Goal: Information Seeking & Learning: Learn about a topic

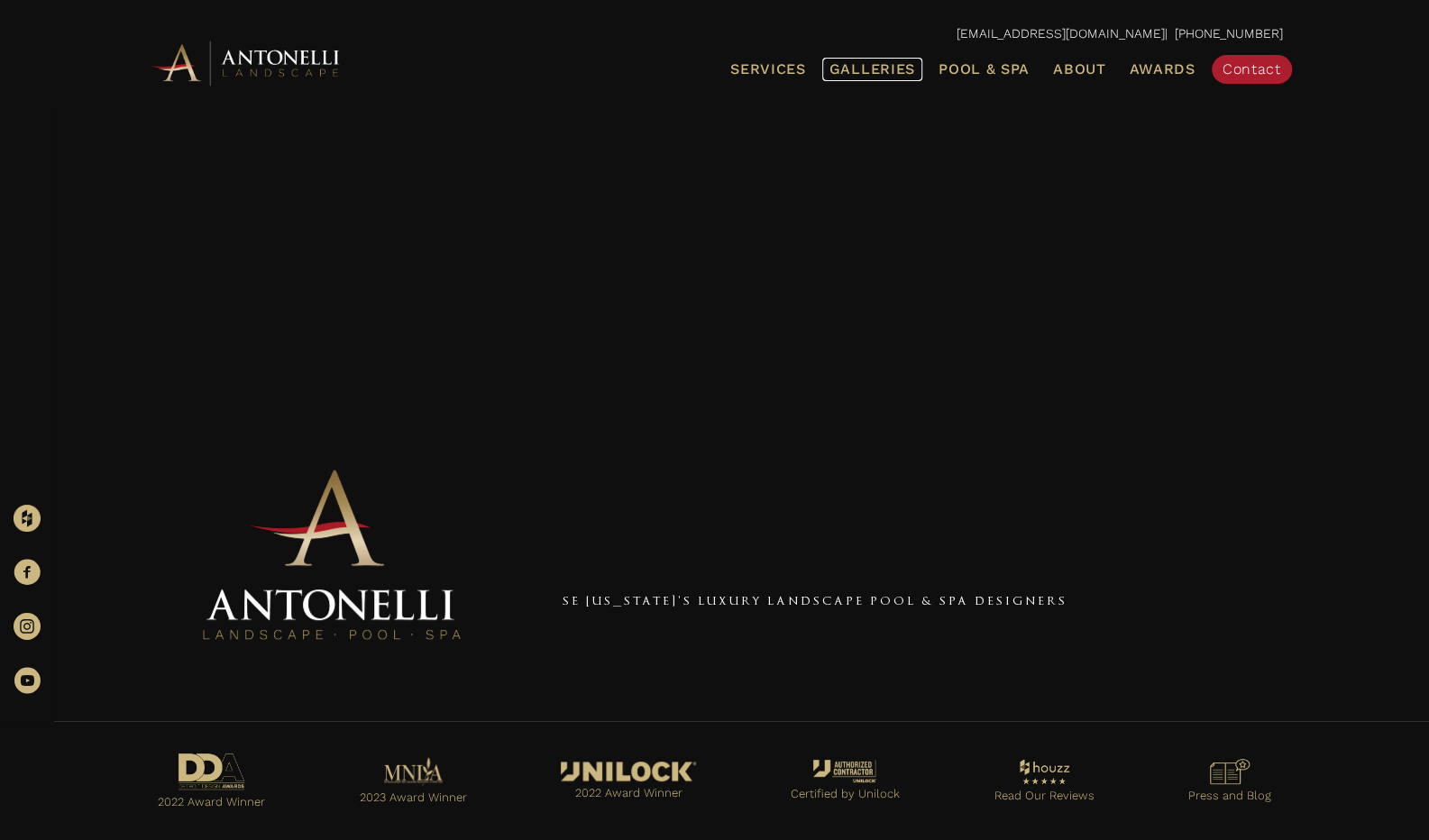
click at [896, 69] on span "Galleries" at bounding box center [871, 68] width 86 height 18
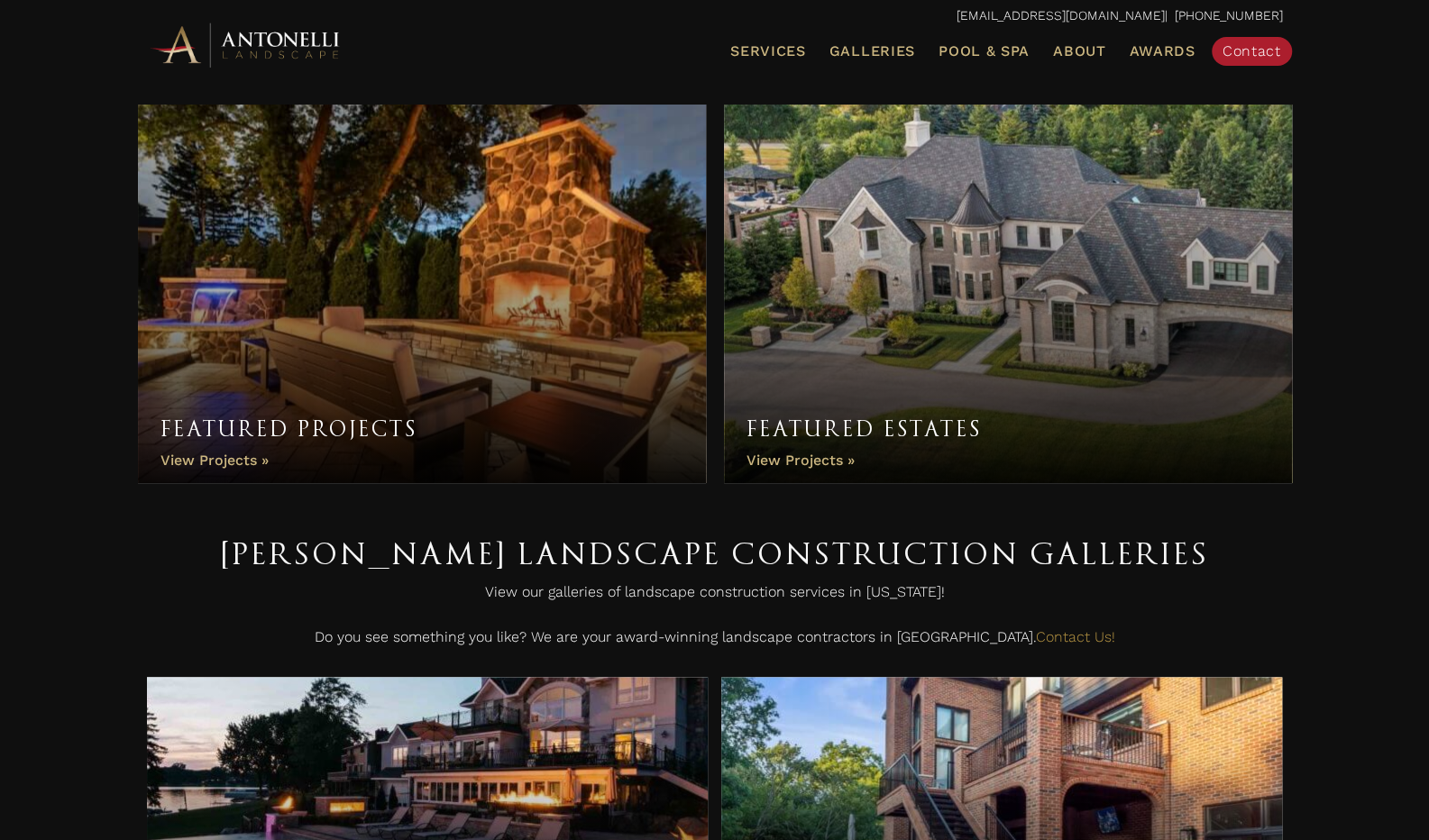
click at [819, 457] on link "Featured Estates" at bounding box center [1007, 294] width 568 height 378
click at [827, 462] on link "Featured Estates" at bounding box center [1007, 294] width 568 height 378
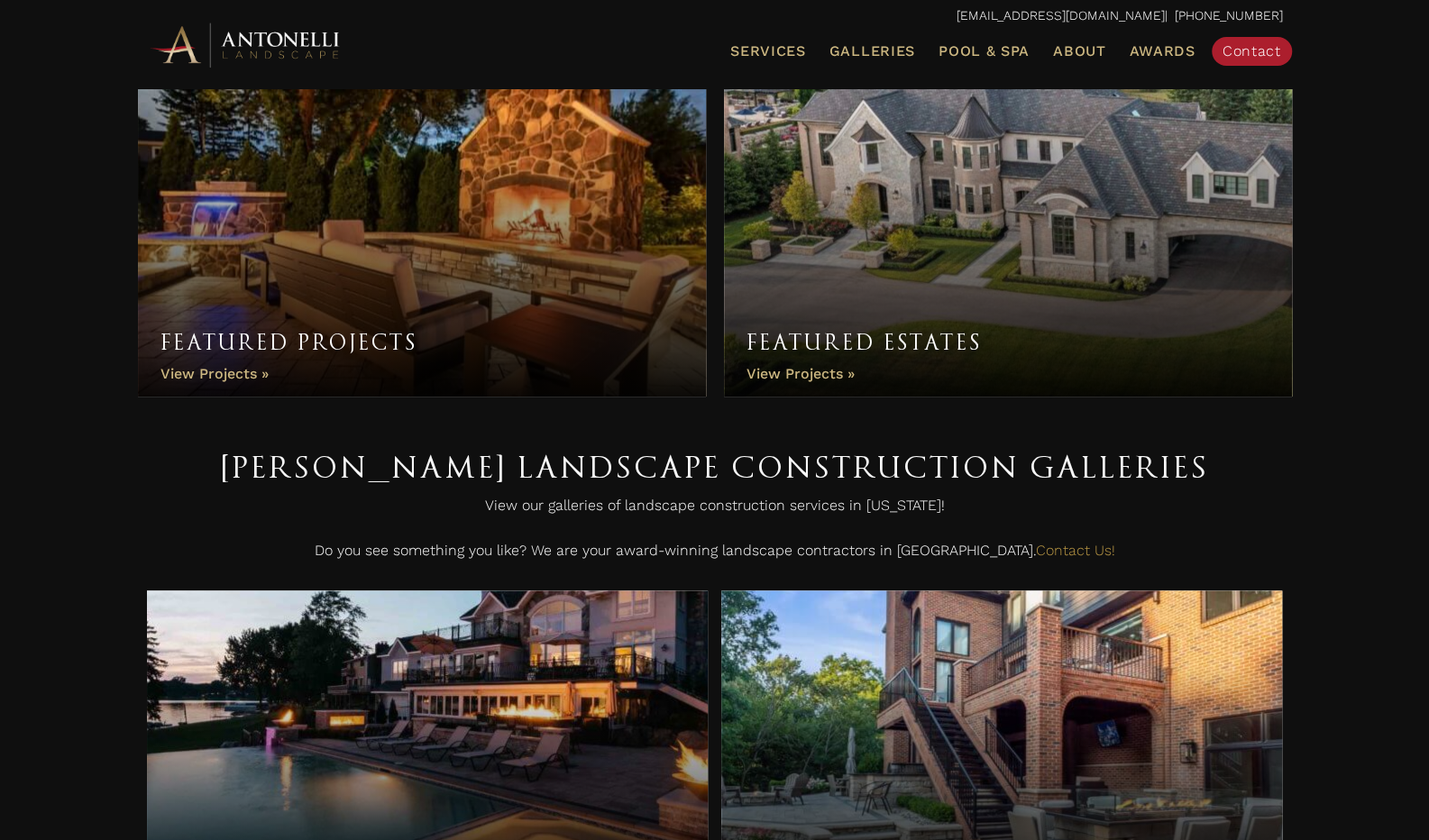
scroll to position [90, 0]
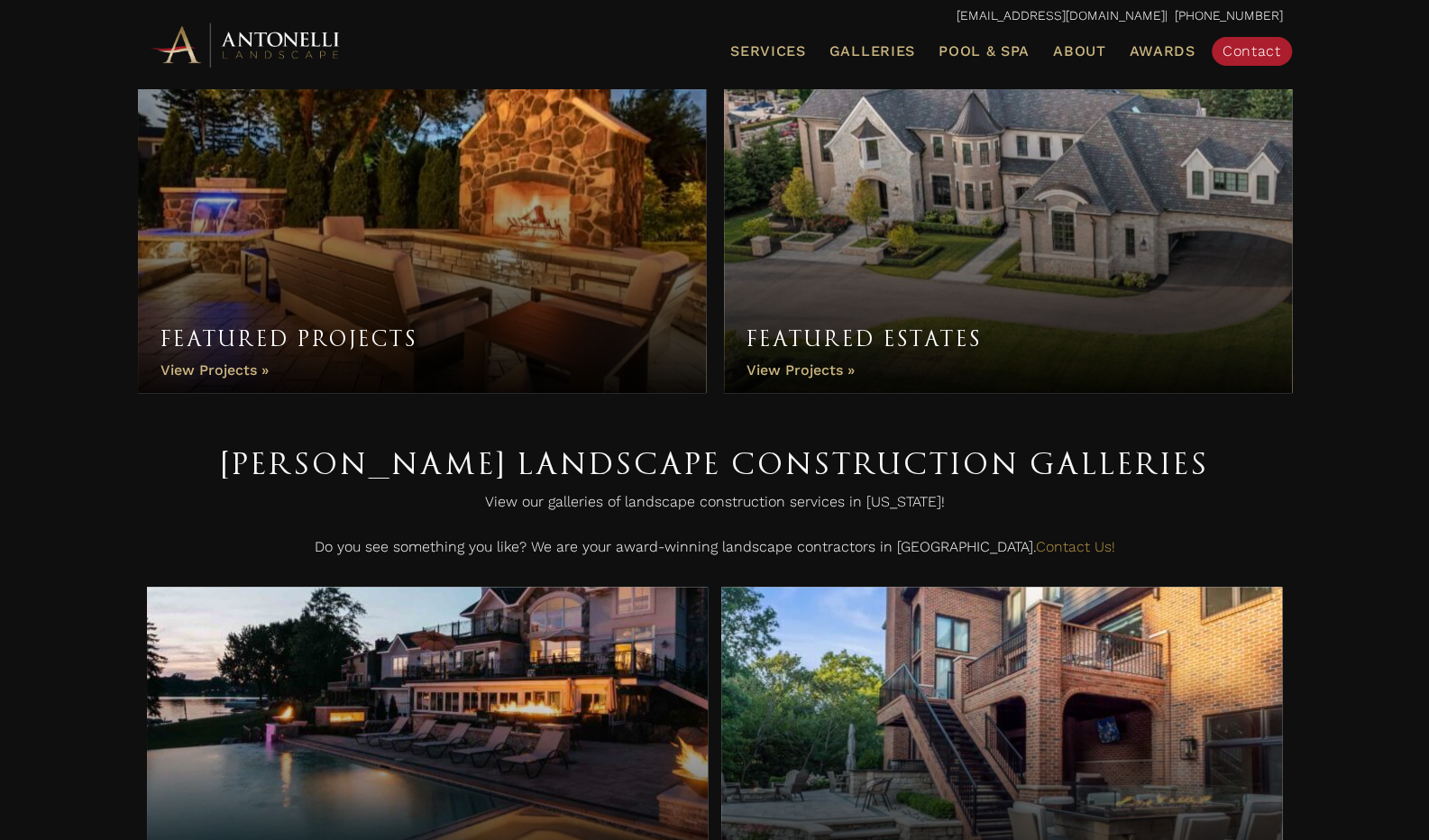
click at [233, 365] on link "Featured Projects" at bounding box center [421, 204] width 568 height 378
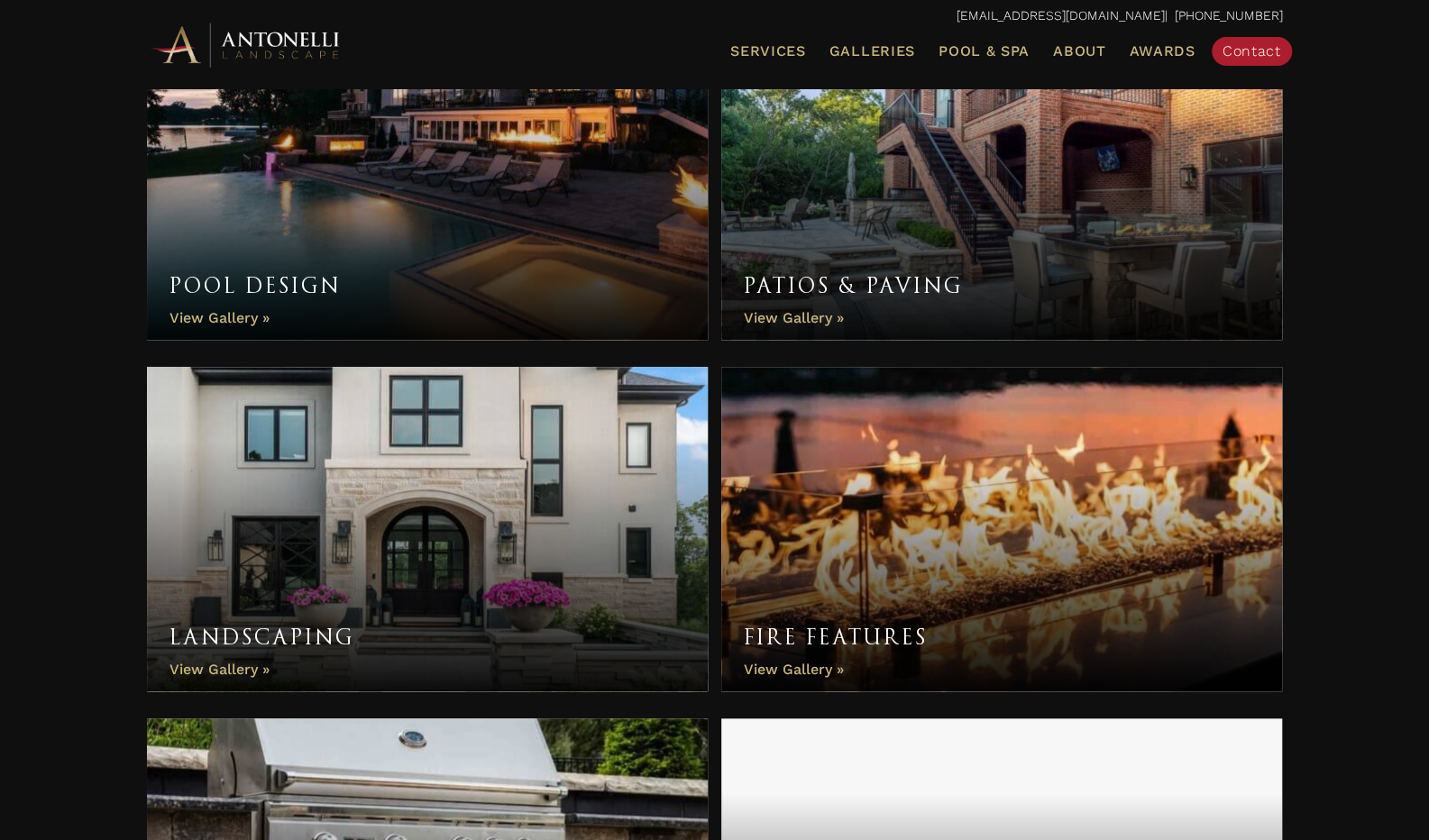
scroll to position [811, 0]
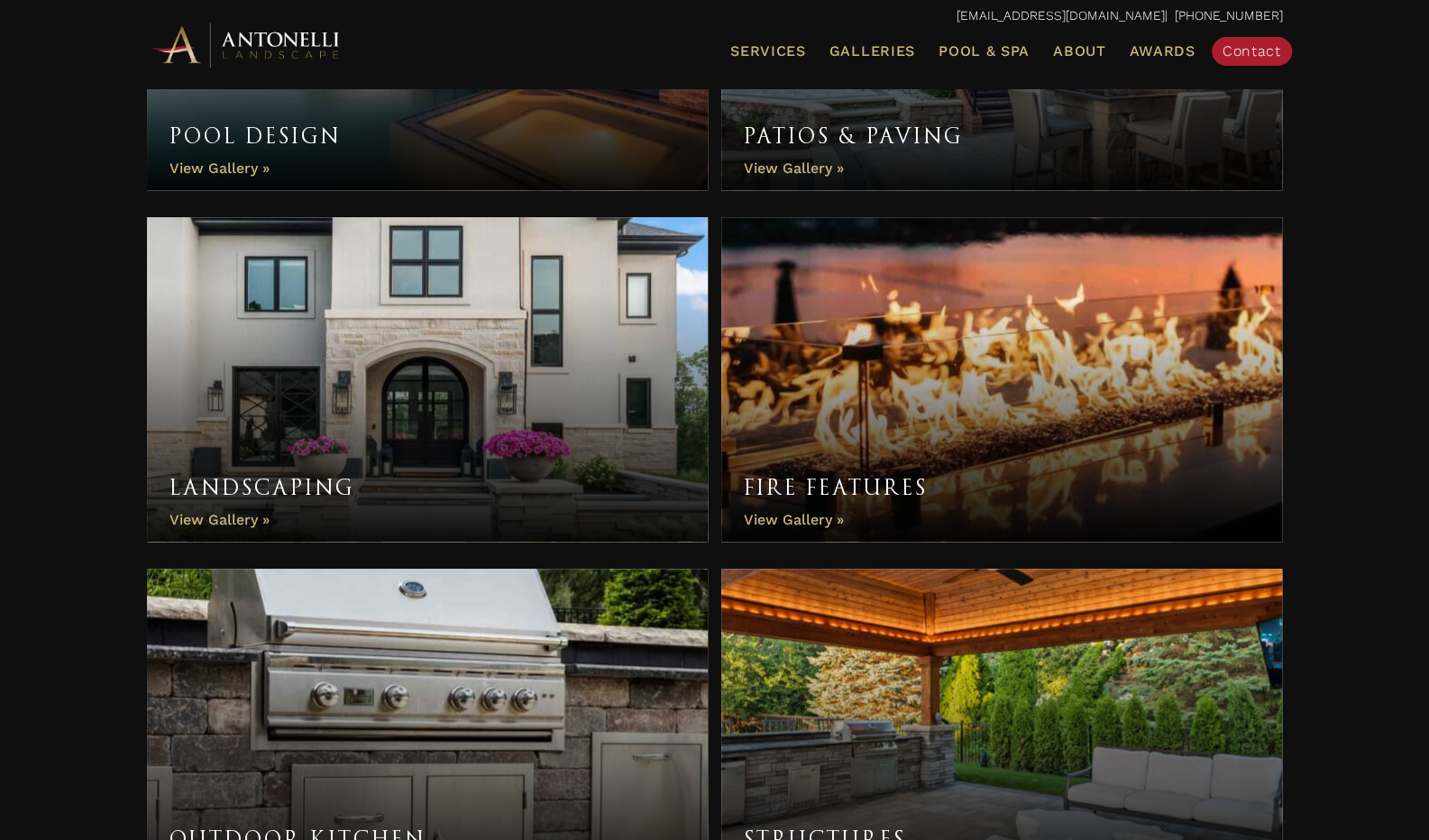
click at [223, 517] on link "Landscaping" at bounding box center [427, 379] width 561 height 325
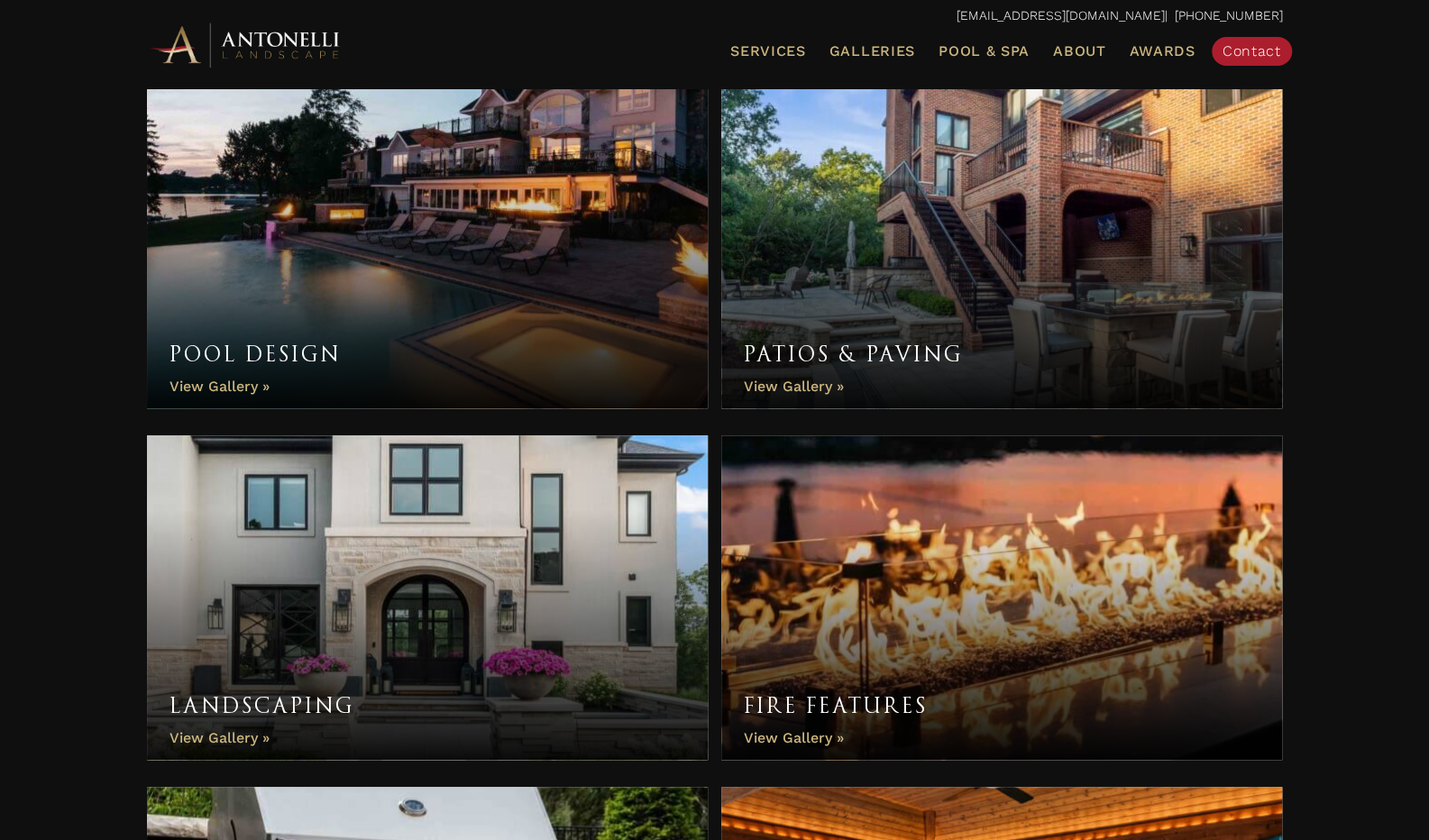
scroll to position [541, 0]
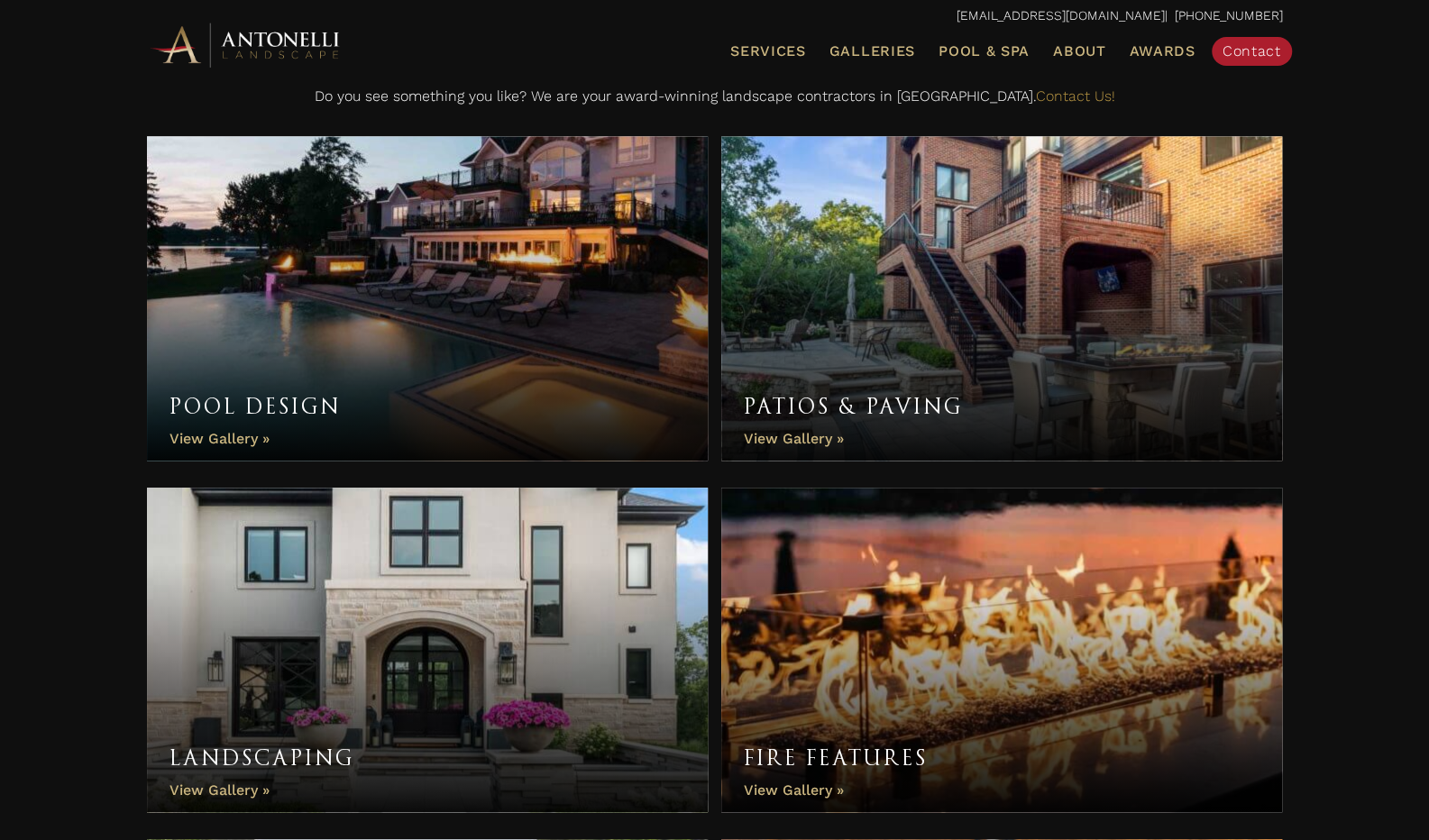
click at [809, 432] on link "Patios & Paving" at bounding box center [1002, 298] width 561 height 325
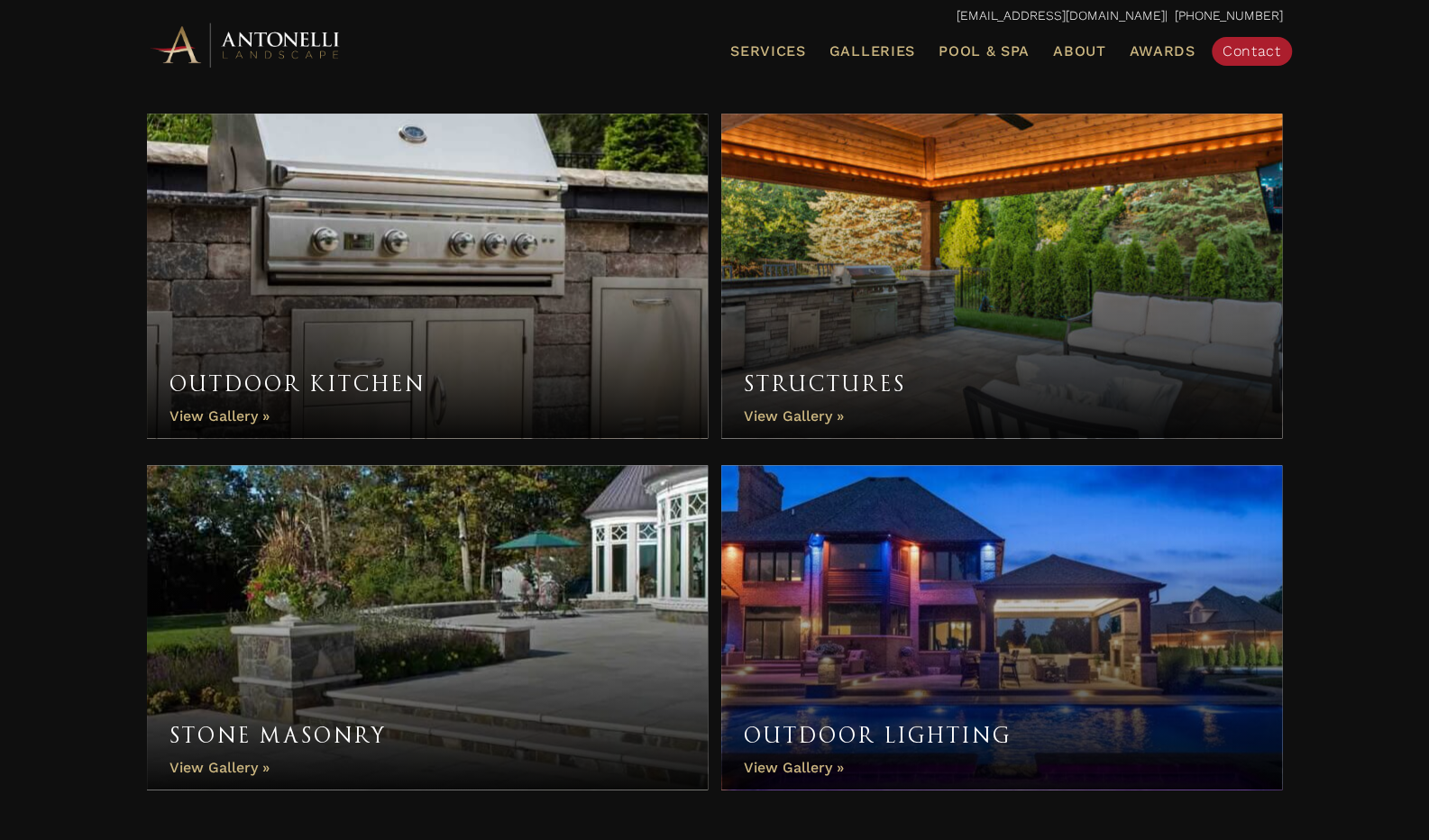
scroll to position [1352, 0]
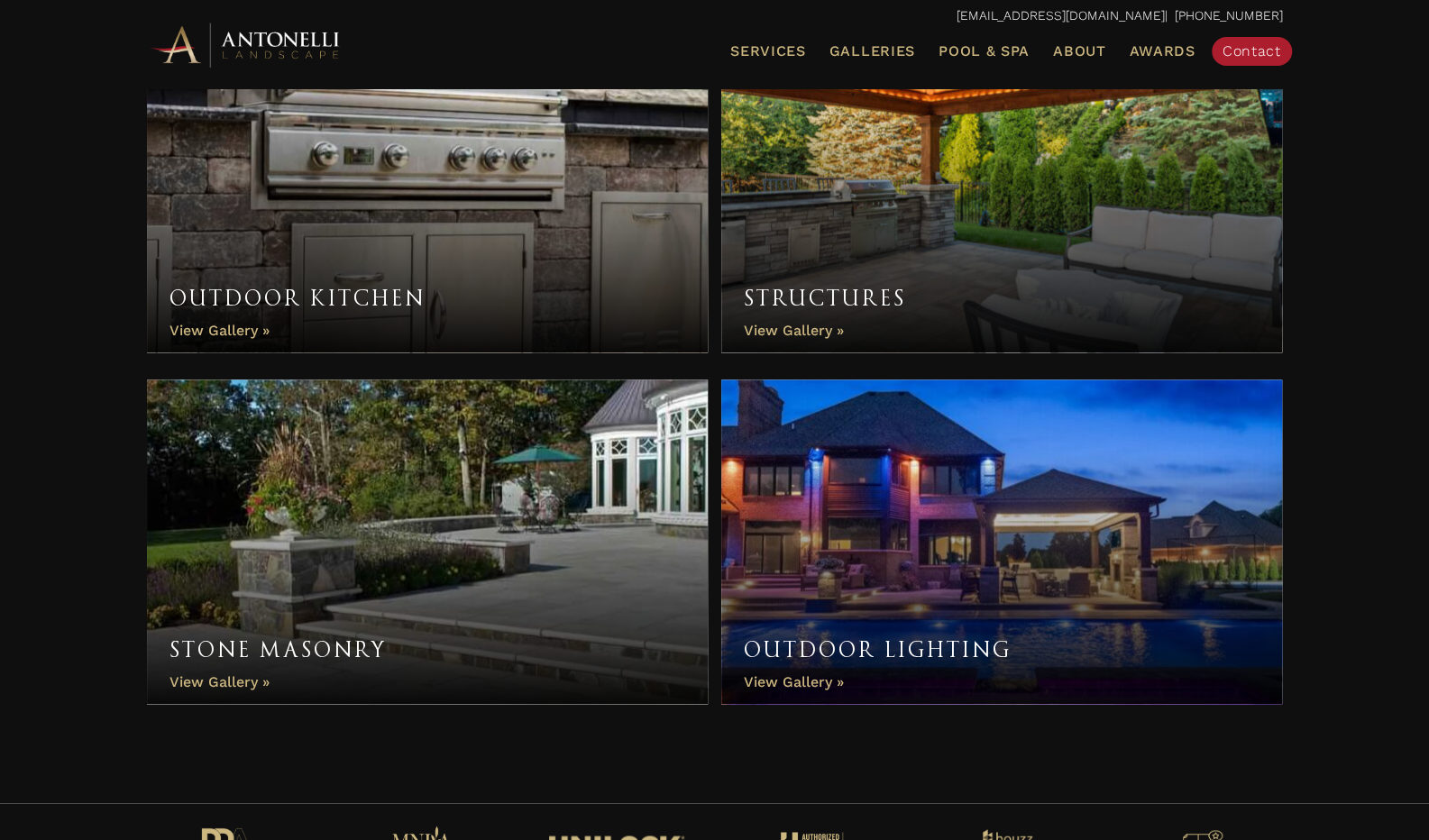
click at [238, 326] on link "Outdoor Kitchen" at bounding box center [427, 190] width 561 height 325
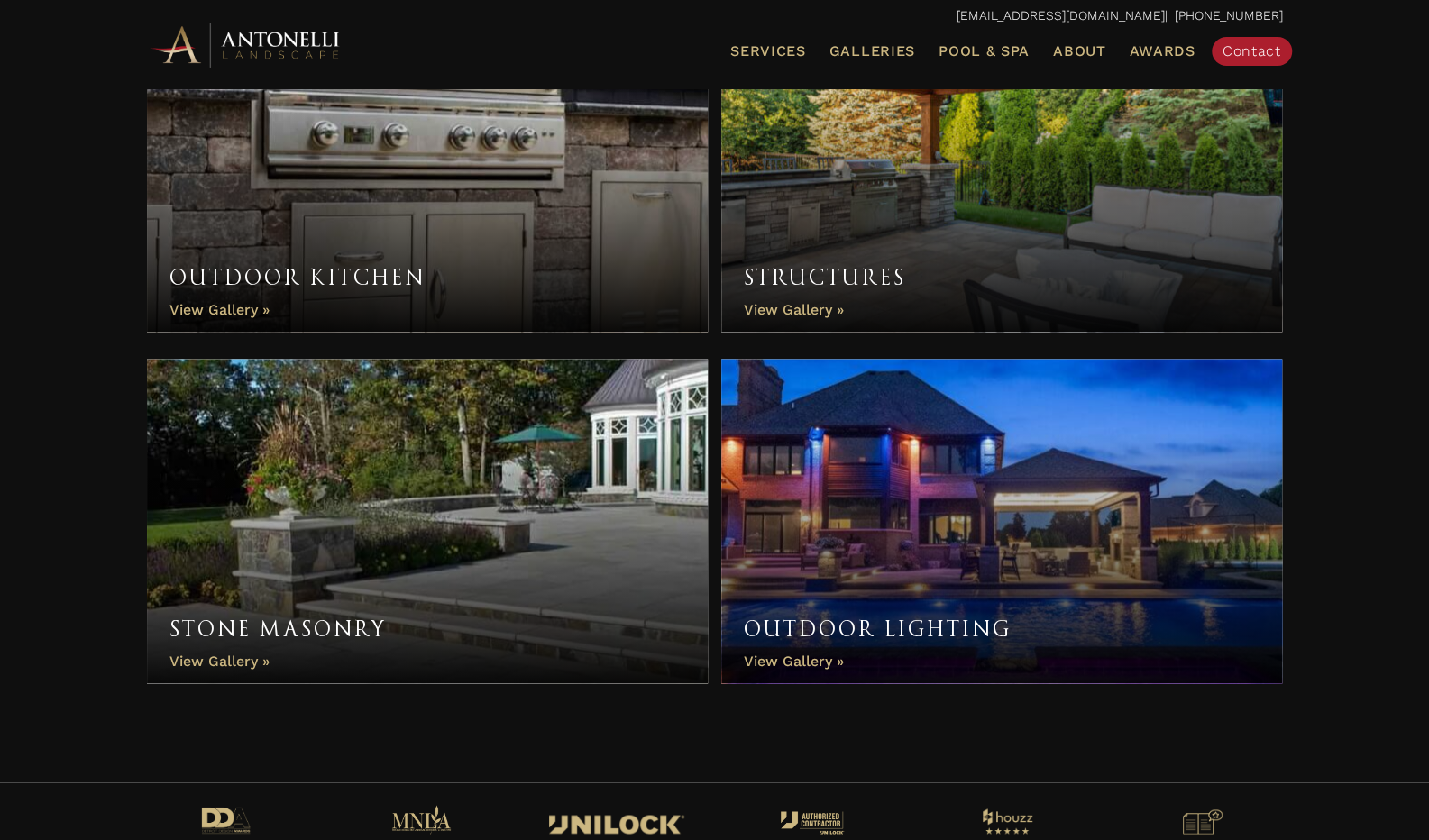
scroll to position [1367, 0]
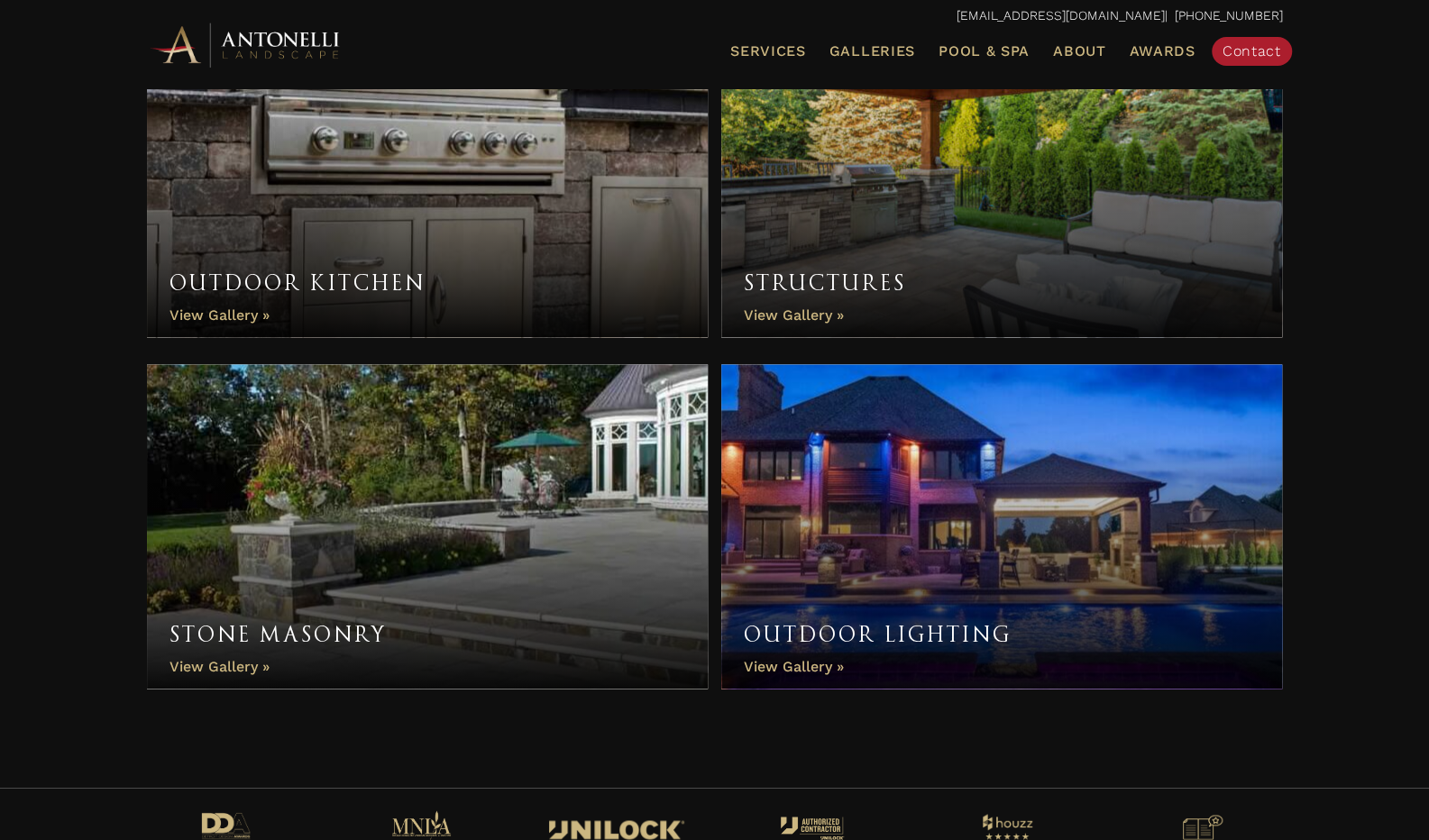
click at [242, 664] on link "Stone Masonry" at bounding box center [427, 527] width 561 height 325
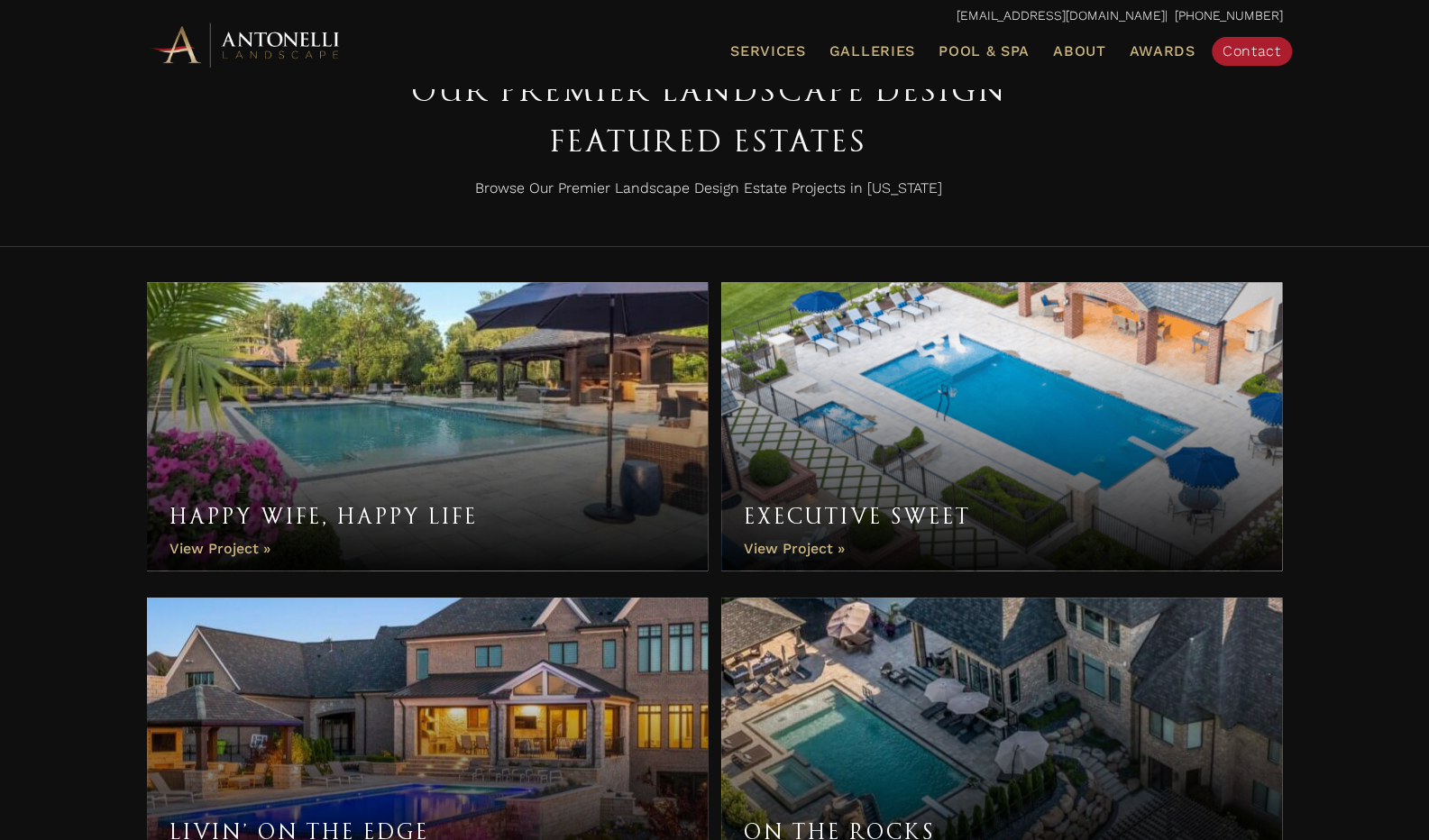
scroll to position [768, 0]
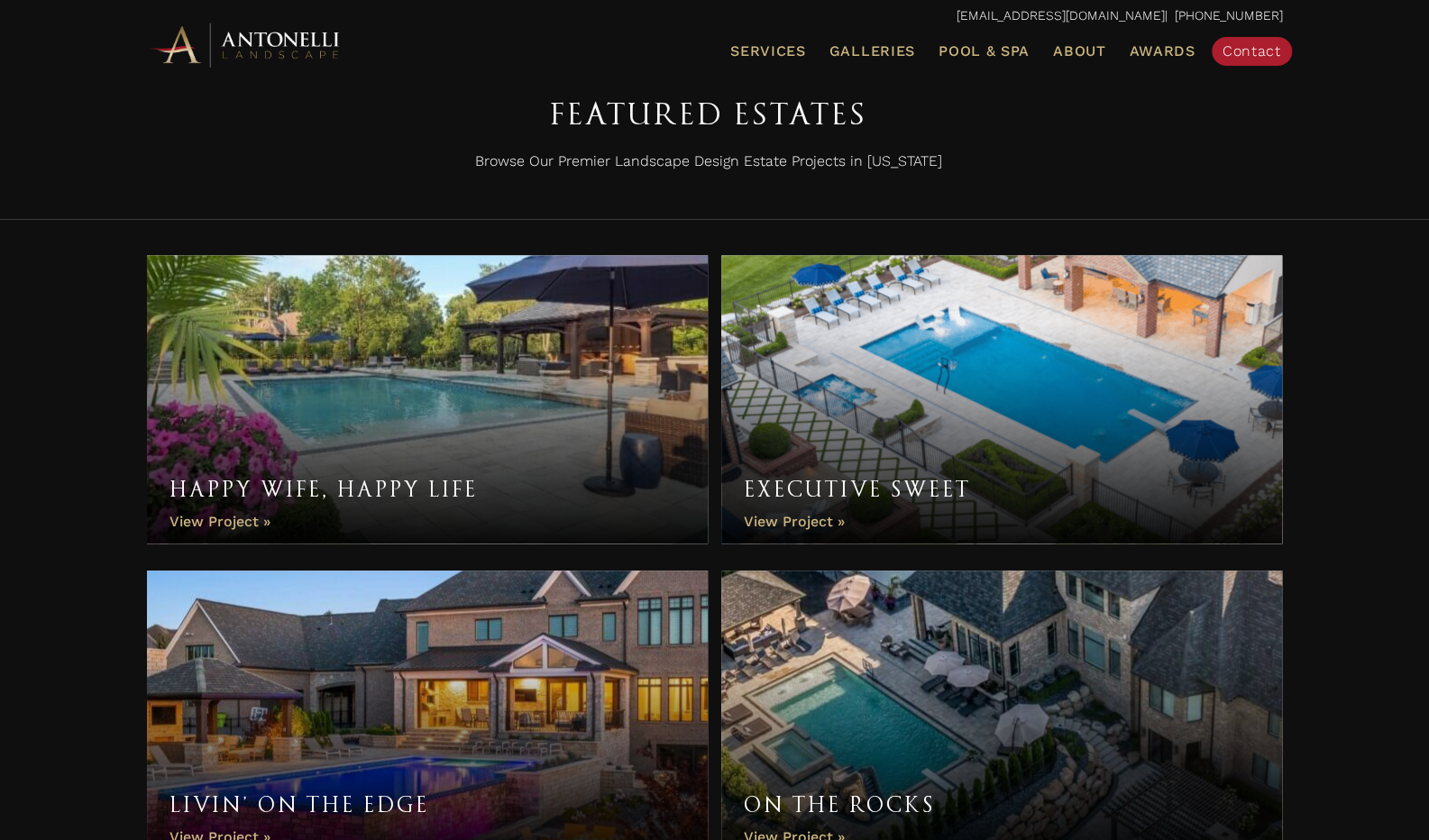
click at [225, 522] on link "Happy Wife, Happy Life" at bounding box center [427, 399] width 561 height 288
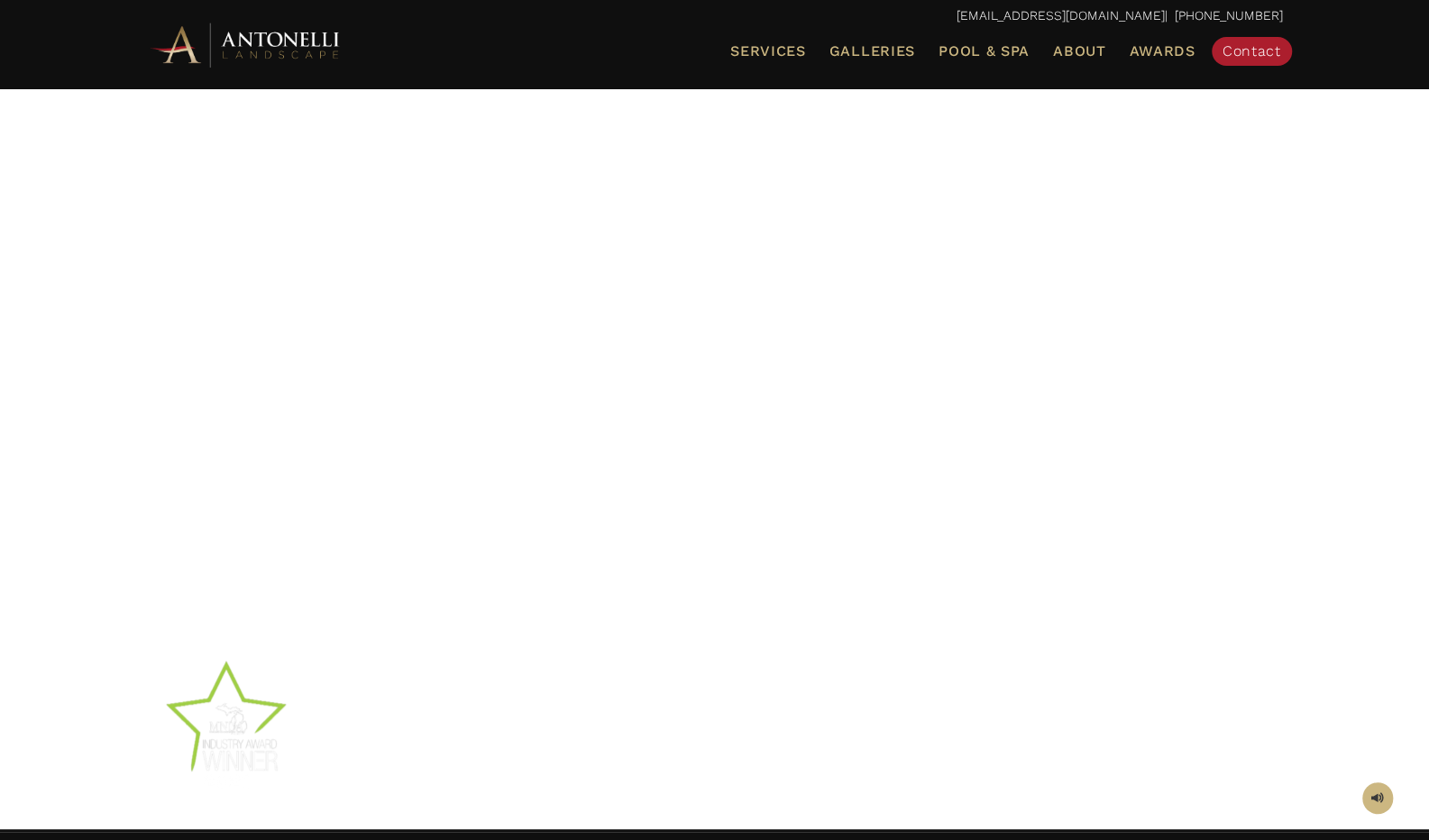
scroll to position [90, 0]
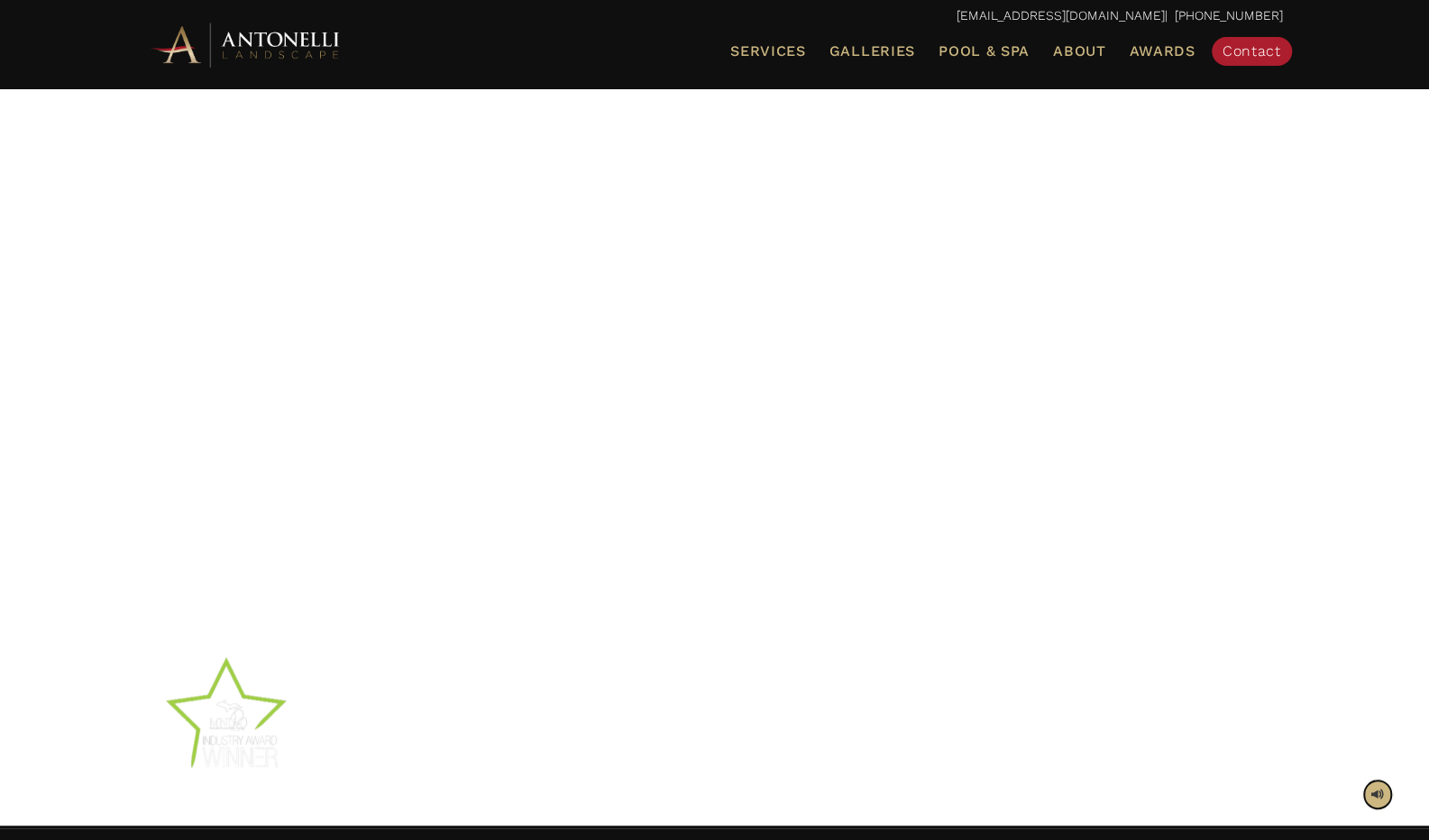
click at [1382, 796] on span at bounding box center [1377, 794] width 13 height 18
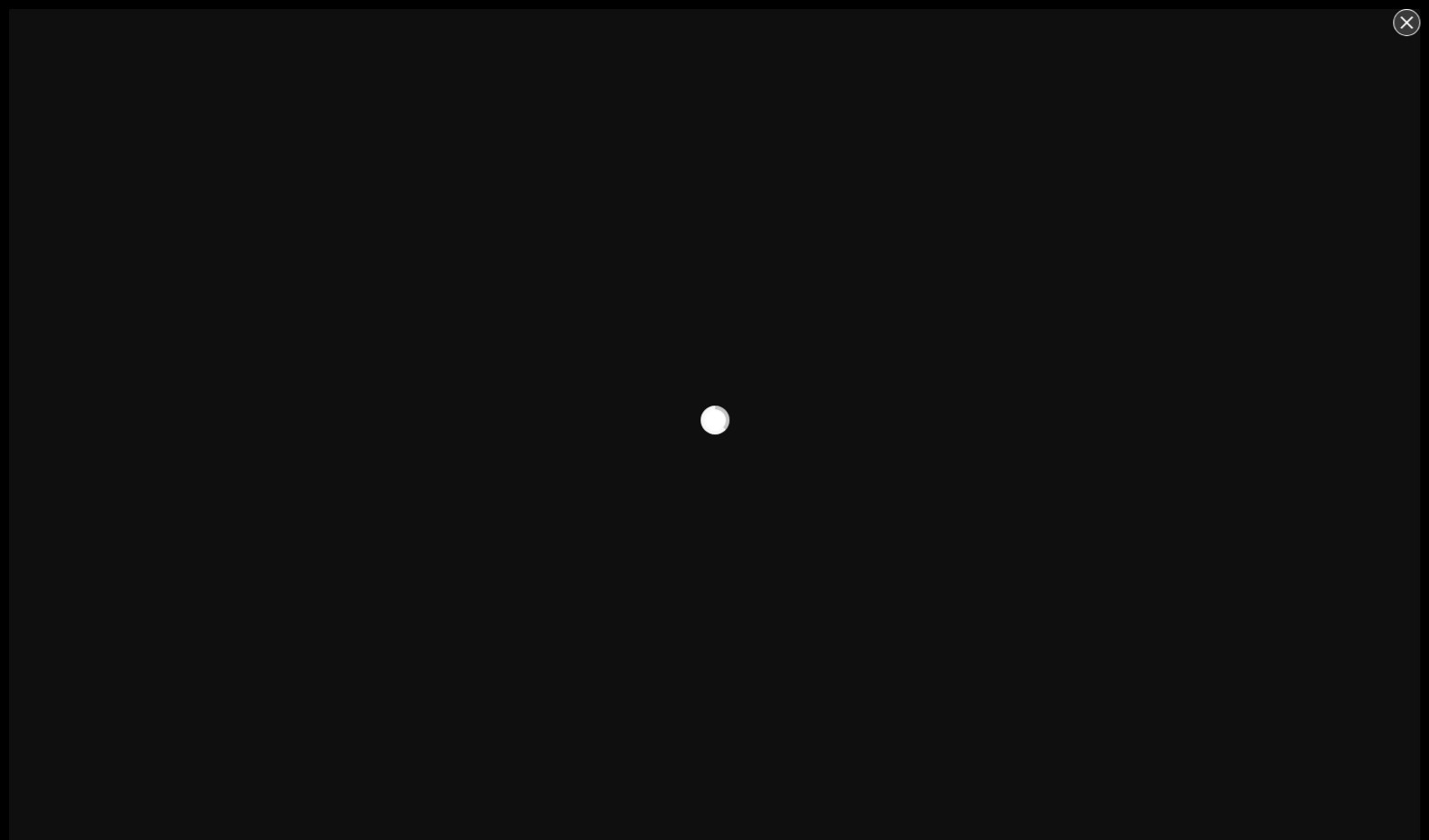
scroll to position [9, 0]
click at [1399, 17] on span "Close" at bounding box center [1406, 14] width 13 height 13
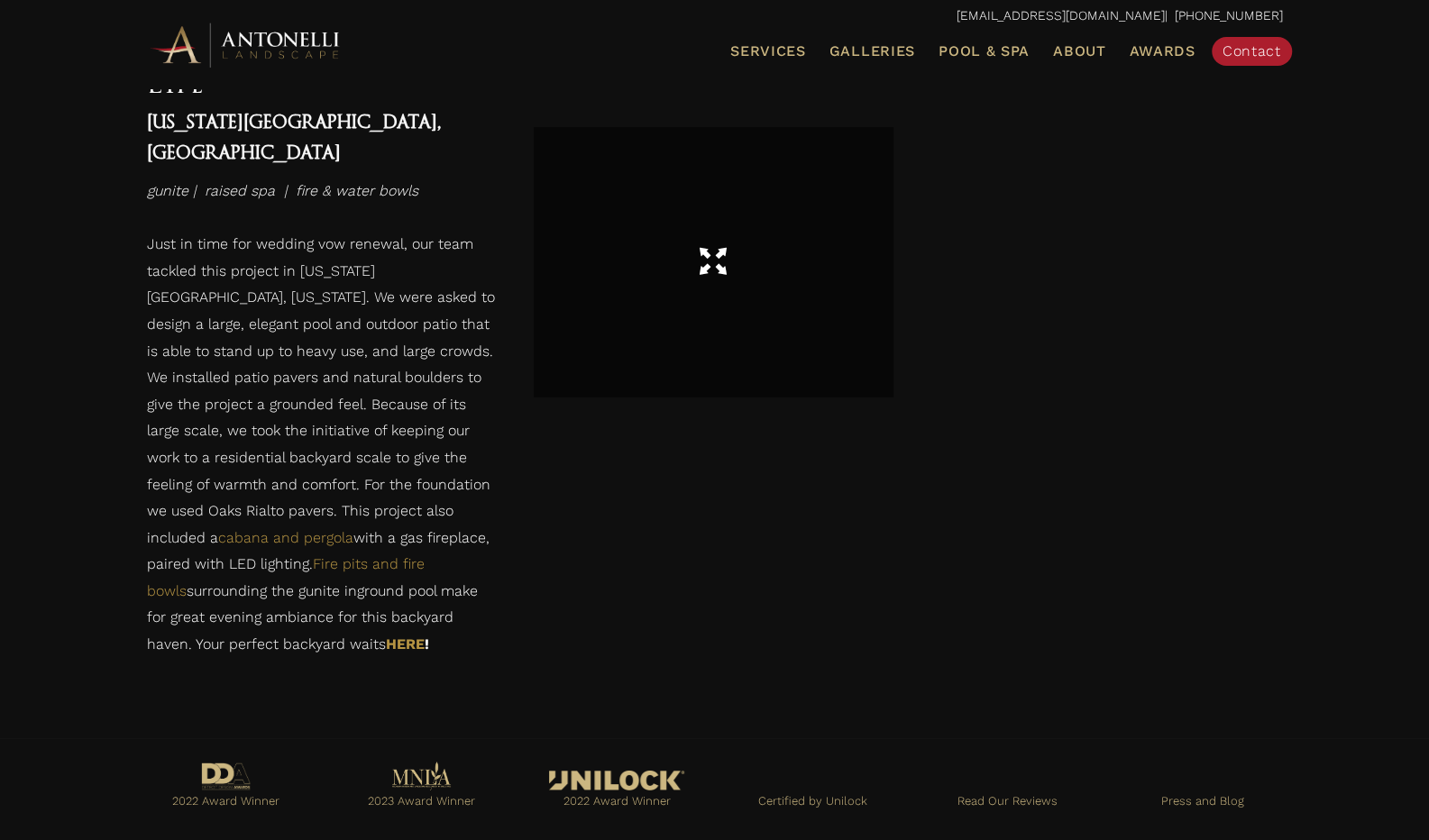
scroll to position [3462, 0]
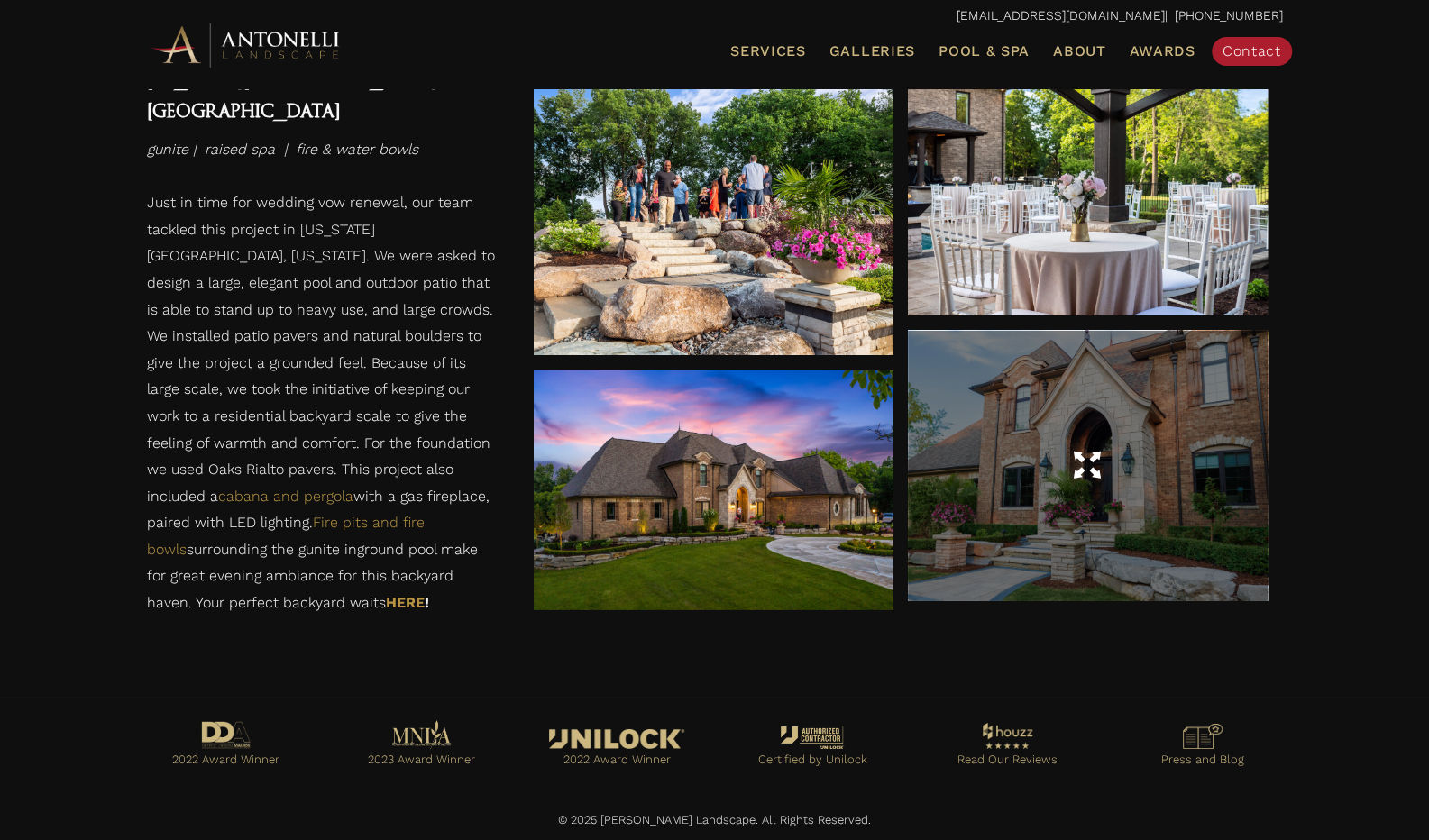
click at [1114, 540] on div at bounding box center [1087, 465] width 360 height 270
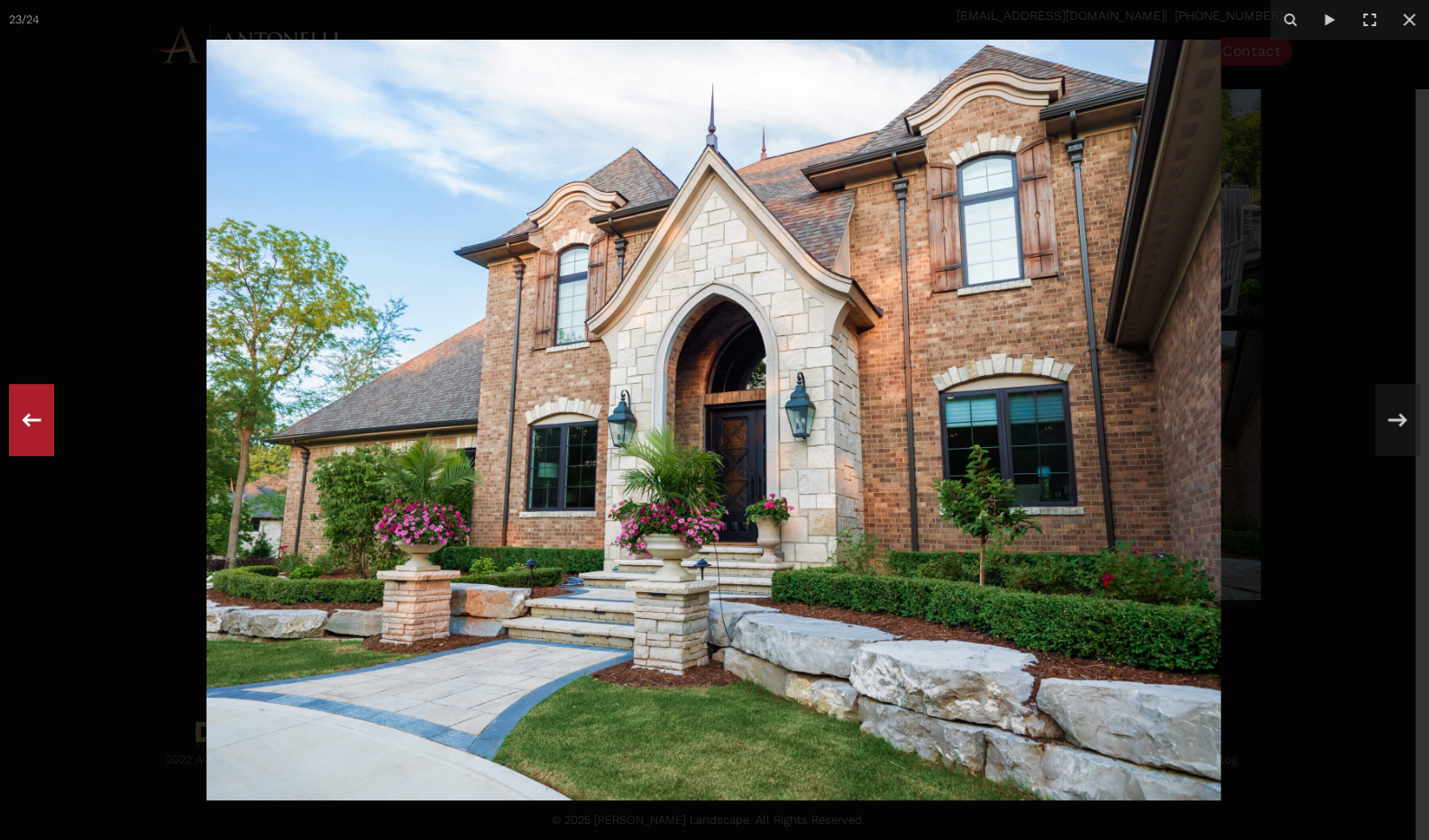
click at [27, 421] on icon at bounding box center [31, 420] width 32 height 59
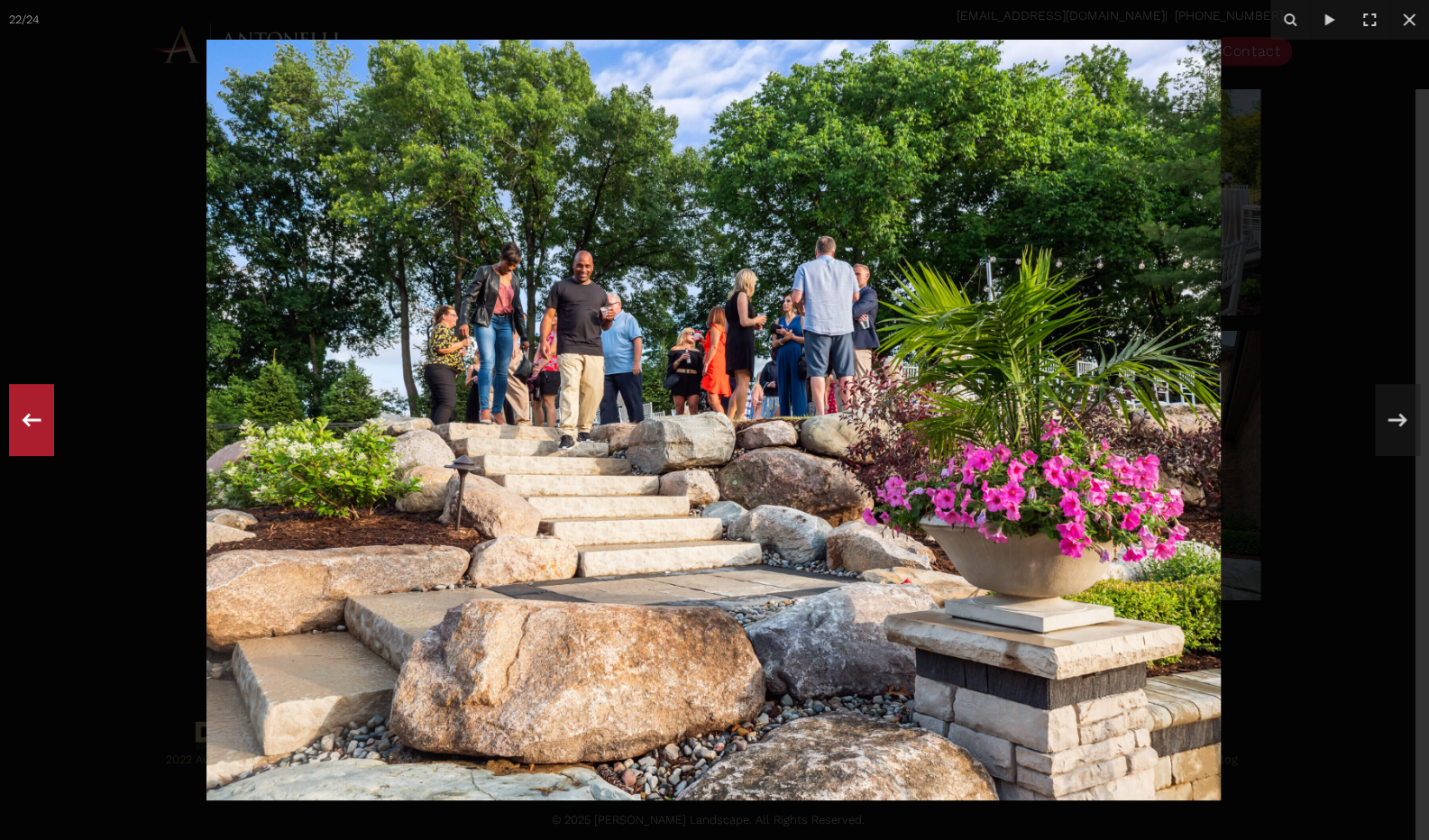
click at [27, 421] on icon at bounding box center [31, 420] width 32 height 59
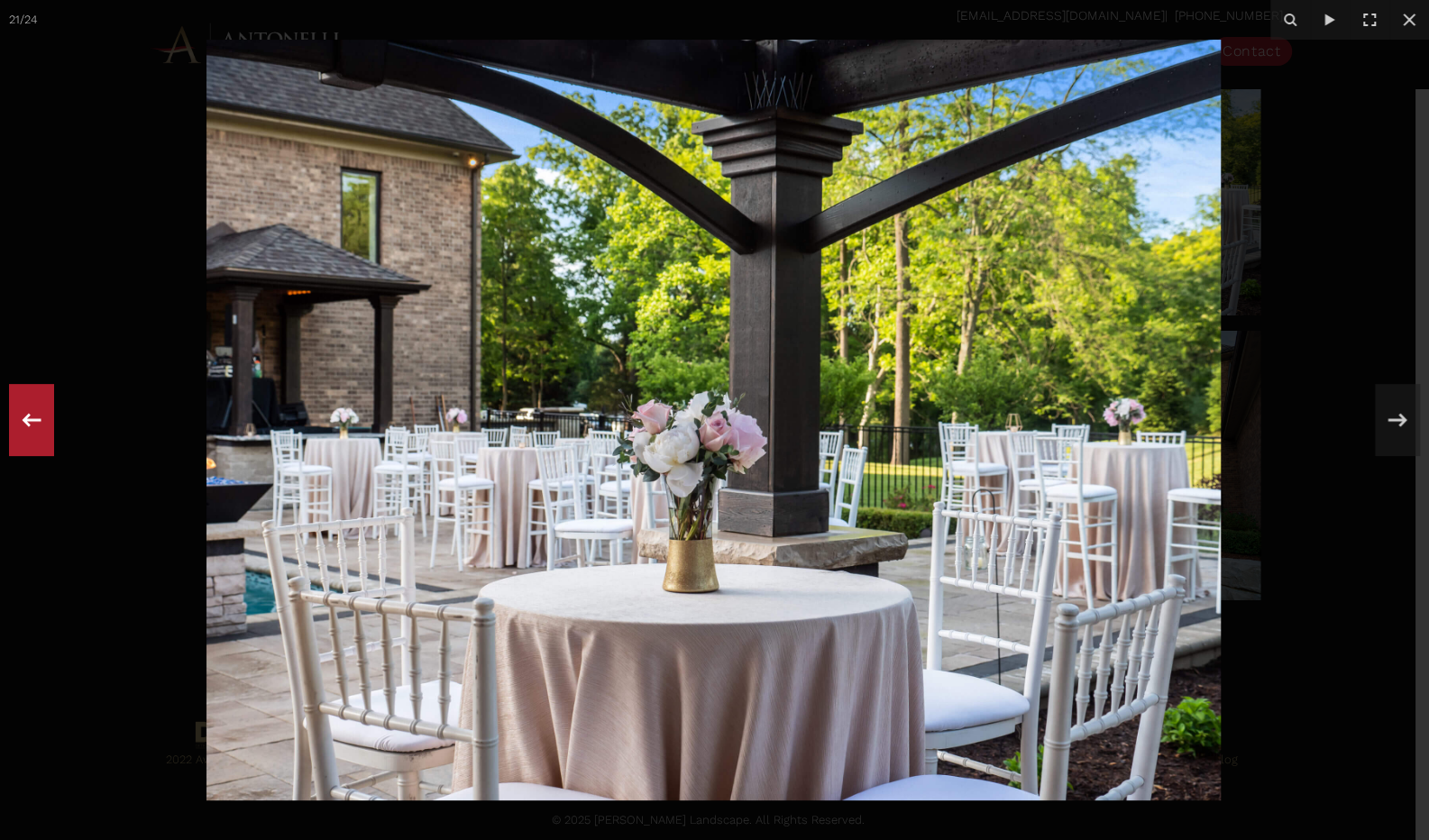
click at [27, 421] on icon at bounding box center [31, 420] width 32 height 59
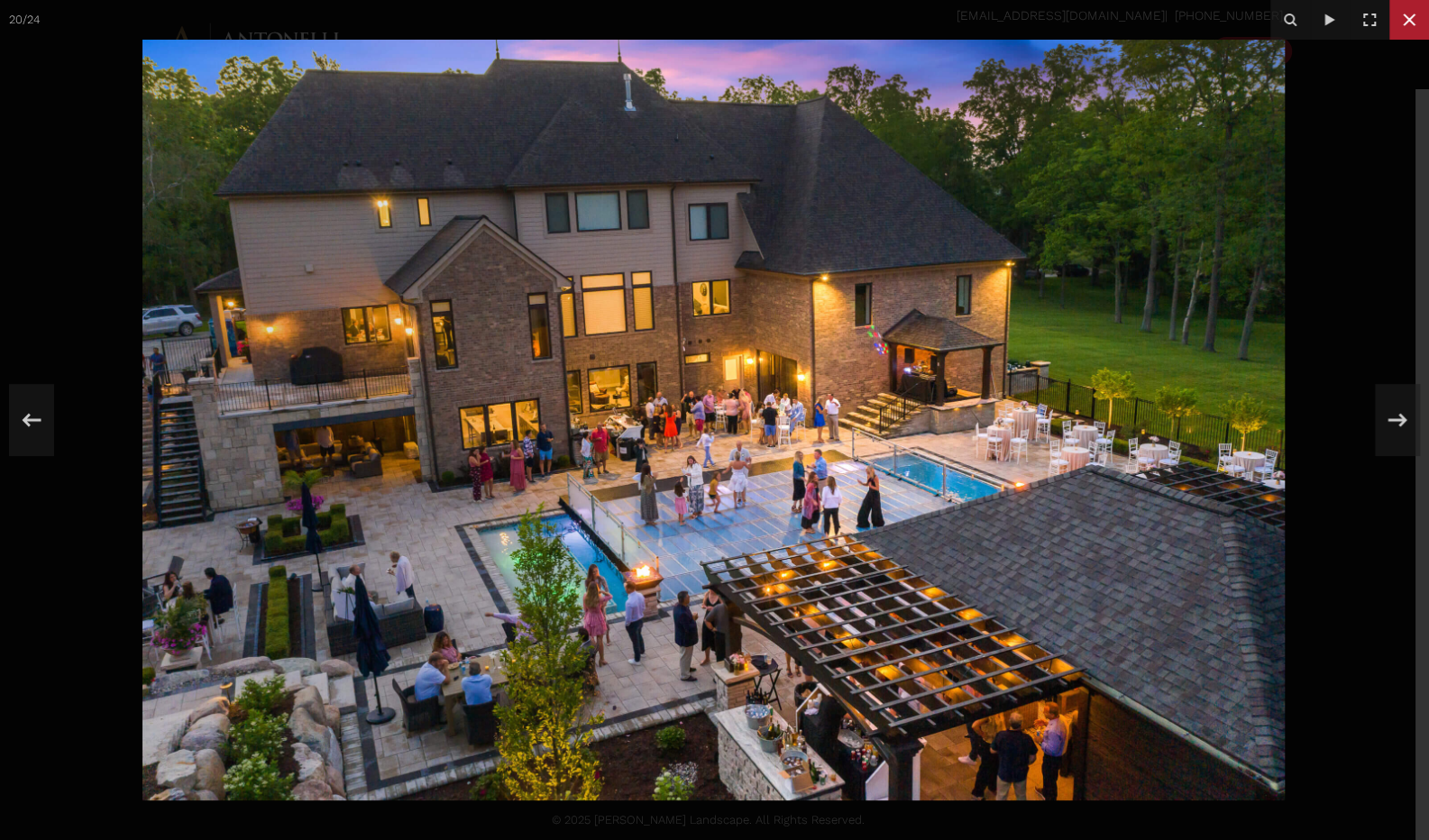
click at [1402, 24] on icon at bounding box center [1409, 19] width 21 height 21
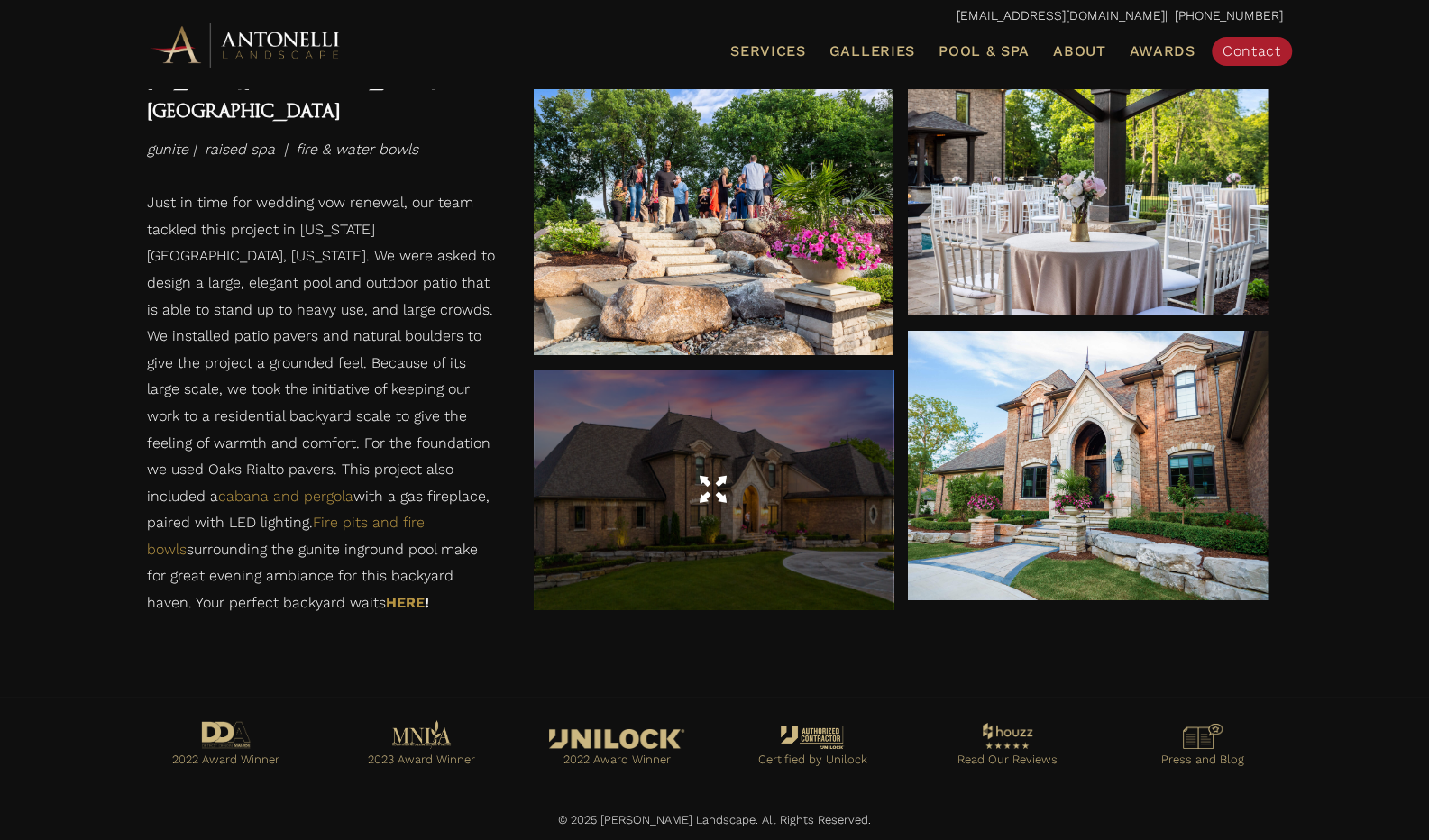
click at [768, 529] on div at bounding box center [714, 490] width 360 height 240
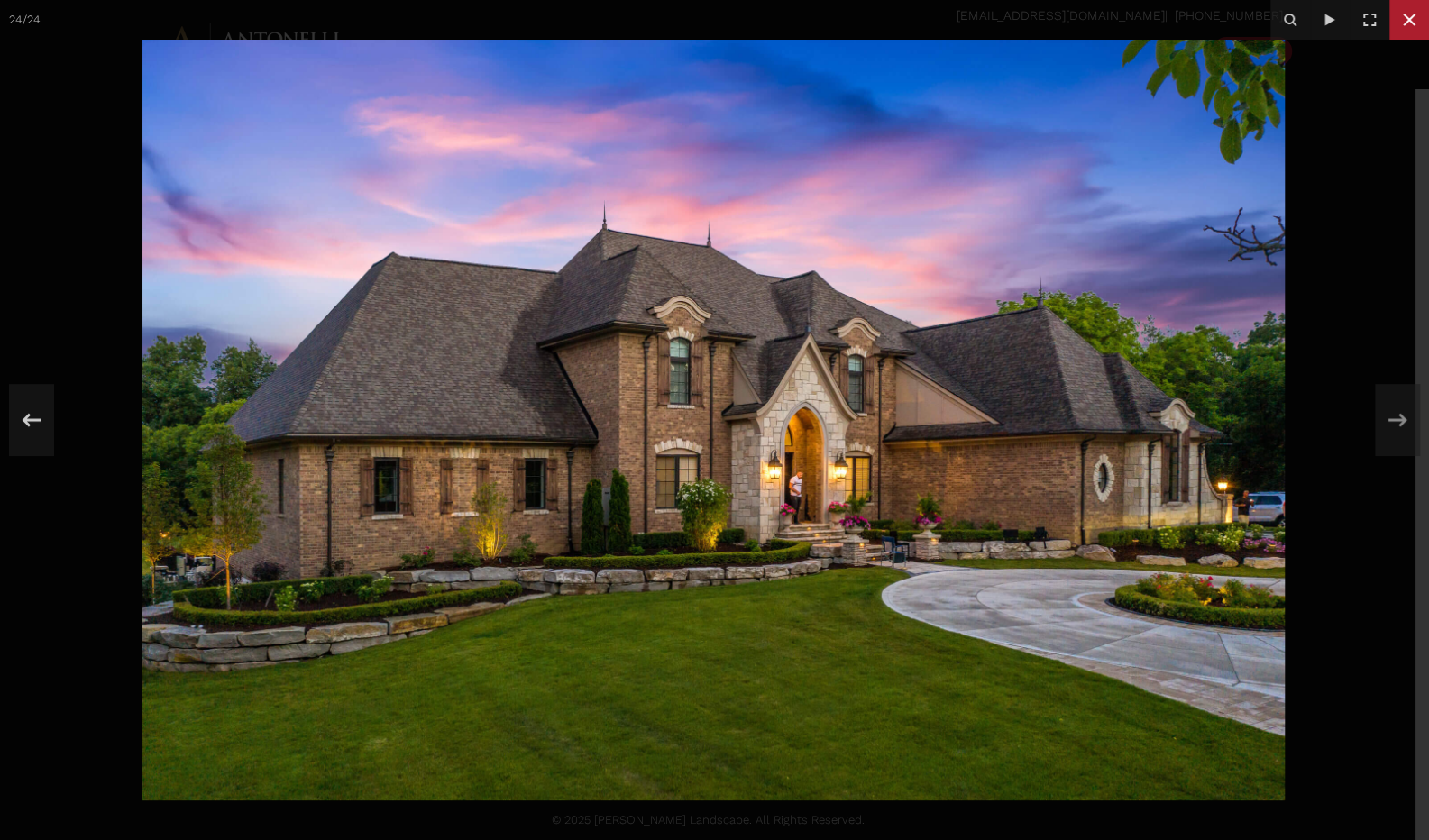
click at [1409, 18] on icon at bounding box center [1409, 19] width 21 height 21
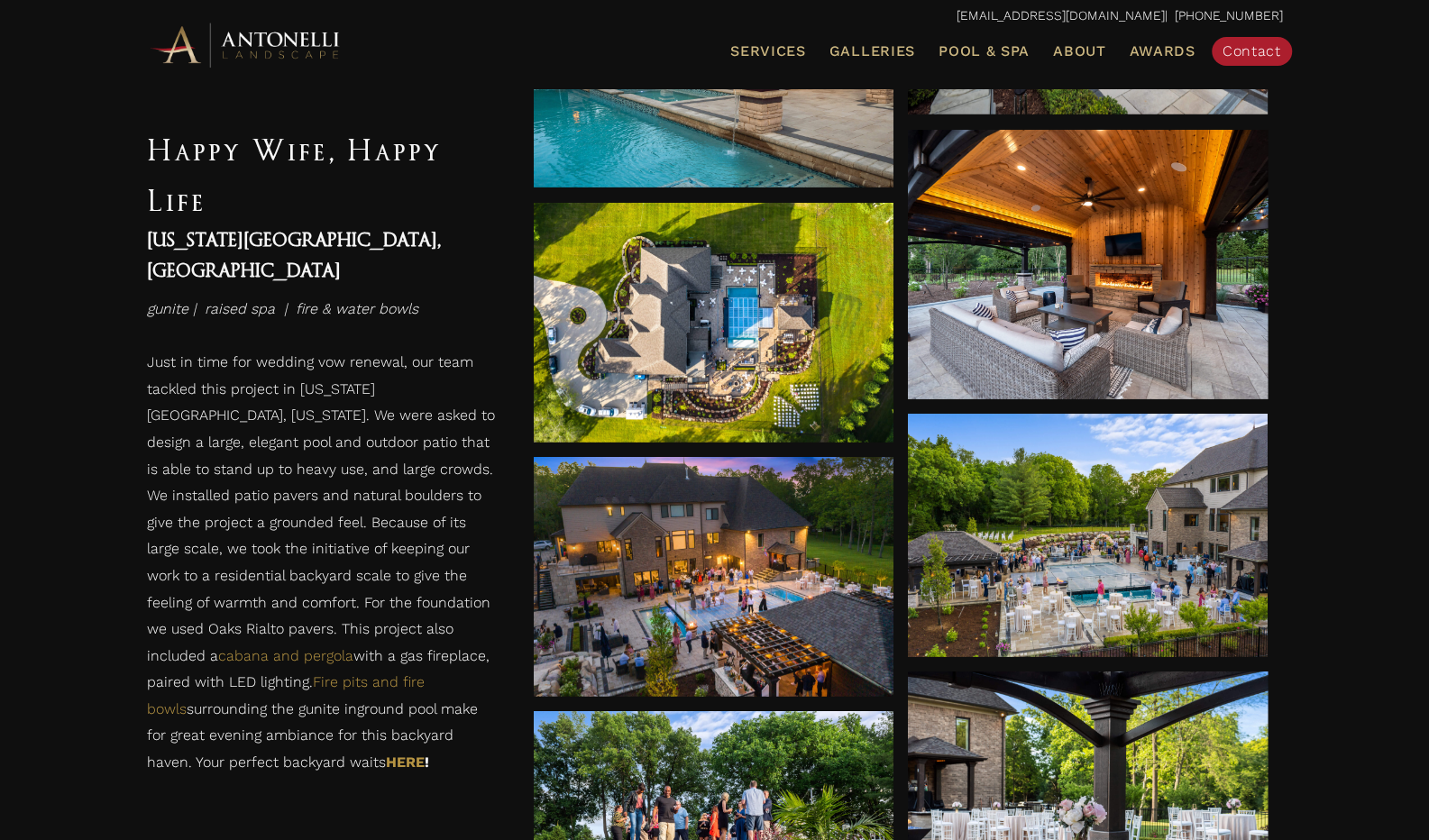
scroll to position [2470, 0]
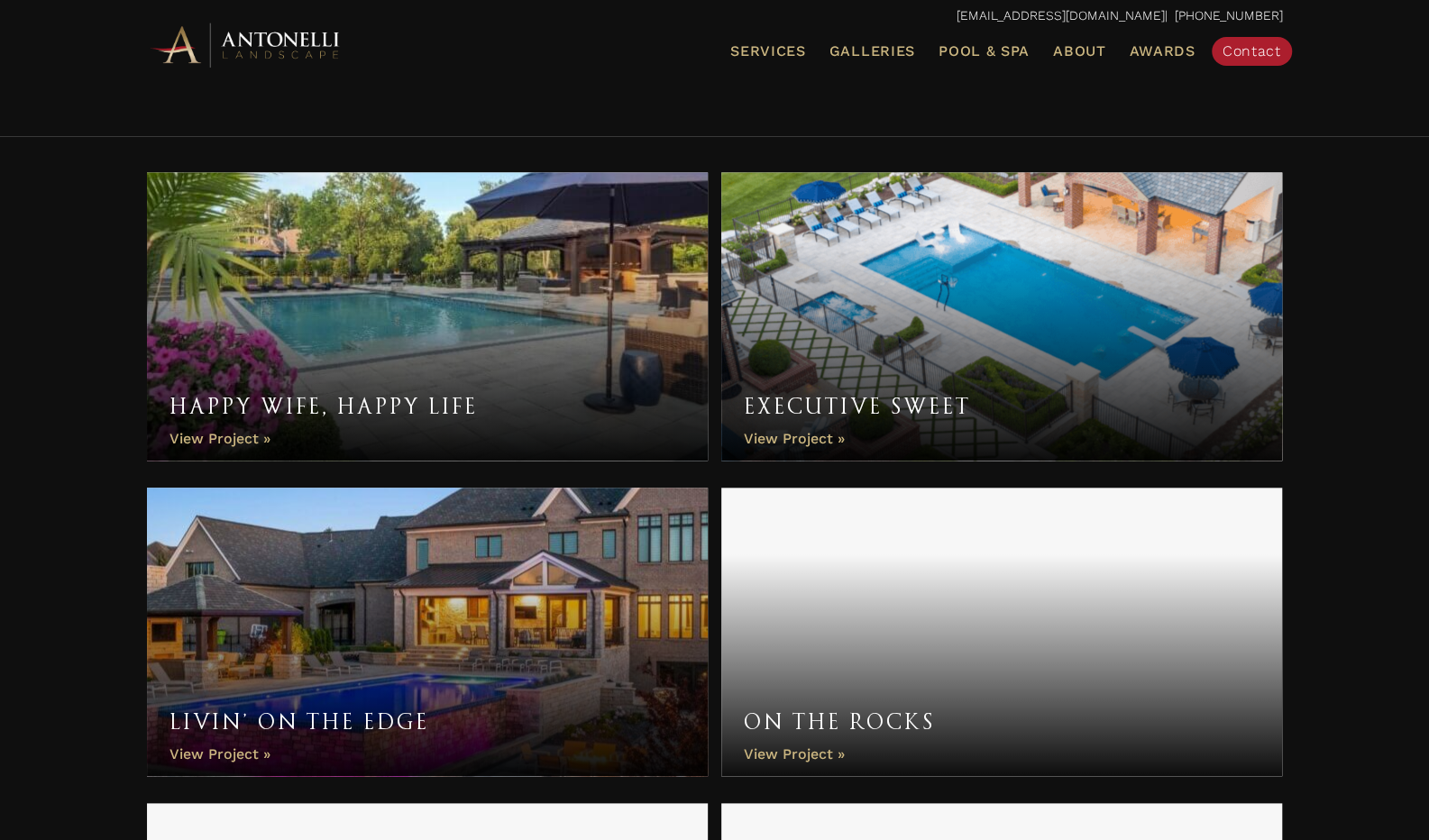
scroll to position [991, 0]
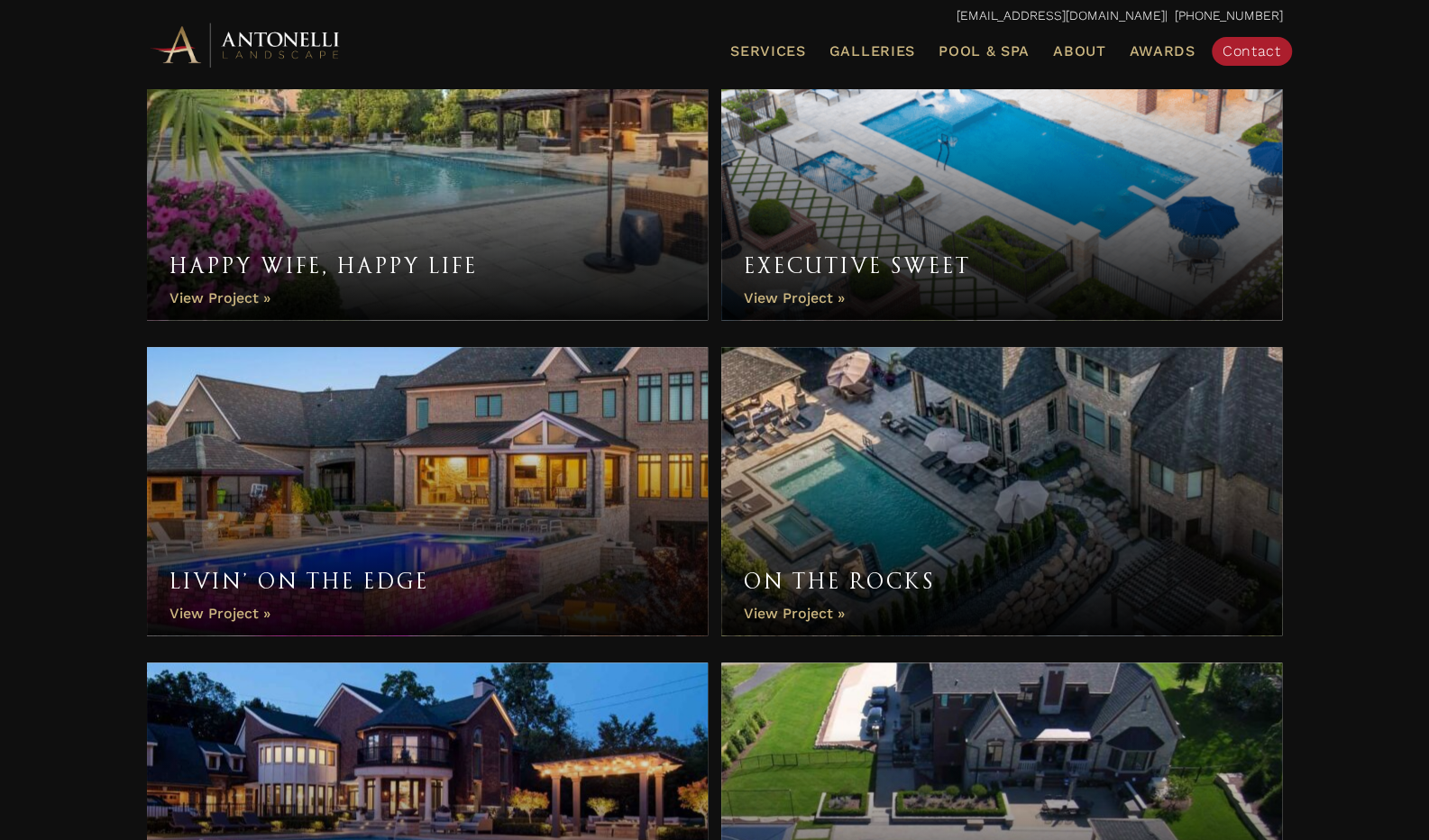
click at [821, 295] on link "Executive Sweet" at bounding box center [1002, 175] width 561 height 288
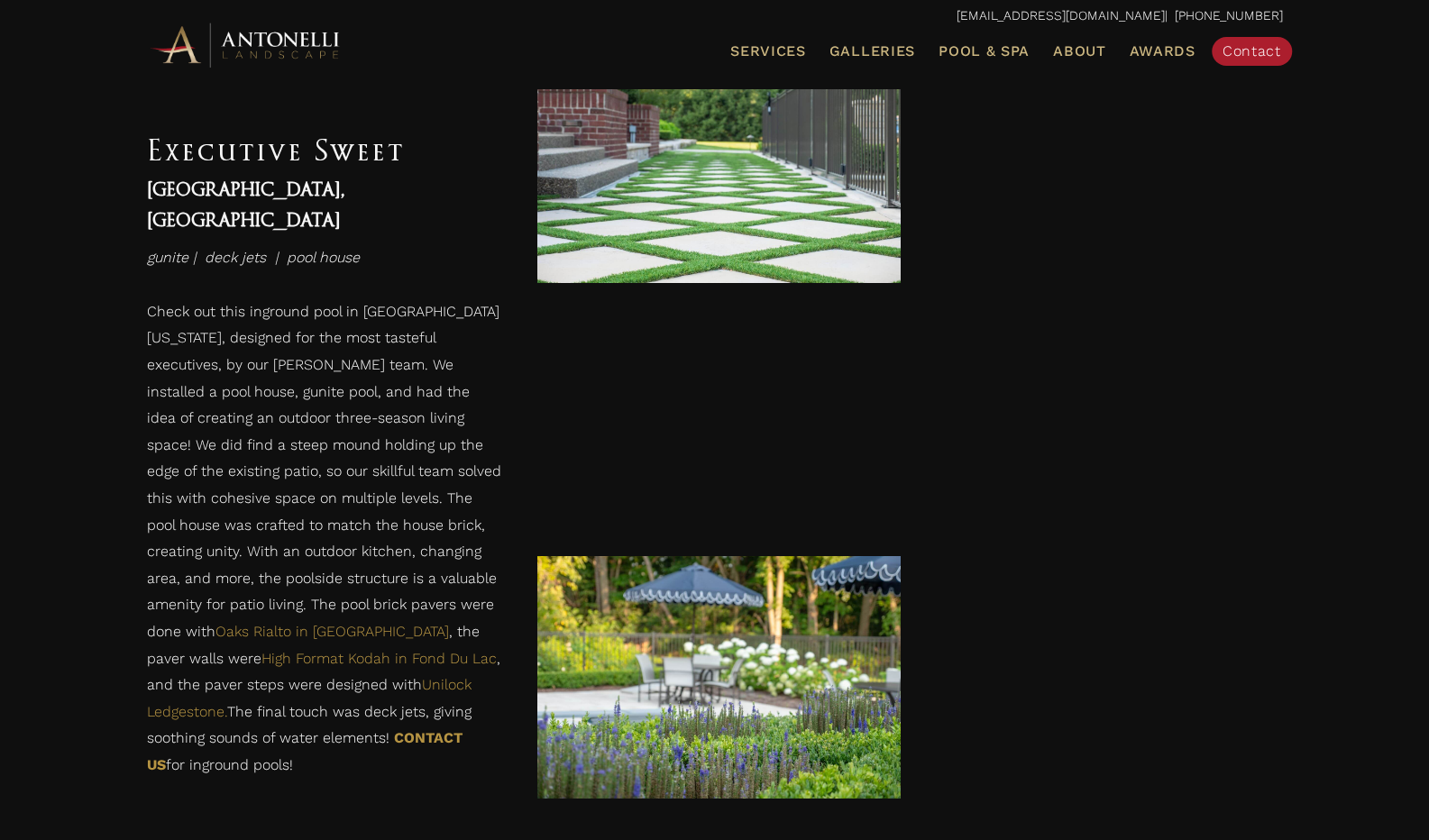
scroll to position [2986, 0]
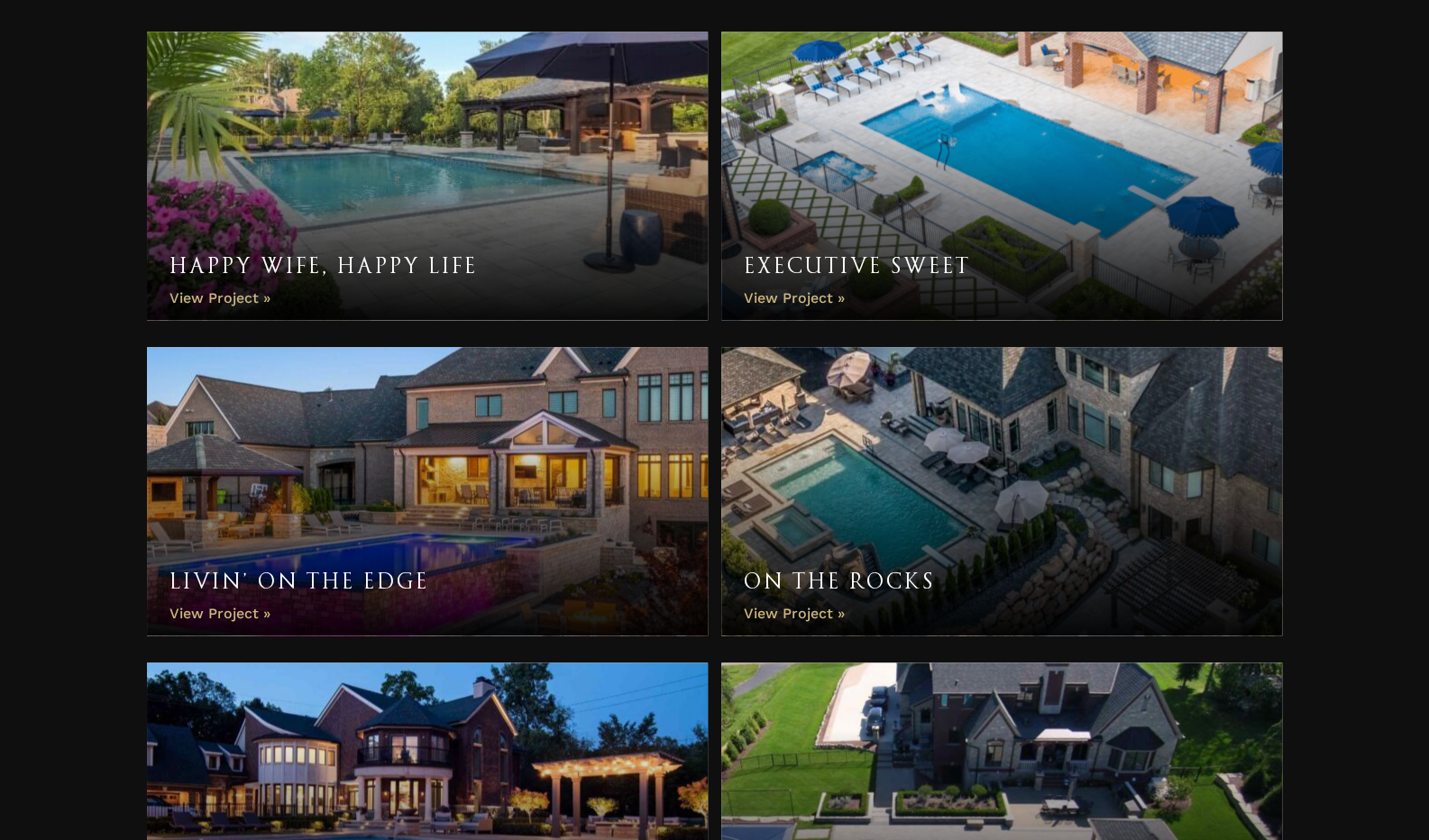
click at [208, 612] on link "Livin’ On The Edge" at bounding box center [427, 491] width 561 height 288
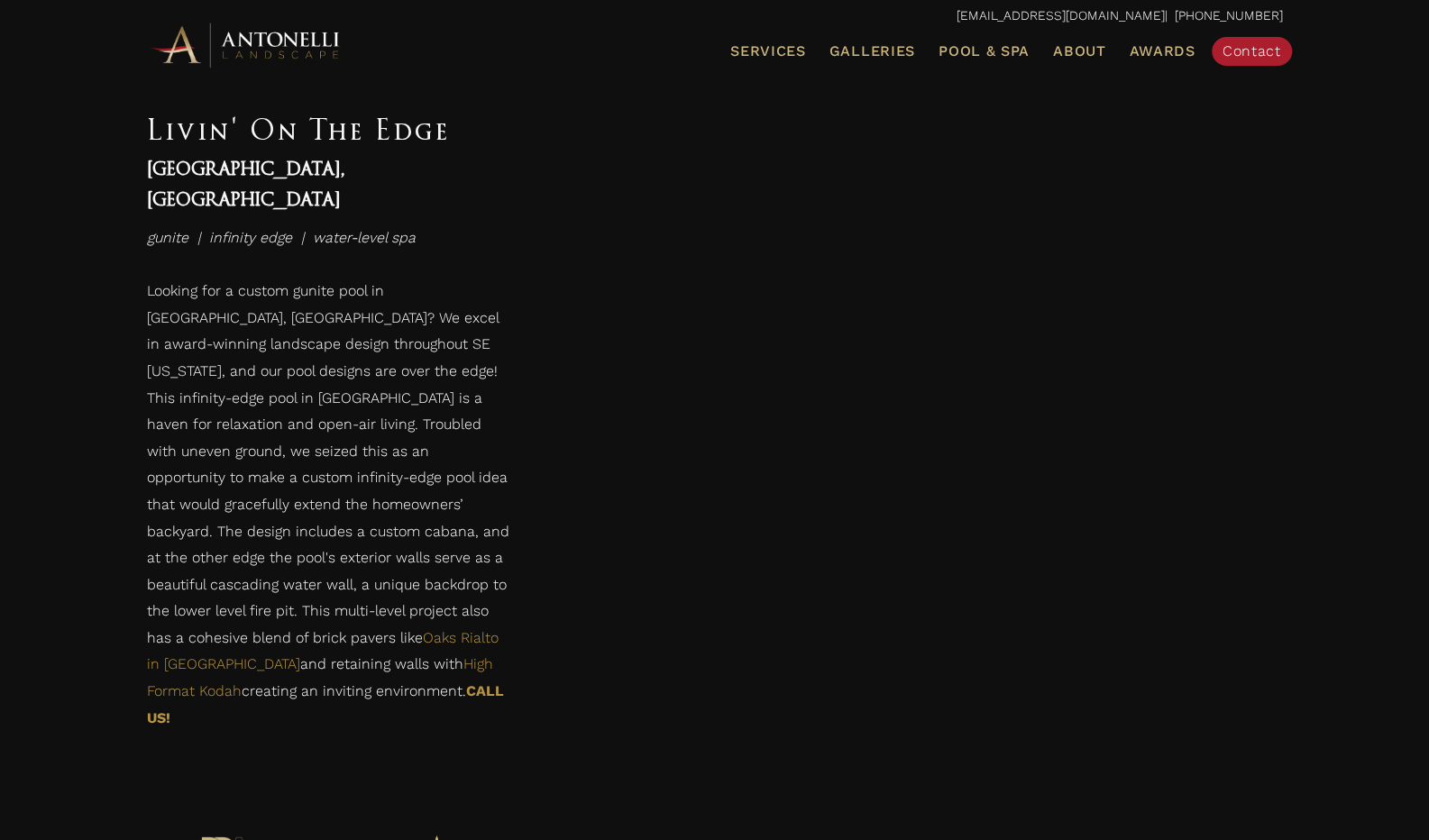
scroll to position [3515, 0]
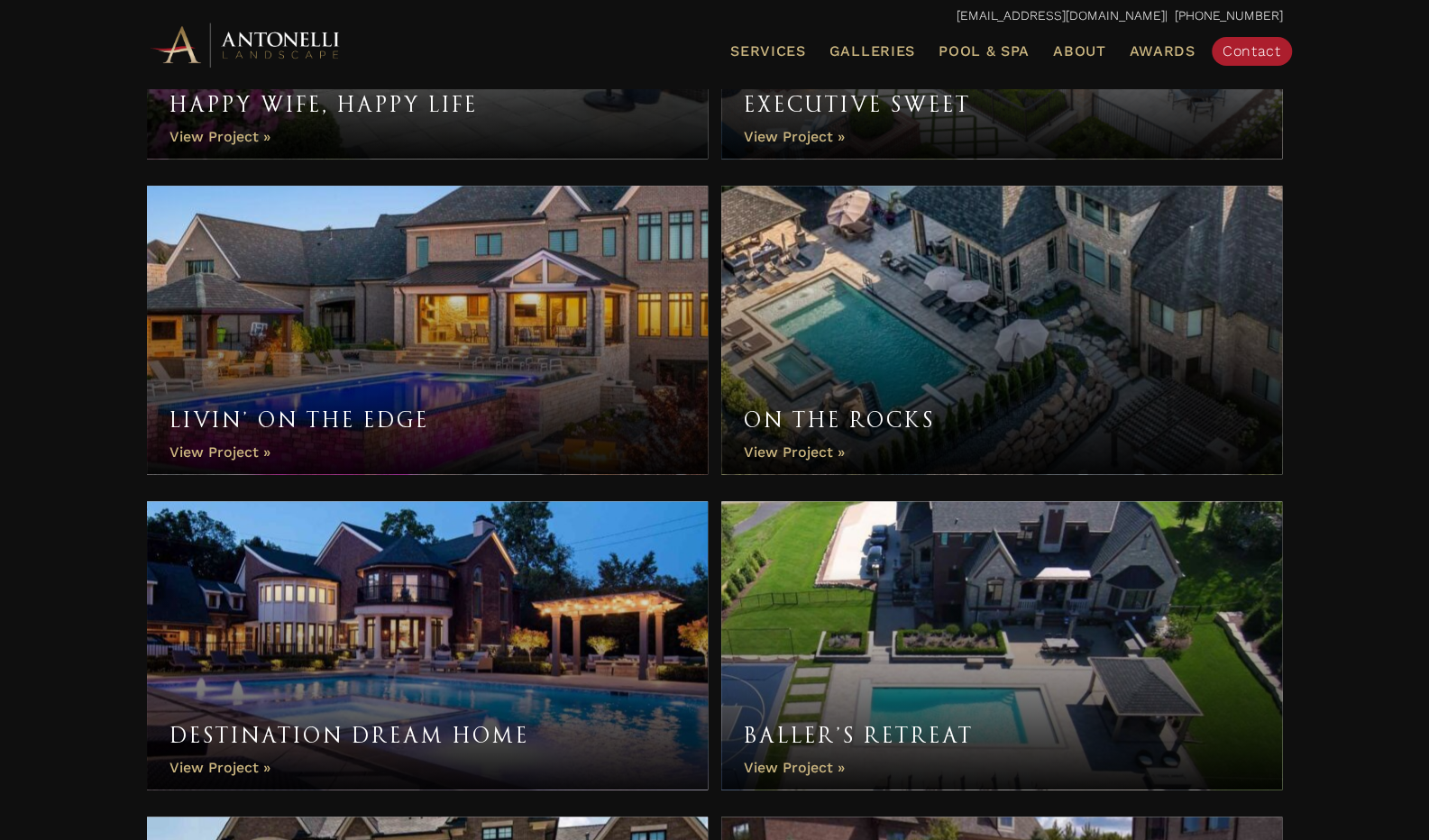
scroll to position [1180, 0]
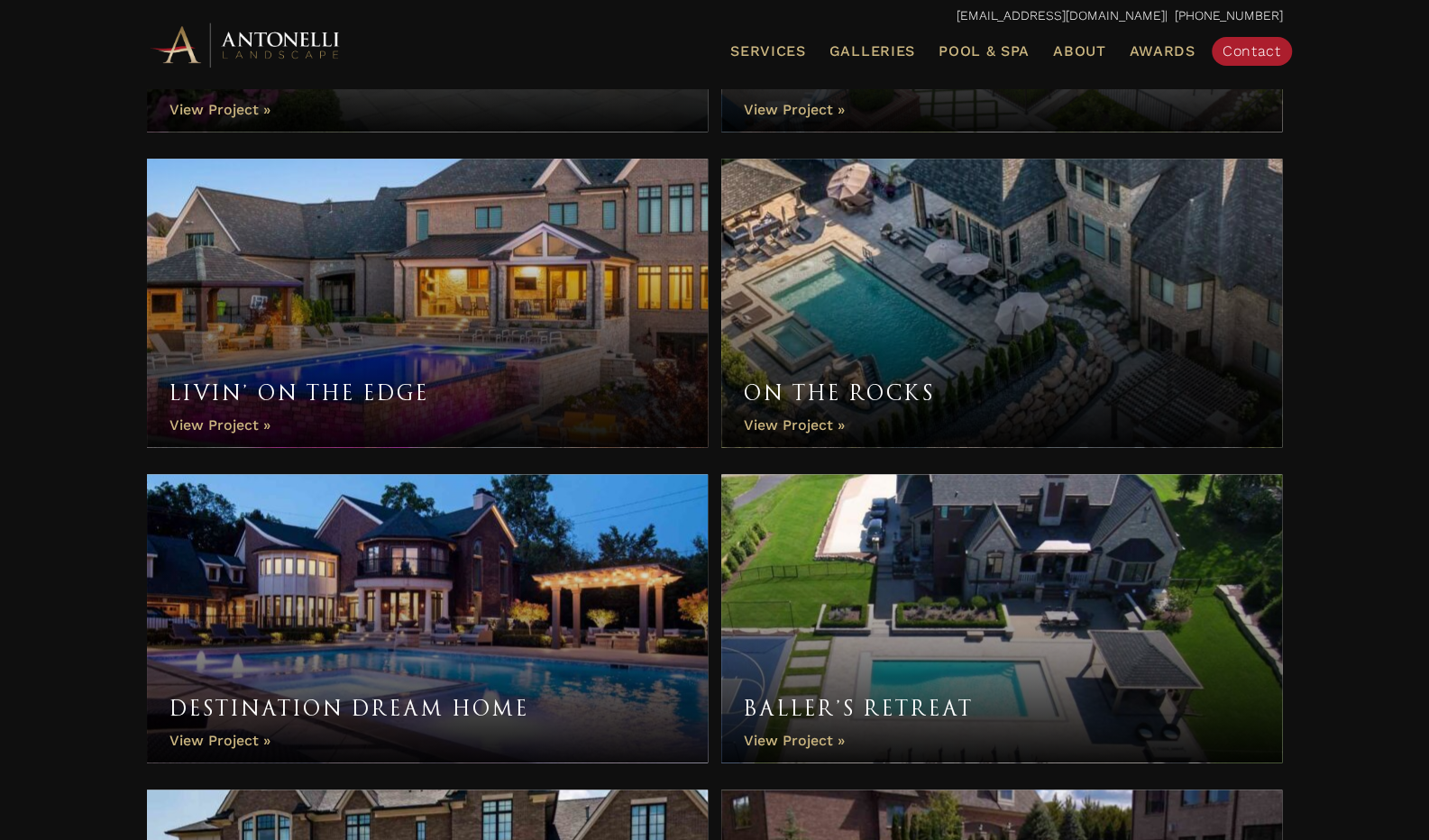
click at [808, 420] on link "On the Rocks" at bounding box center [1002, 303] width 561 height 288
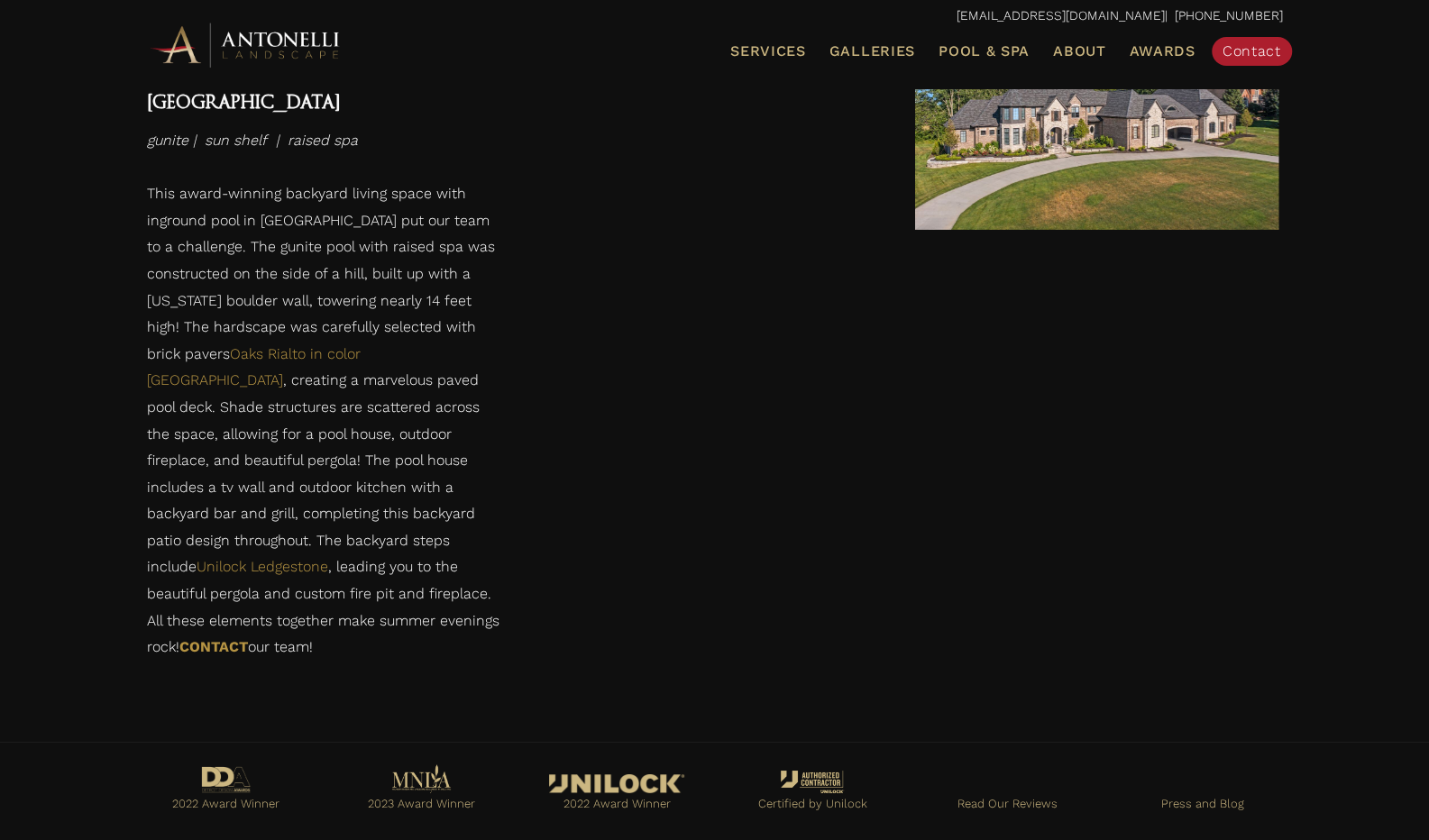
scroll to position [3857, 0]
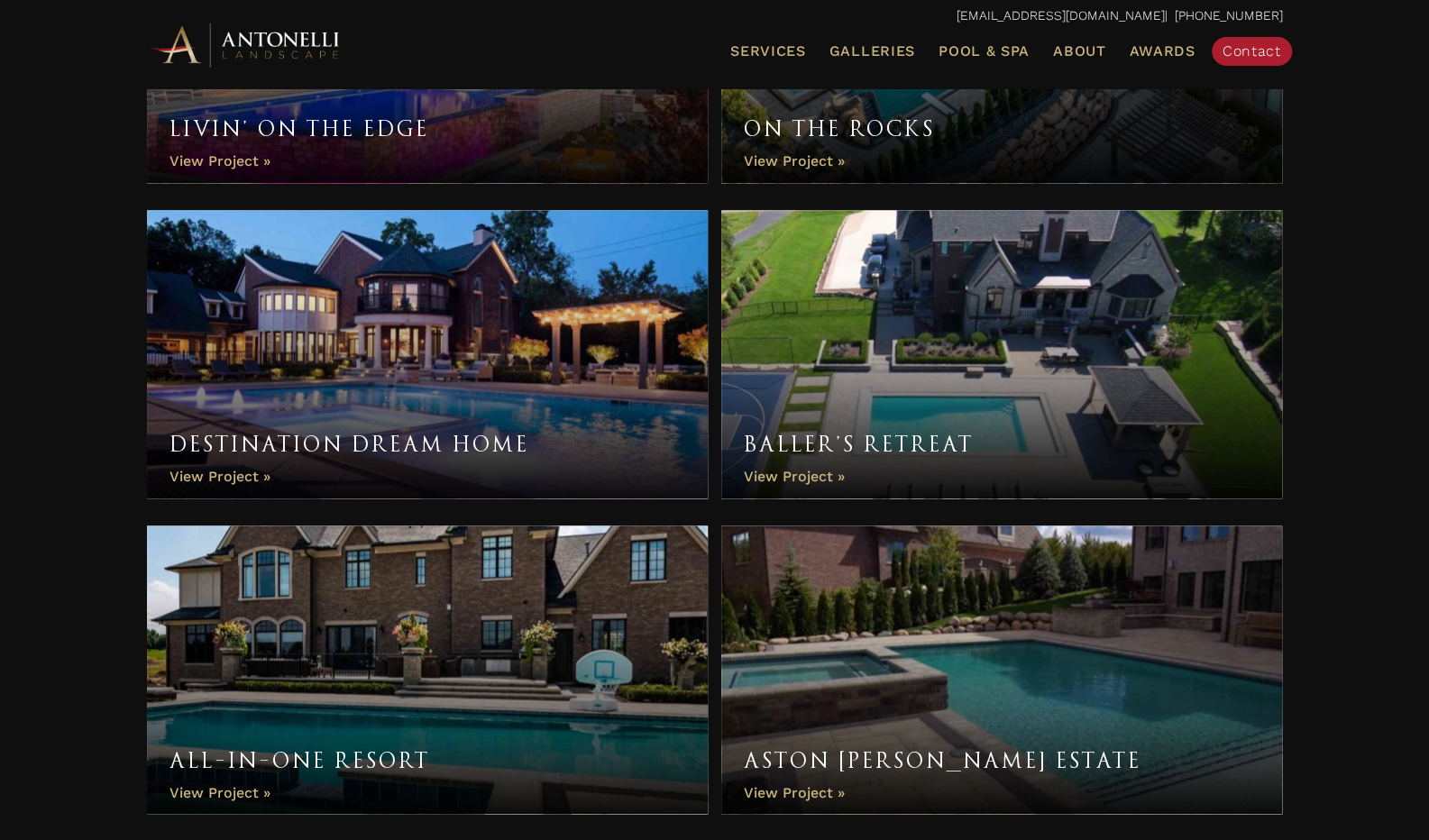
scroll to position [1450, 0]
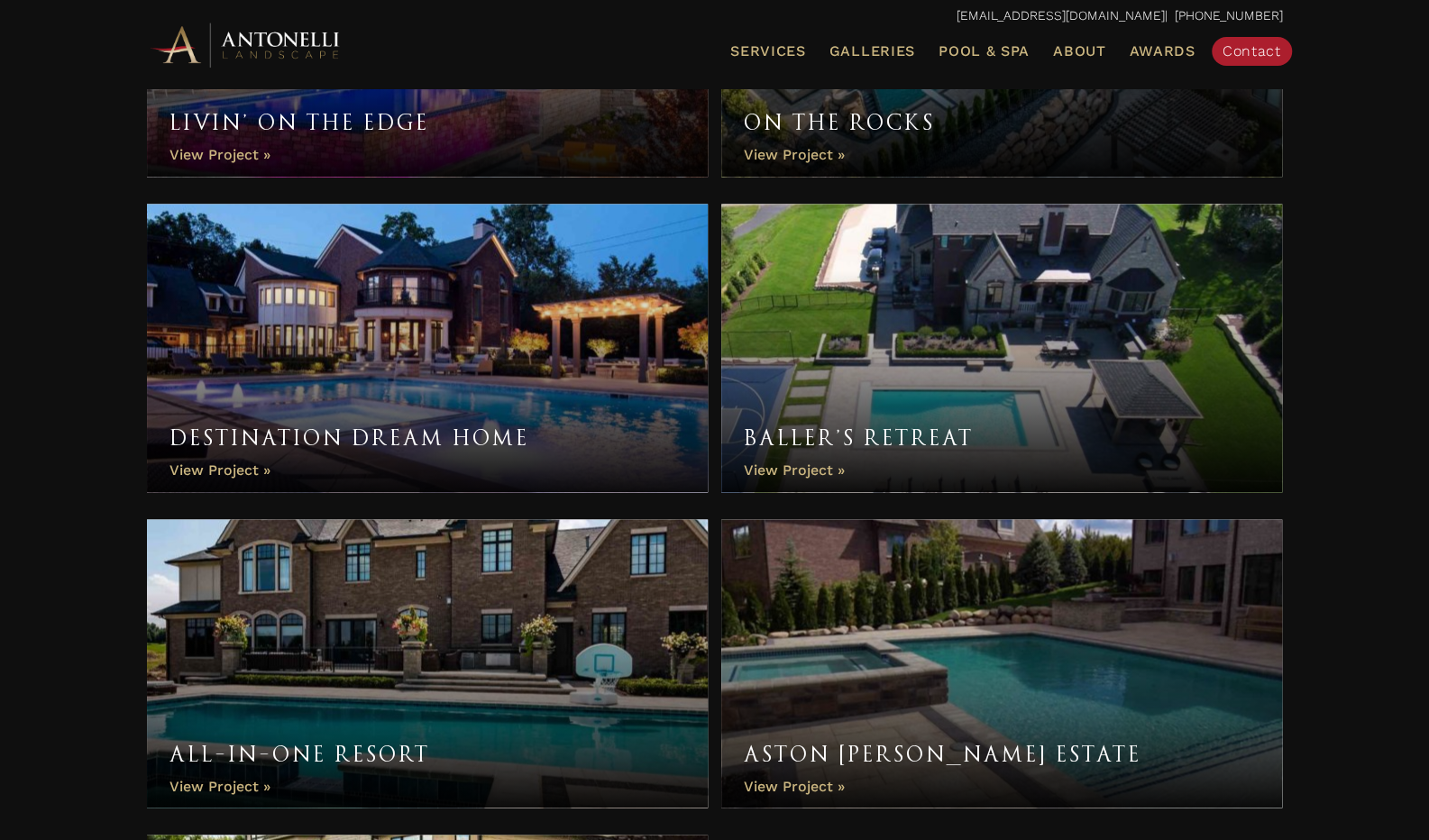
click at [221, 472] on link "Destination Dream Home" at bounding box center [427, 348] width 561 height 288
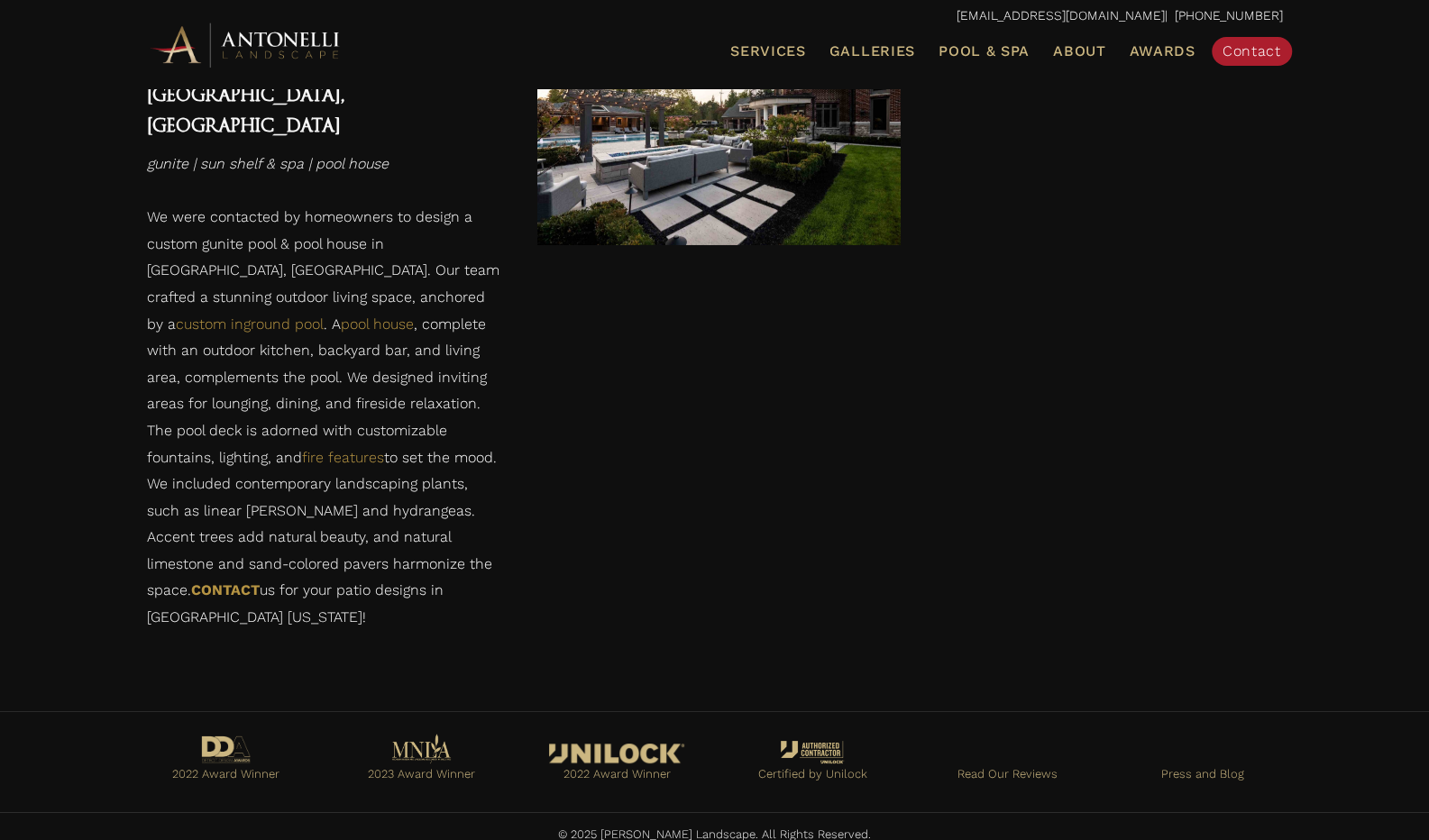
scroll to position [4146, 0]
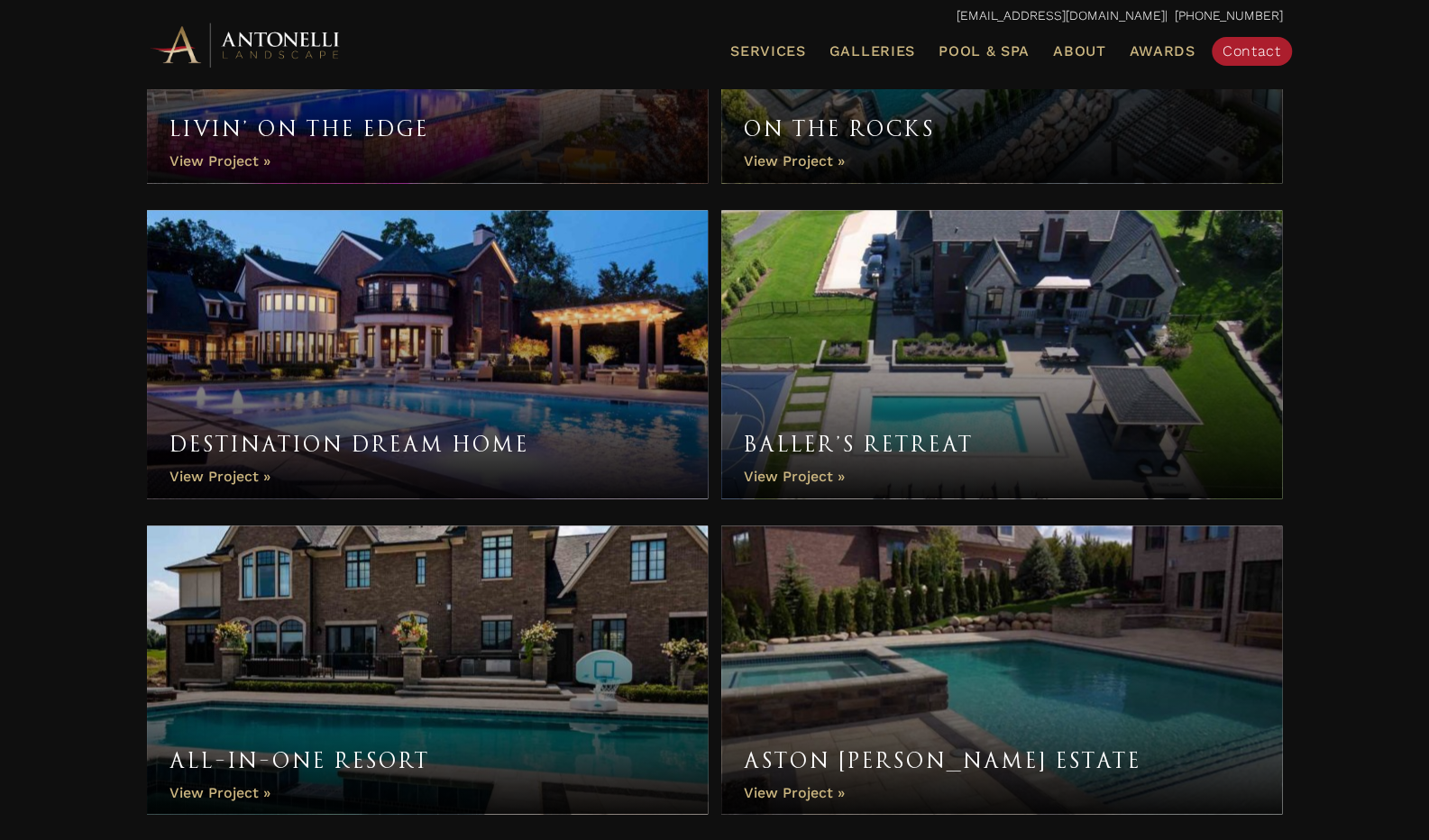
scroll to position [1399, 0]
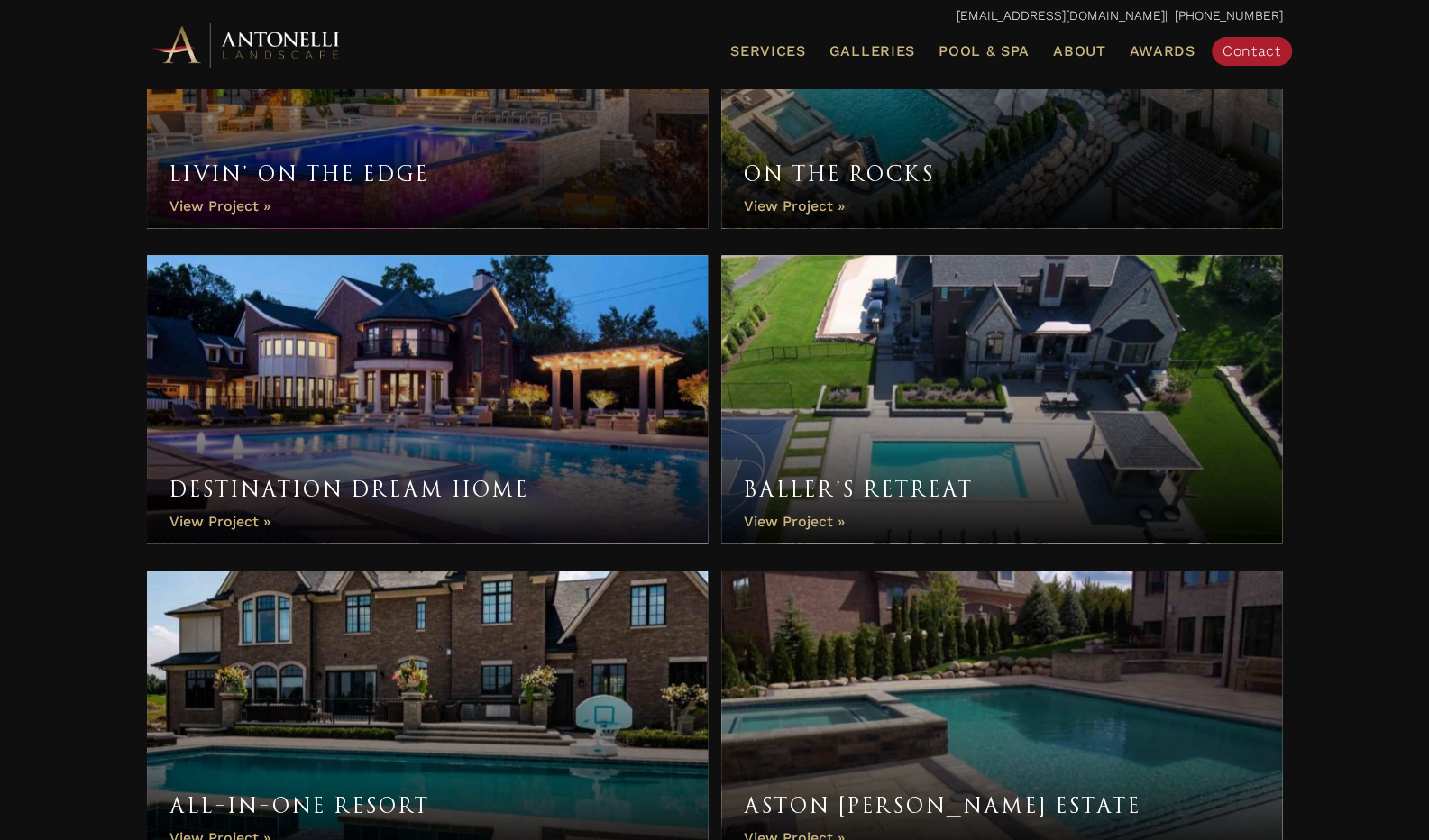
click at [779, 517] on link "Baller’s Retreat" at bounding box center [1002, 399] width 561 height 288
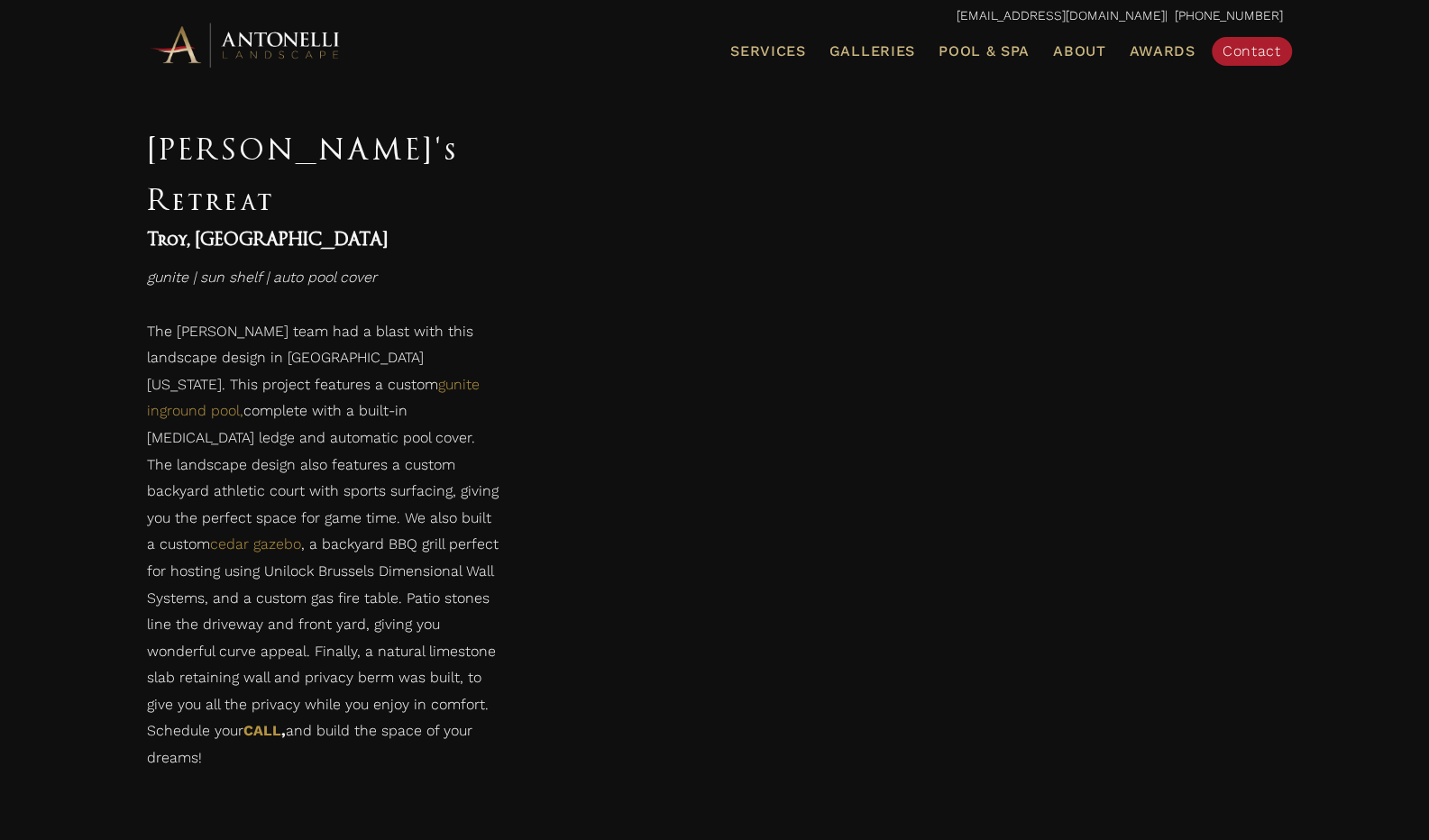
scroll to position [1177, 0]
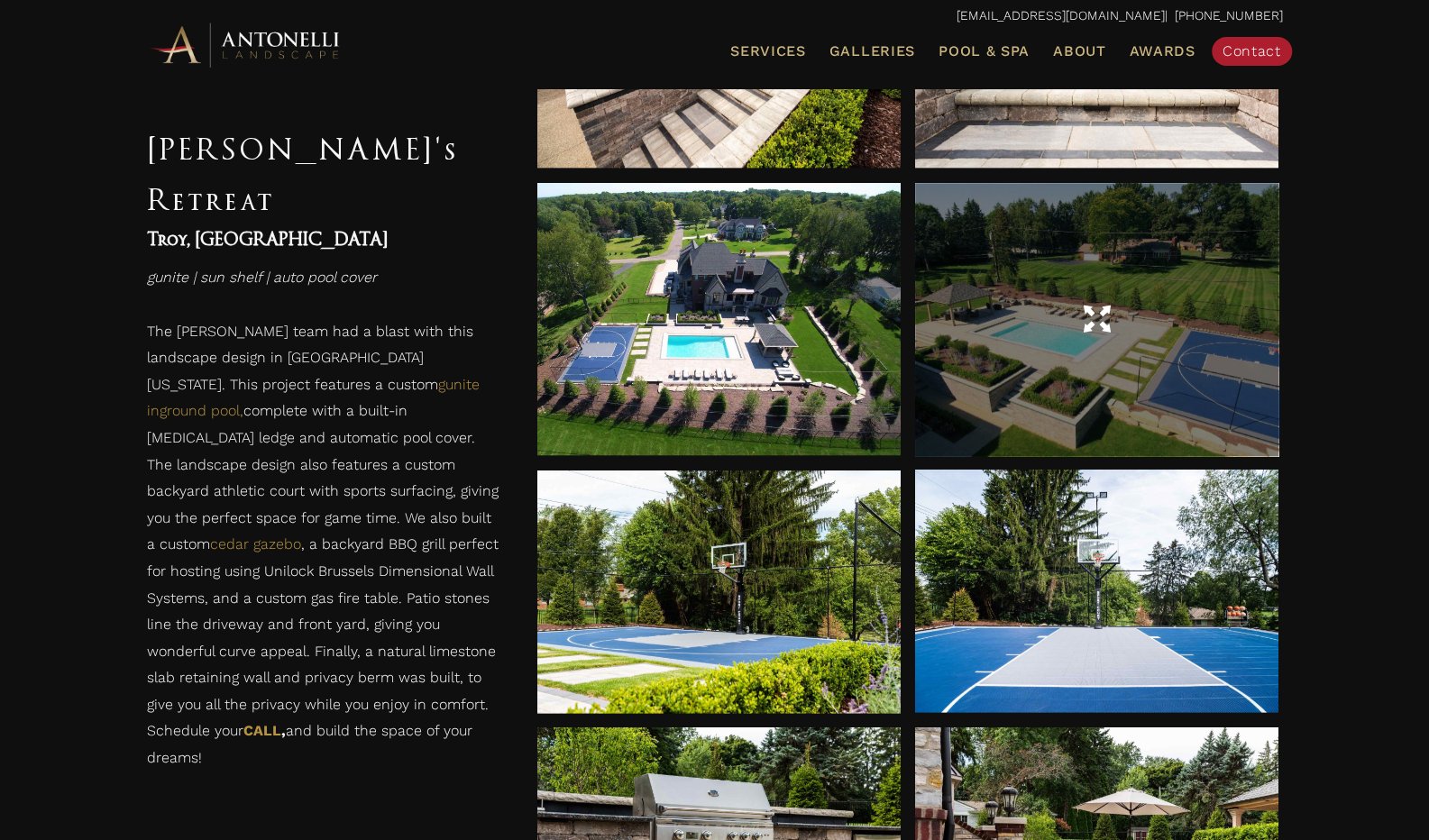
click at [1159, 382] on div at bounding box center [1097, 318] width 364 height 272
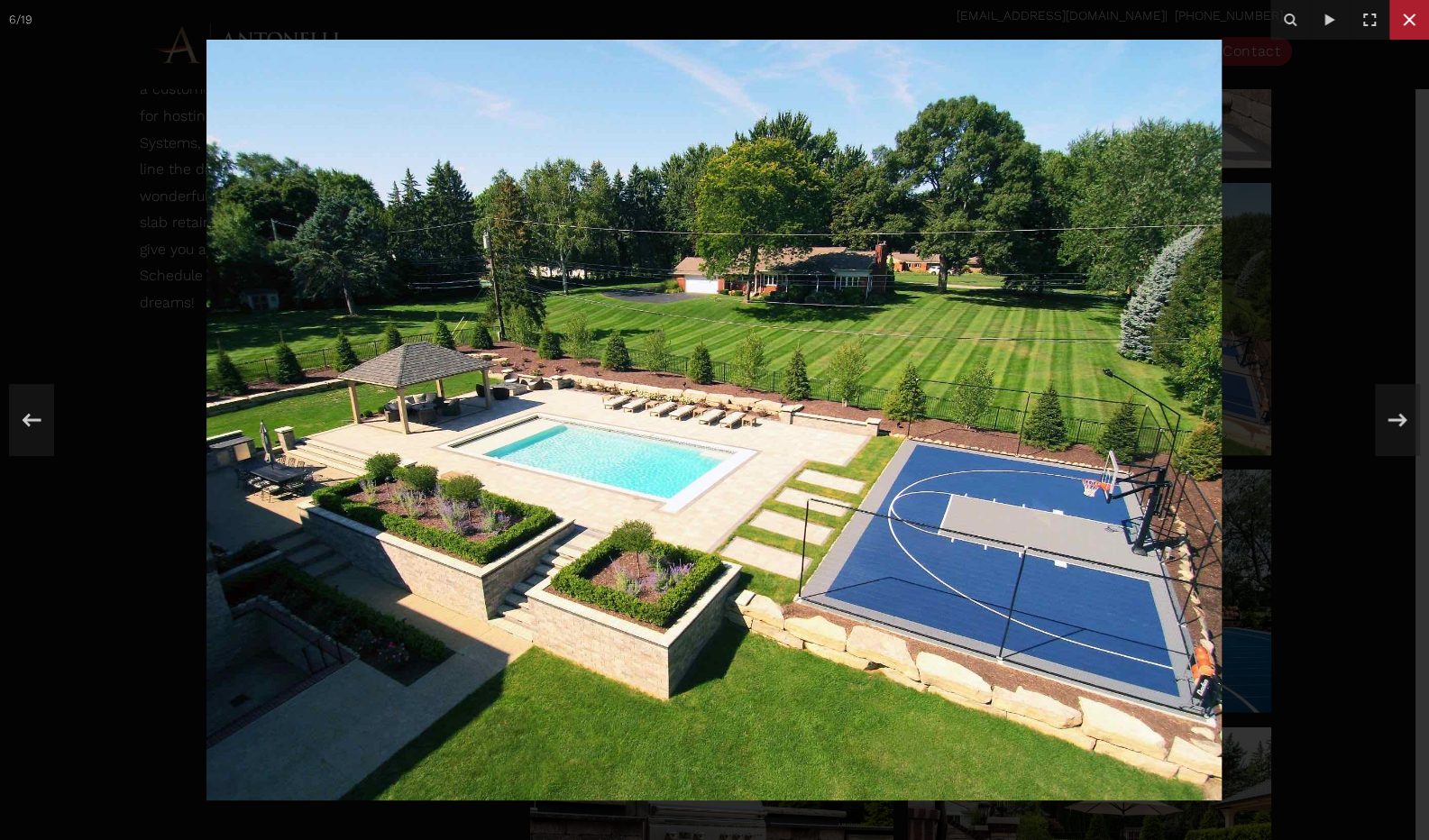
click at [1410, 20] on icon at bounding box center [1409, 20] width 13 height 13
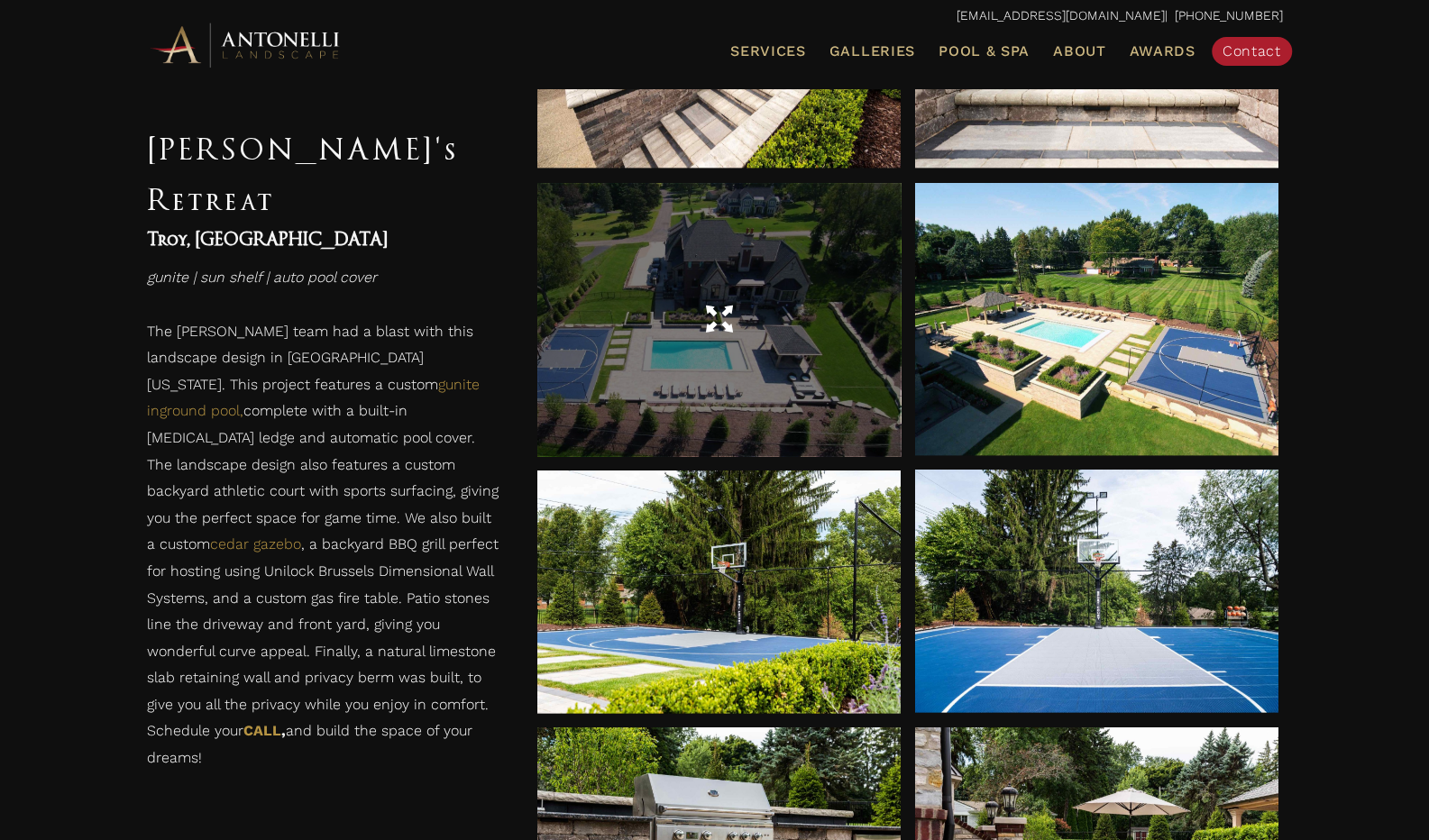
click at [723, 315] on span at bounding box center [718, 319] width 27 height 31
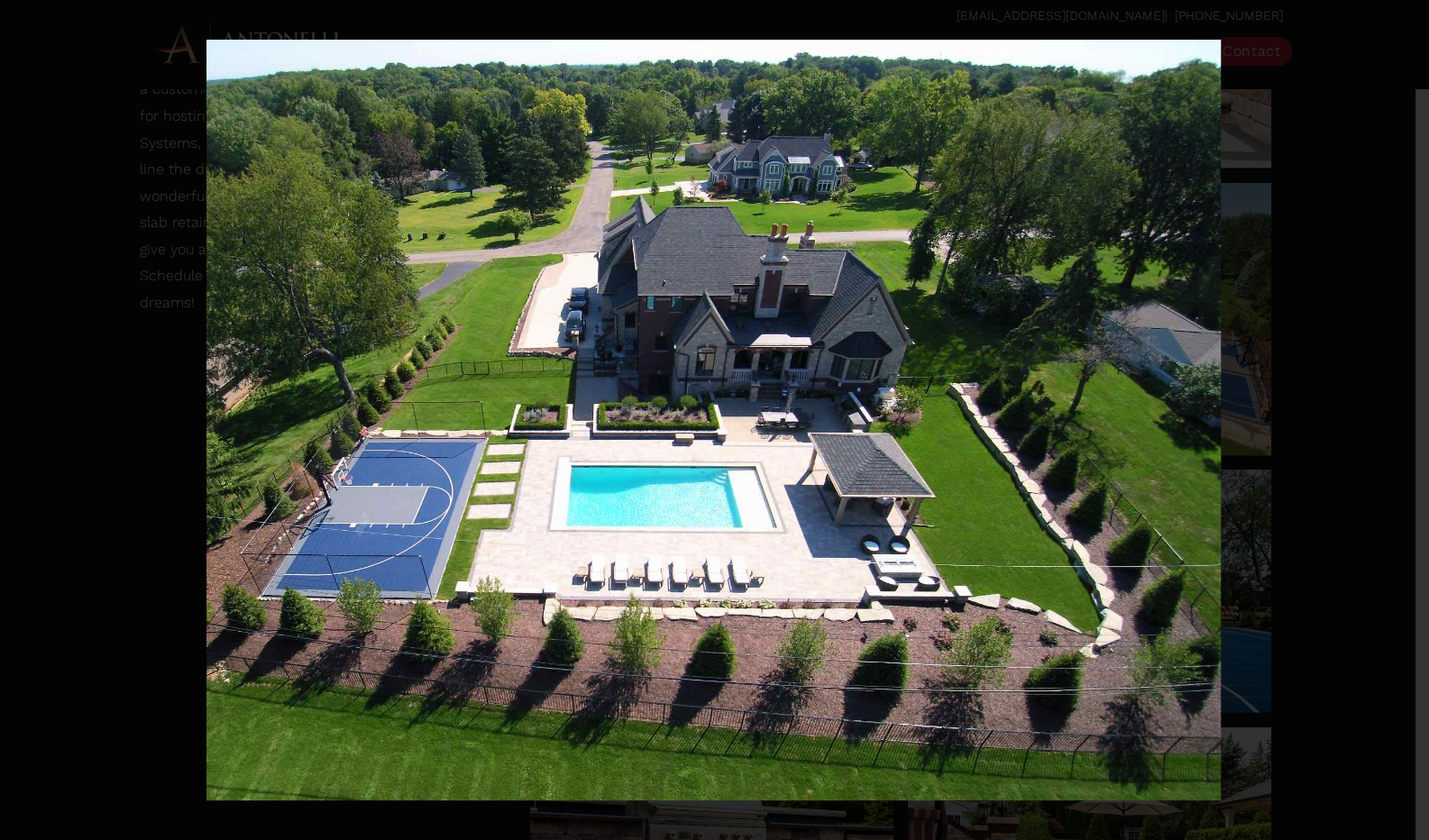
click at [1405, 19] on div "5 / 19" at bounding box center [714, 420] width 1429 height 840
click at [1402, 19] on icon at bounding box center [1409, 19] width 21 height 21
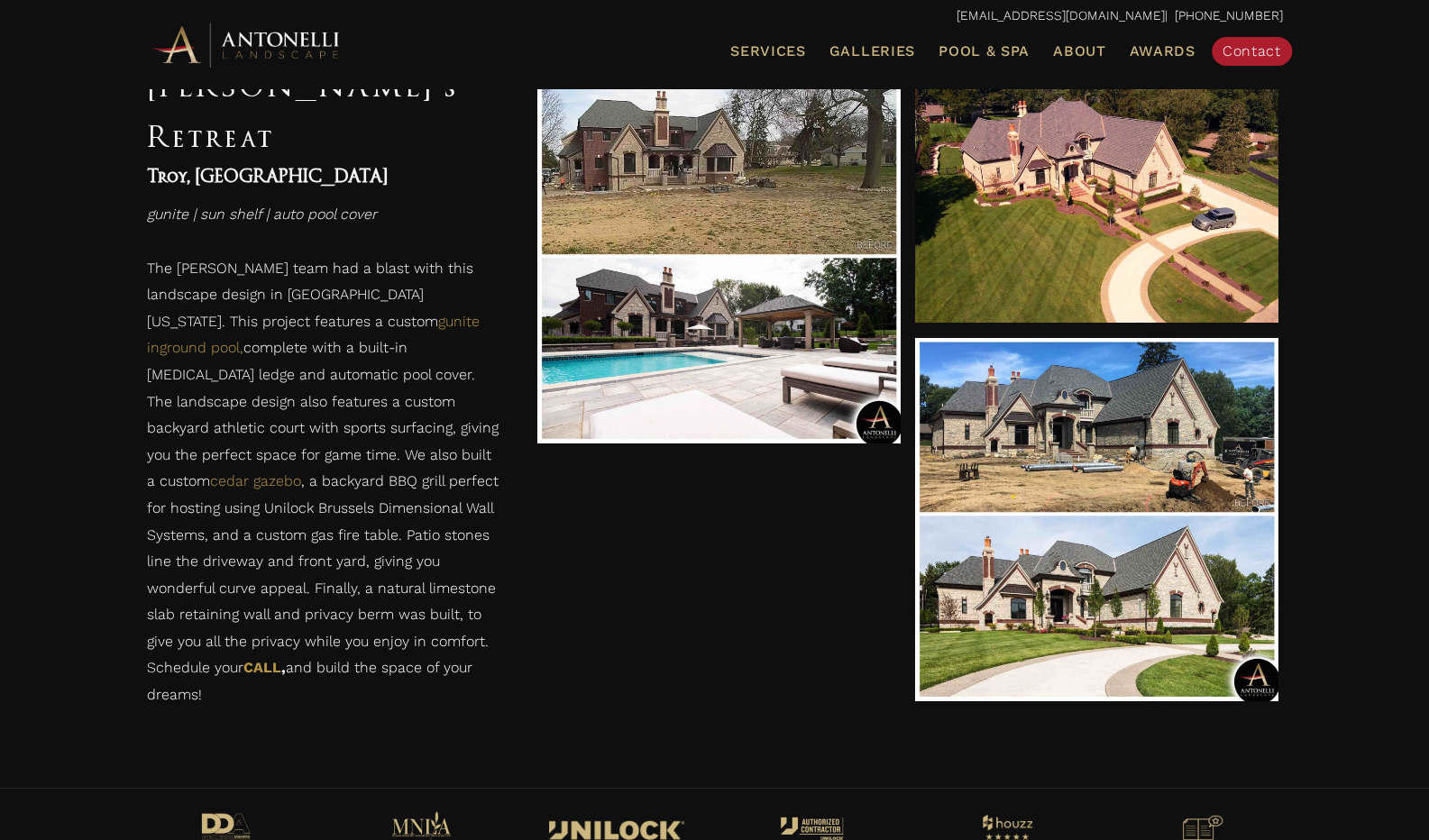
scroll to position [2975, 0]
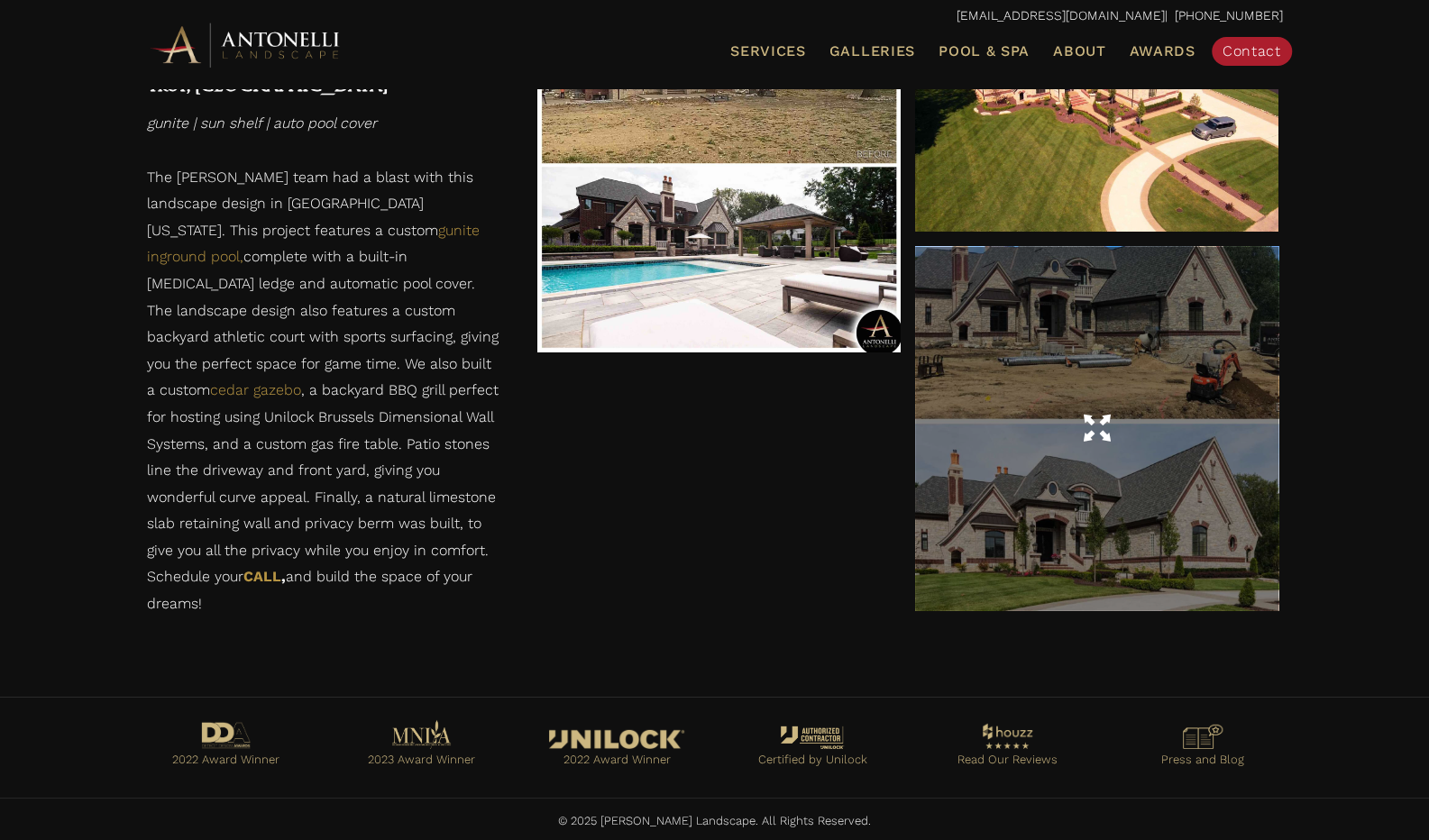
click at [1090, 423] on span at bounding box center [1096, 428] width 27 height 31
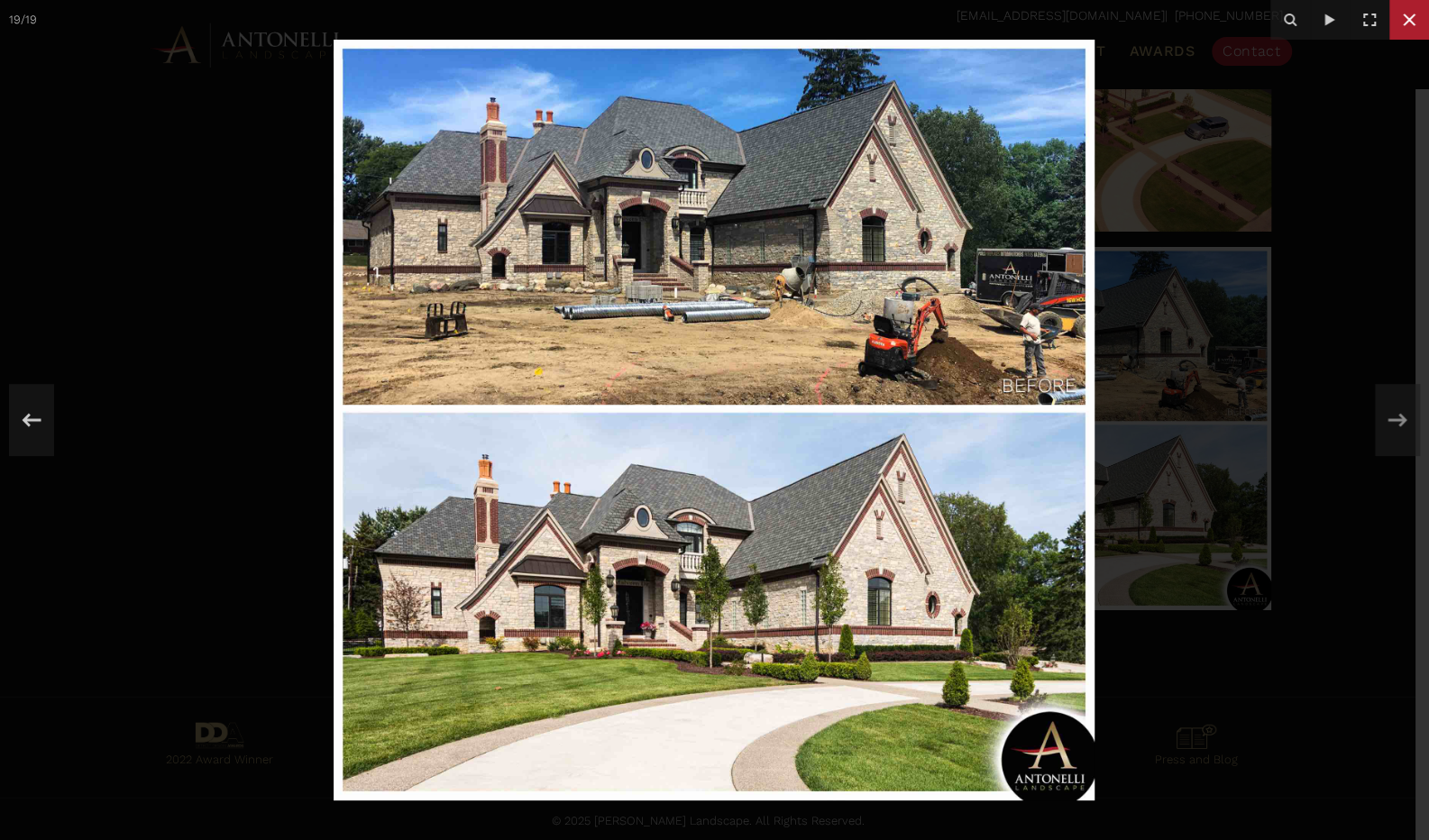
click at [1404, 10] on icon at bounding box center [1409, 19] width 21 height 21
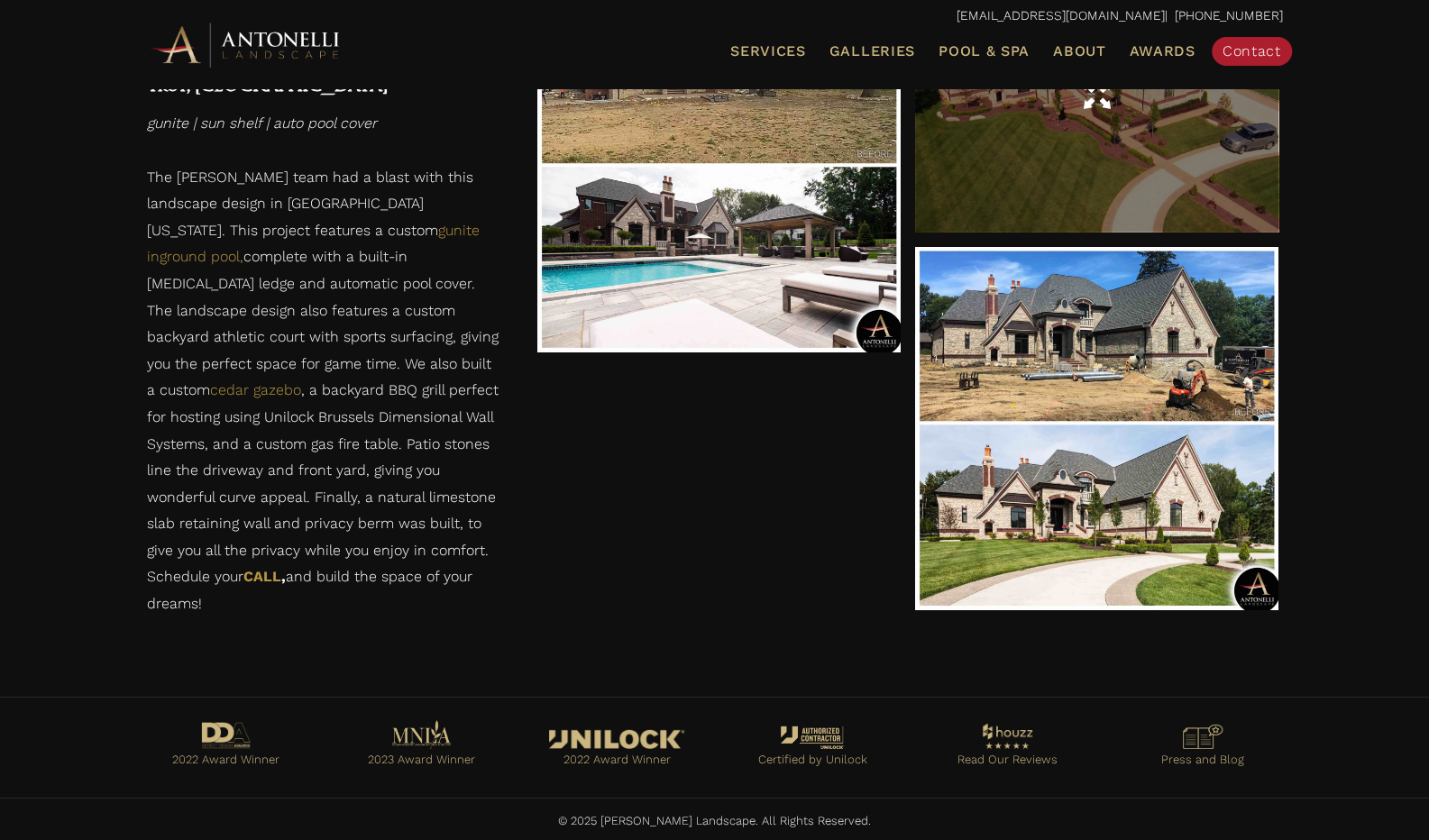
click at [1131, 138] on div at bounding box center [1097, 95] width 364 height 272
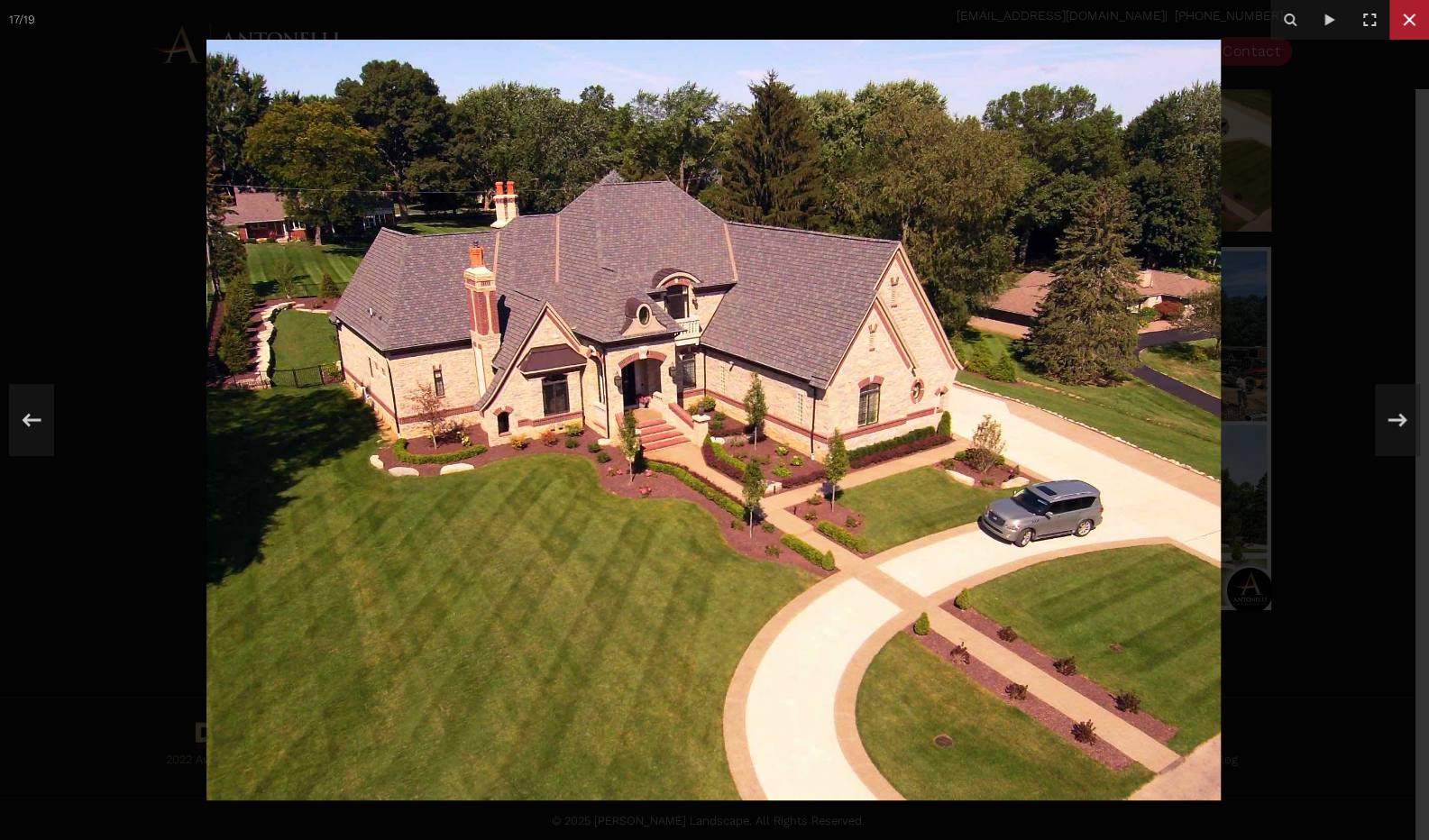
click at [1411, 26] on icon at bounding box center [1409, 19] width 21 height 21
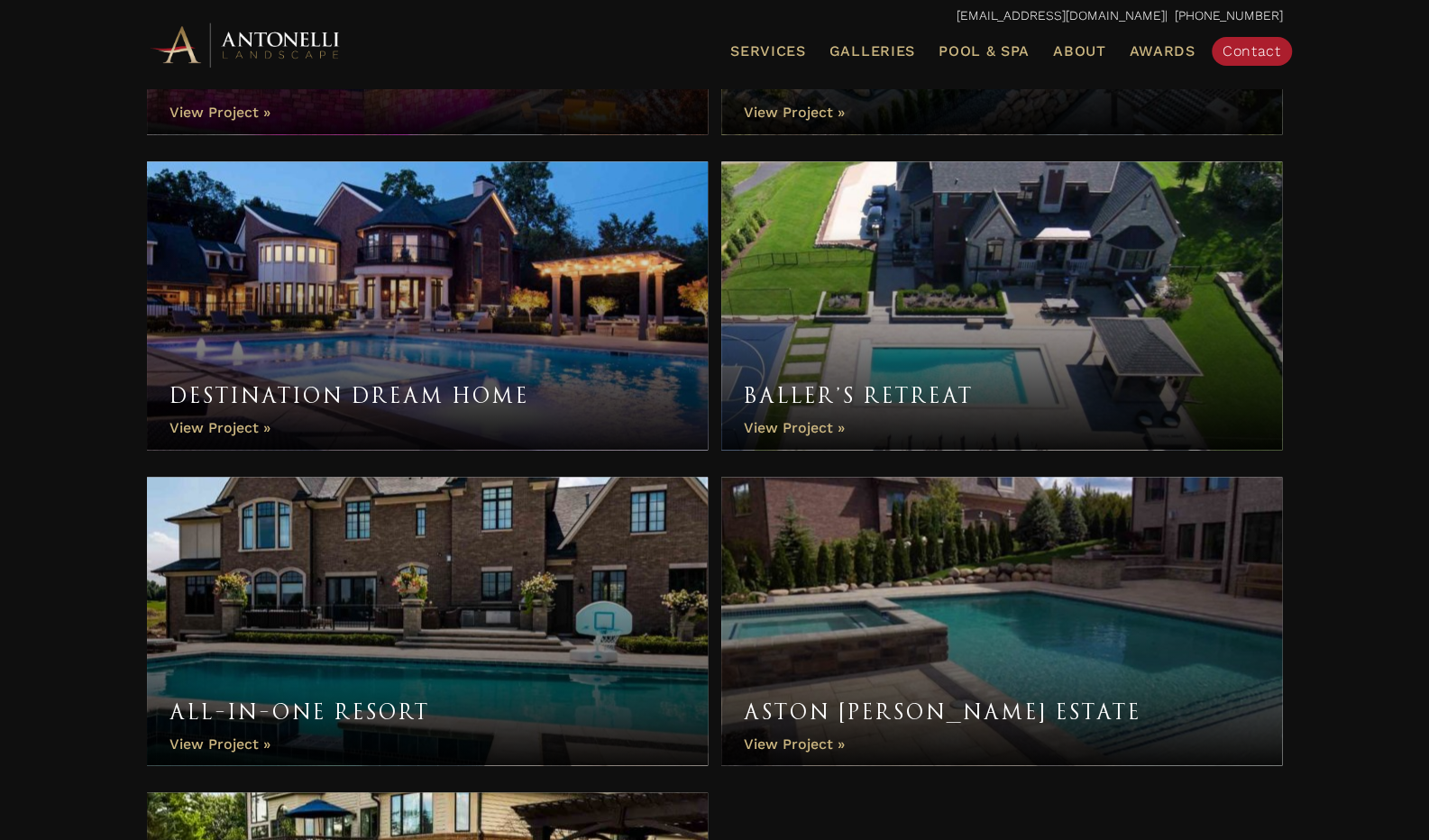
scroll to position [1759, 0]
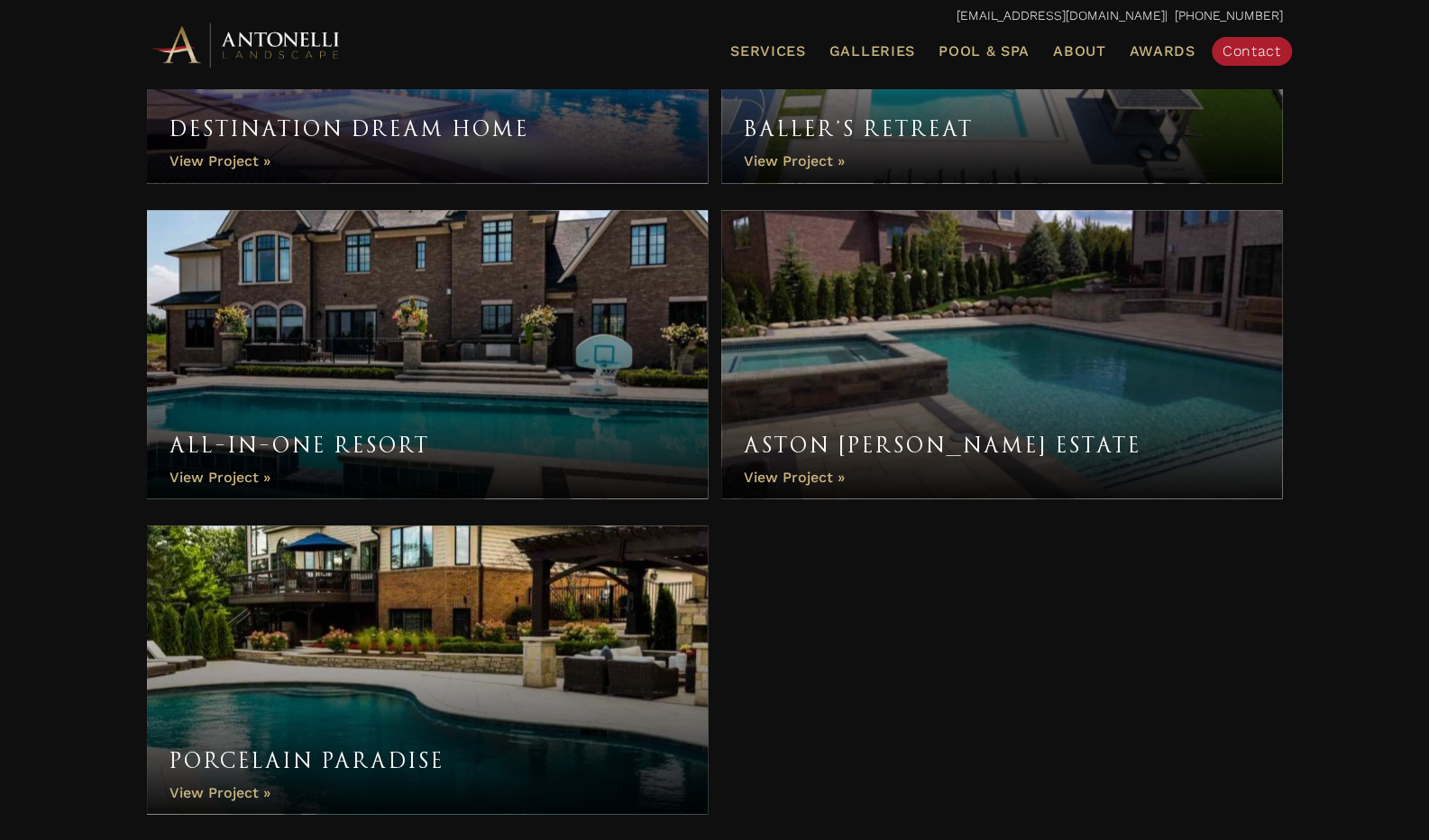
click at [219, 474] on link "All-In-One Resort" at bounding box center [427, 354] width 561 height 288
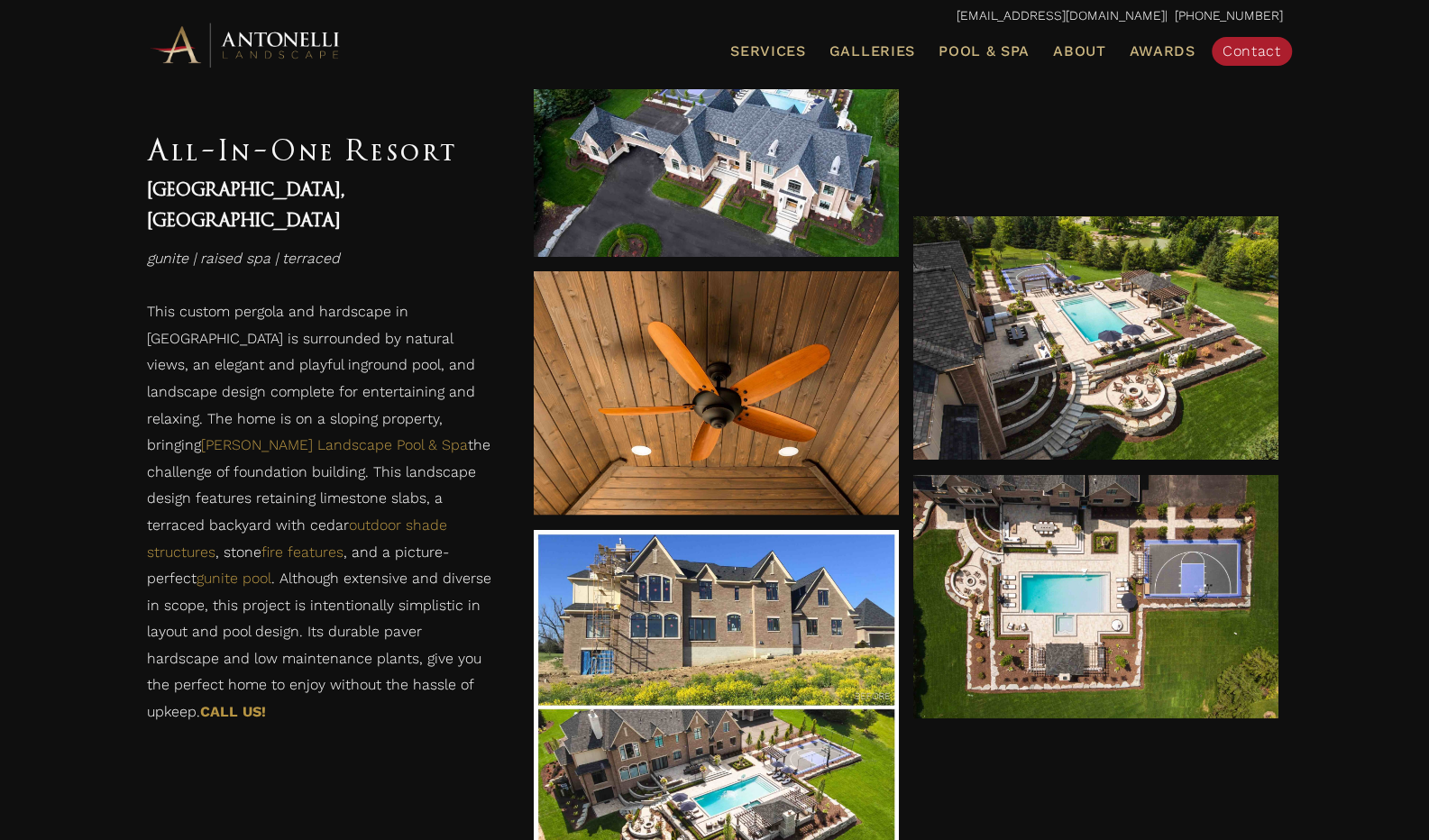
scroll to position [4597, 0]
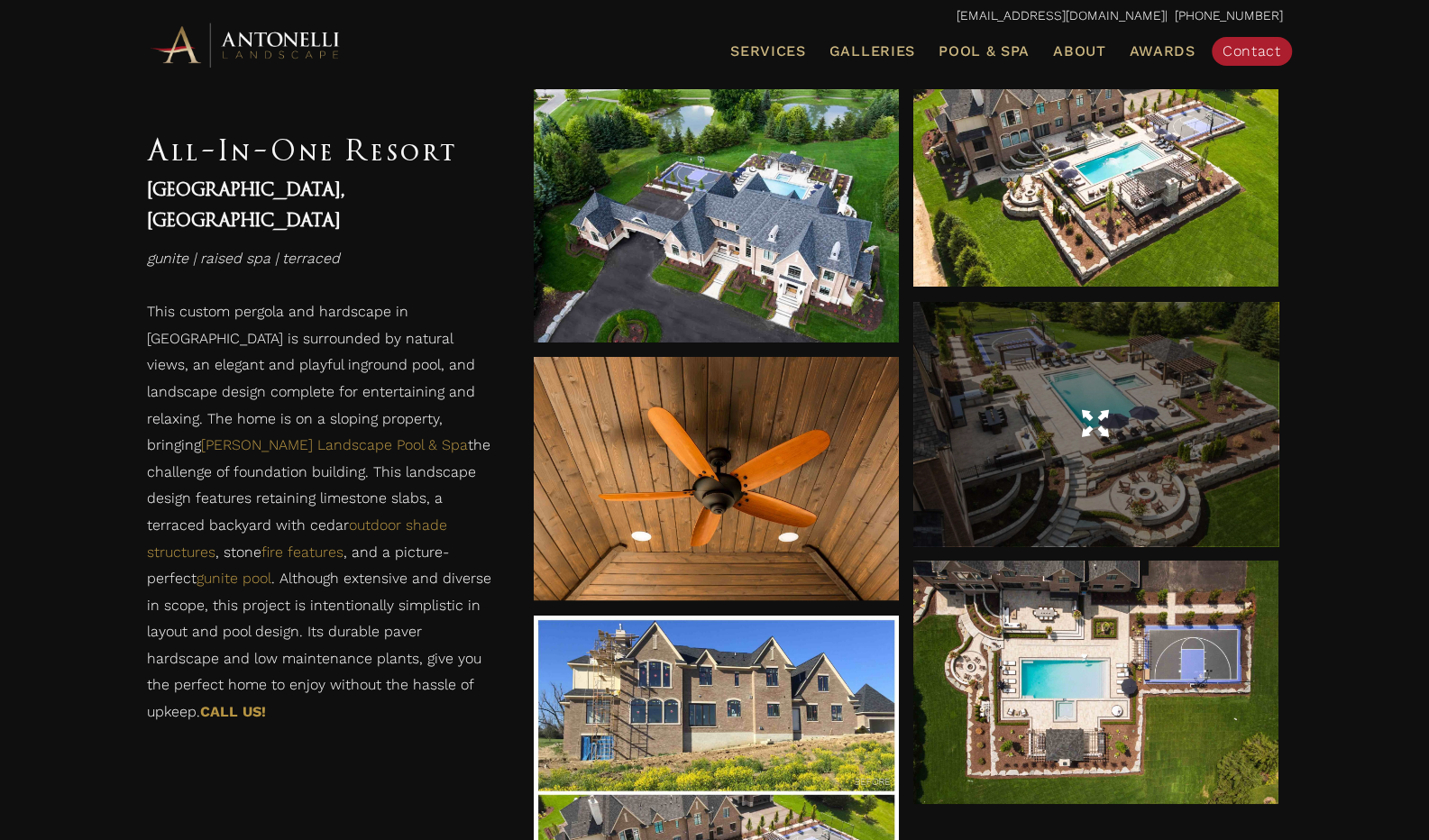
click at [1184, 419] on div at bounding box center [1095, 425] width 365 height 51
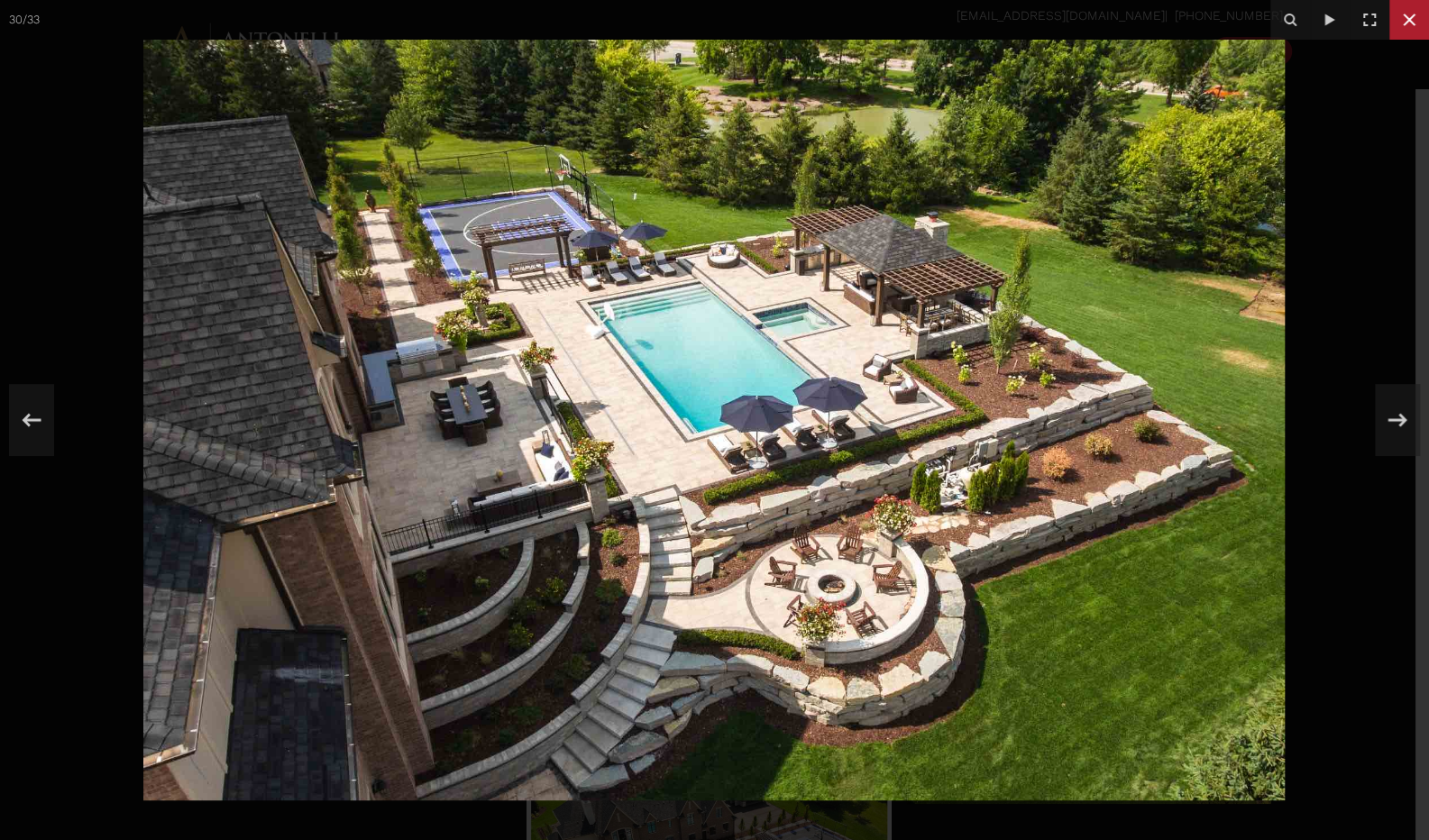
click at [1410, 24] on div "30 / 33" at bounding box center [714, 420] width 1429 height 840
click at [1399, 19] on icon at bounding box center [1409, 19] width 21 height 21
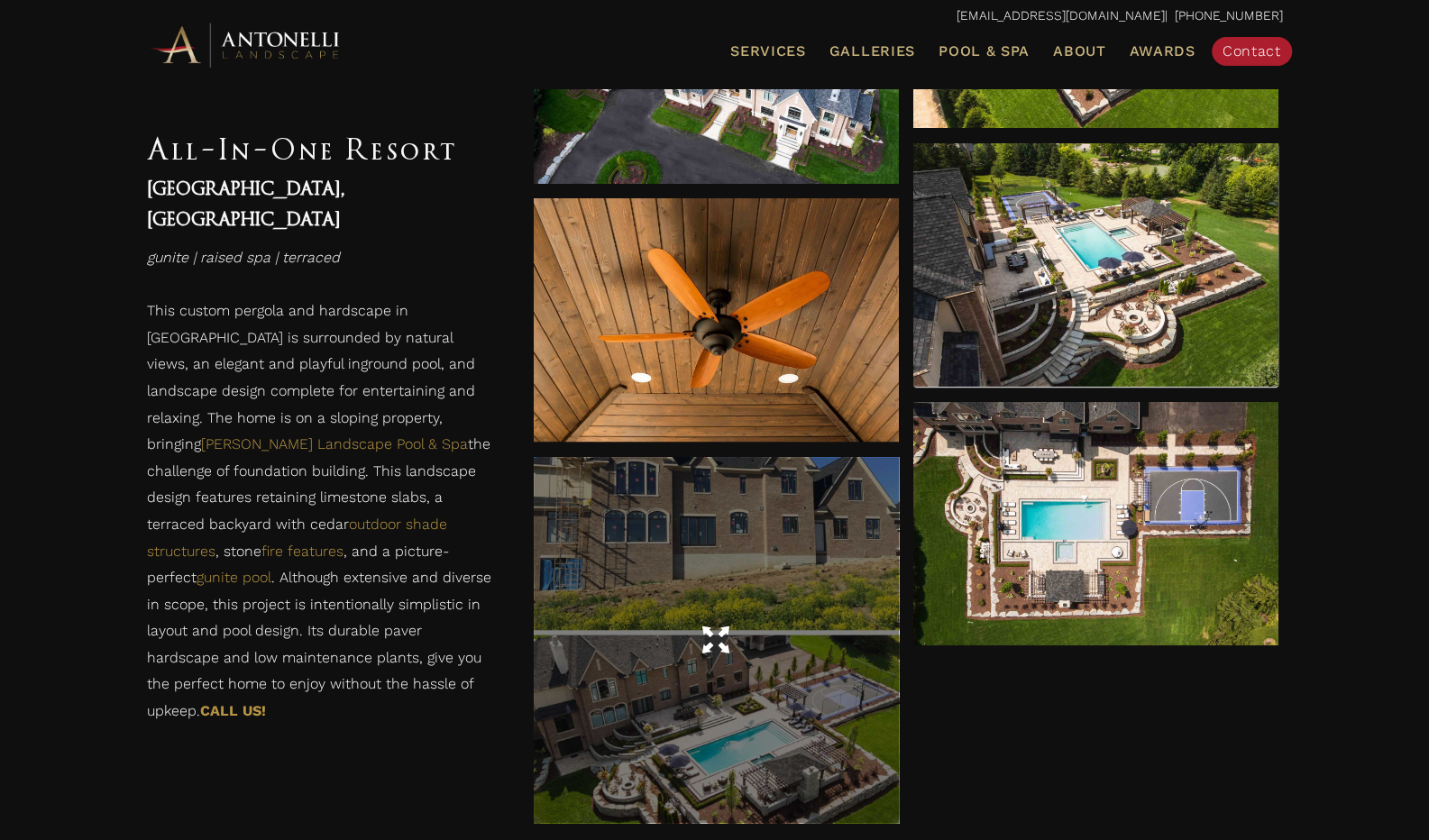
scroll to position [4506, 0]
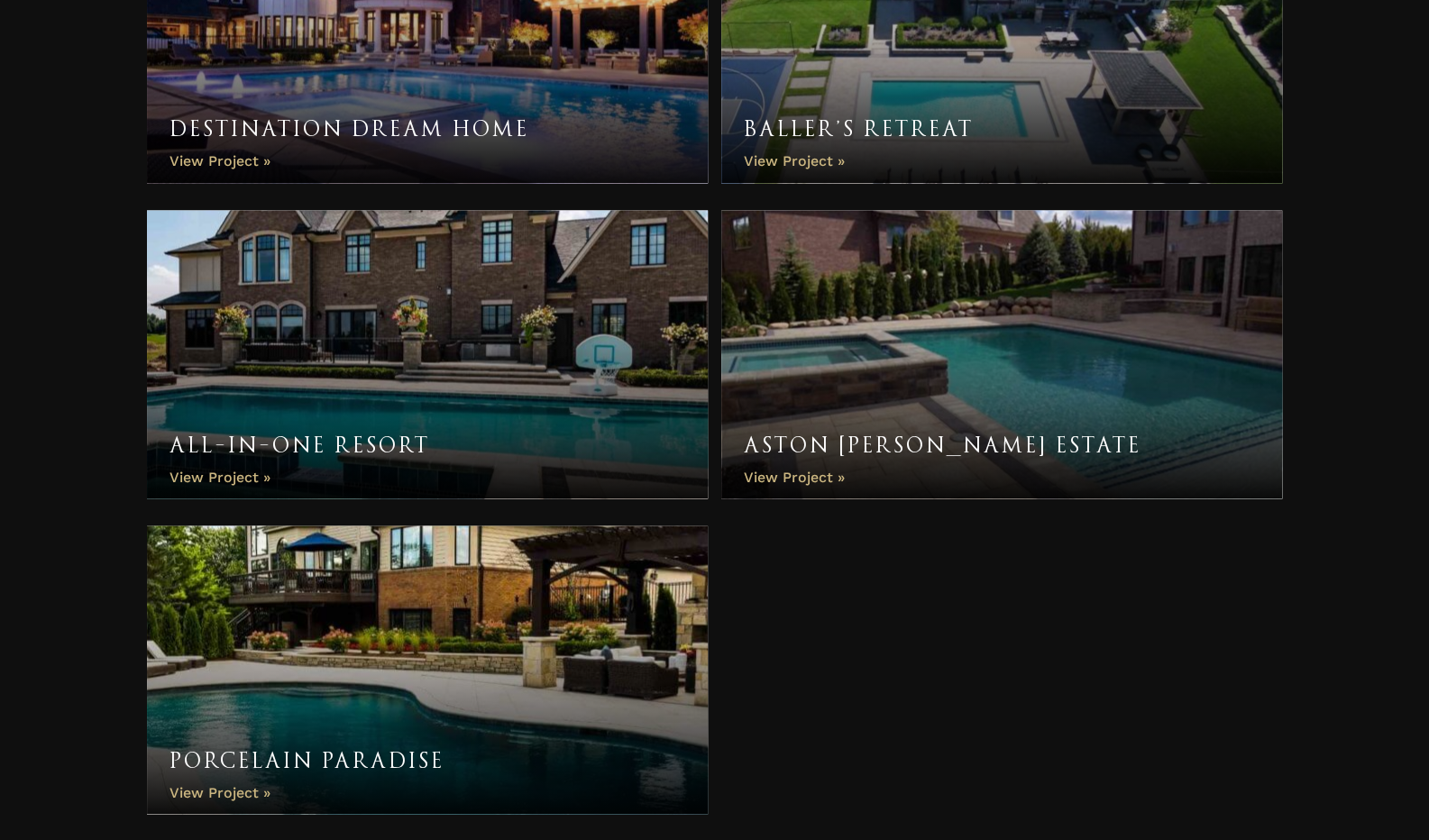
click at [791, 472] on link "Aston Martin Estate" at bounding box center [1002, 354] width 561 height 288
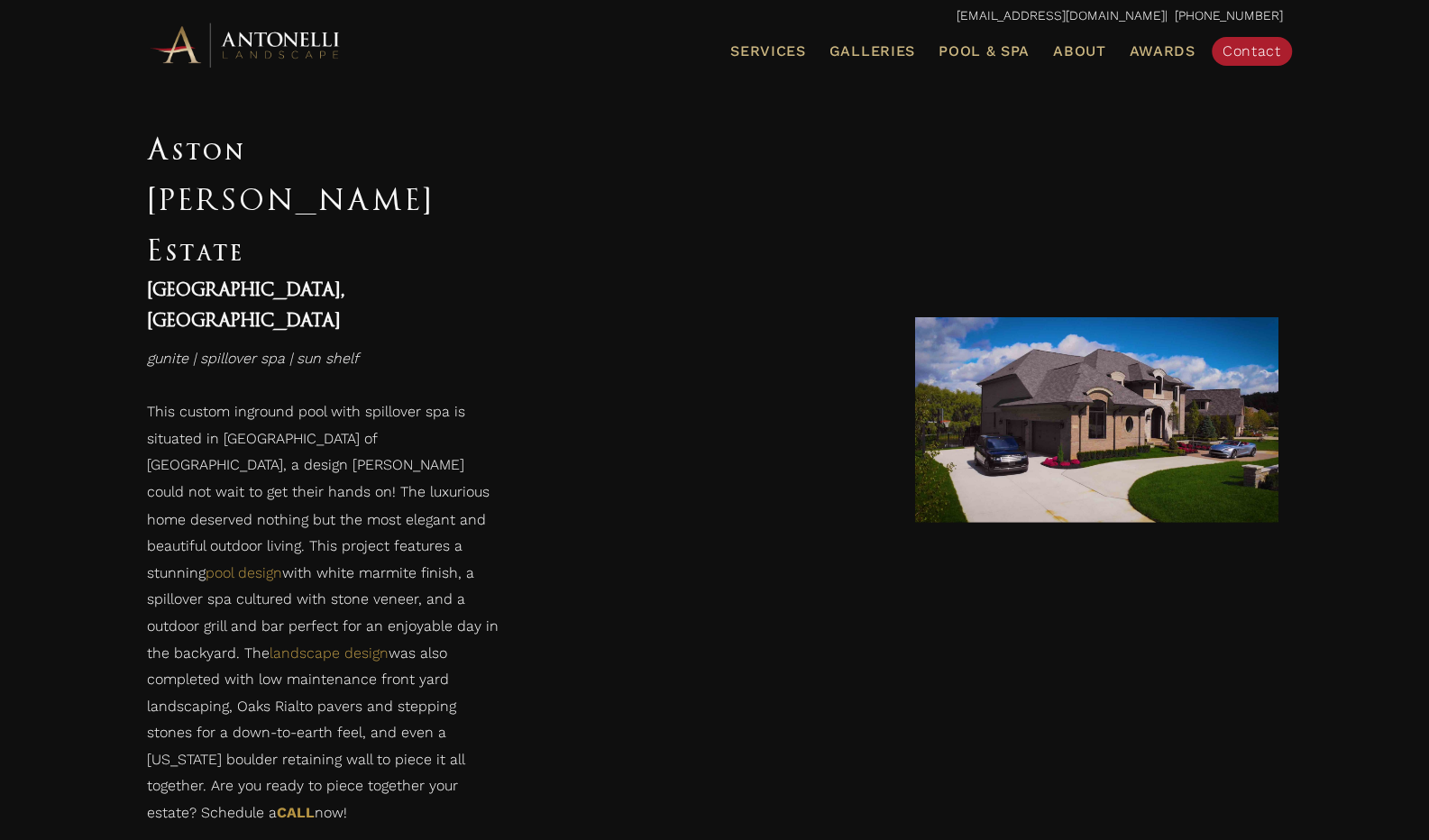
scroll to position [1623, 0]
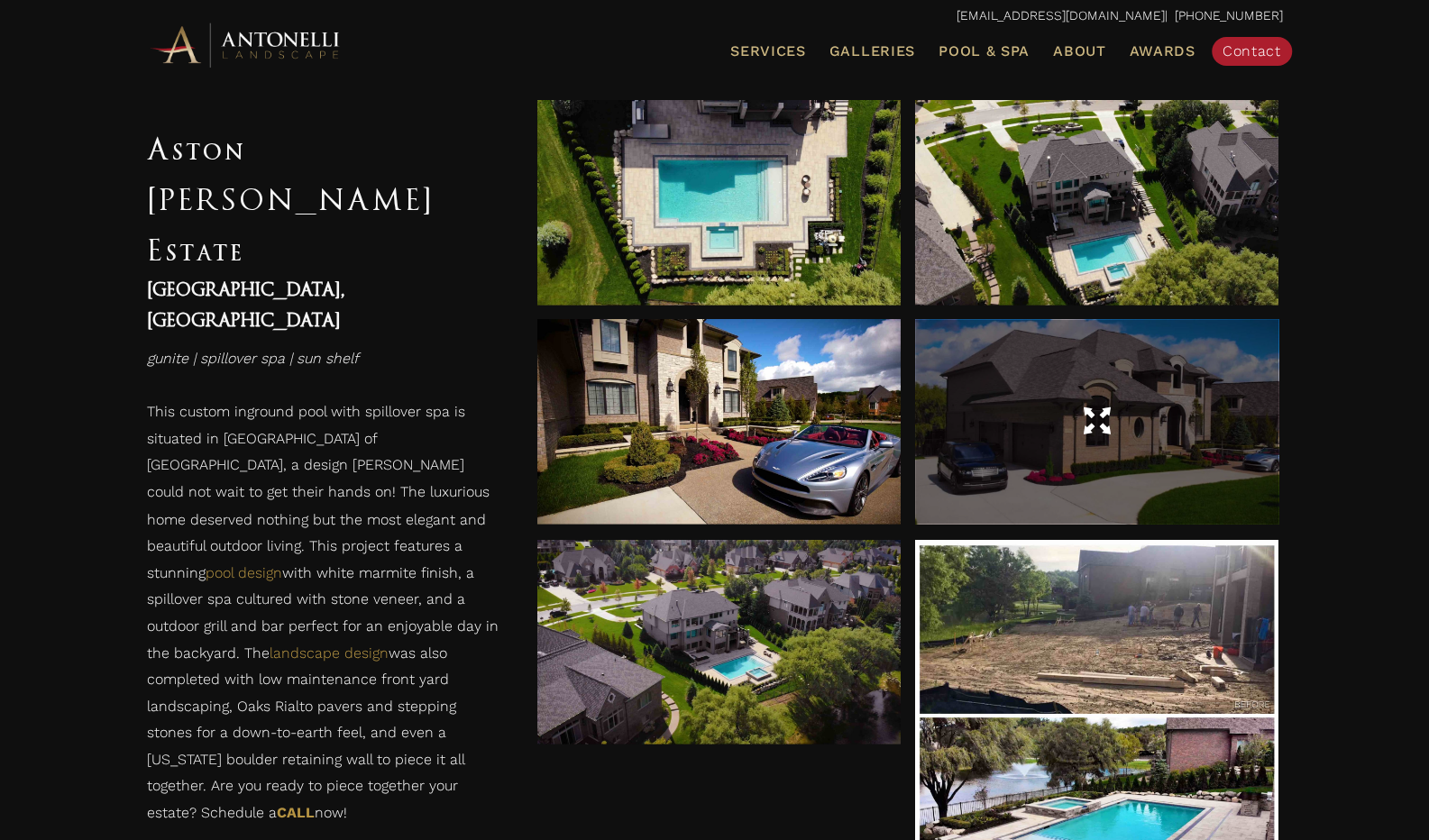
click at [1096, 408] on span at bounding box center [1096, 421] width 27 height 31
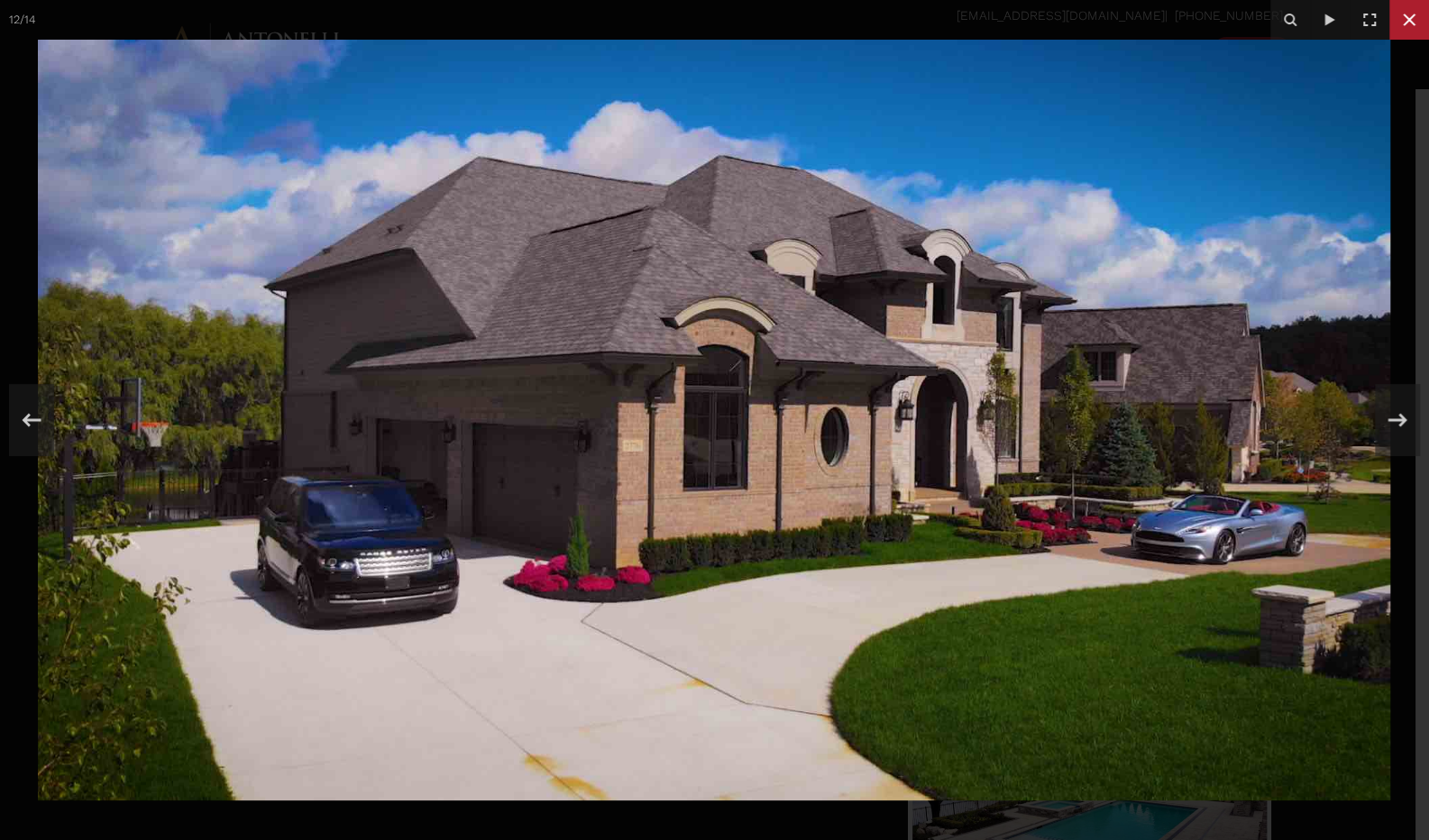
click at [1406, 19] on icon at bounding box center [1409, 19] width 21 height 21
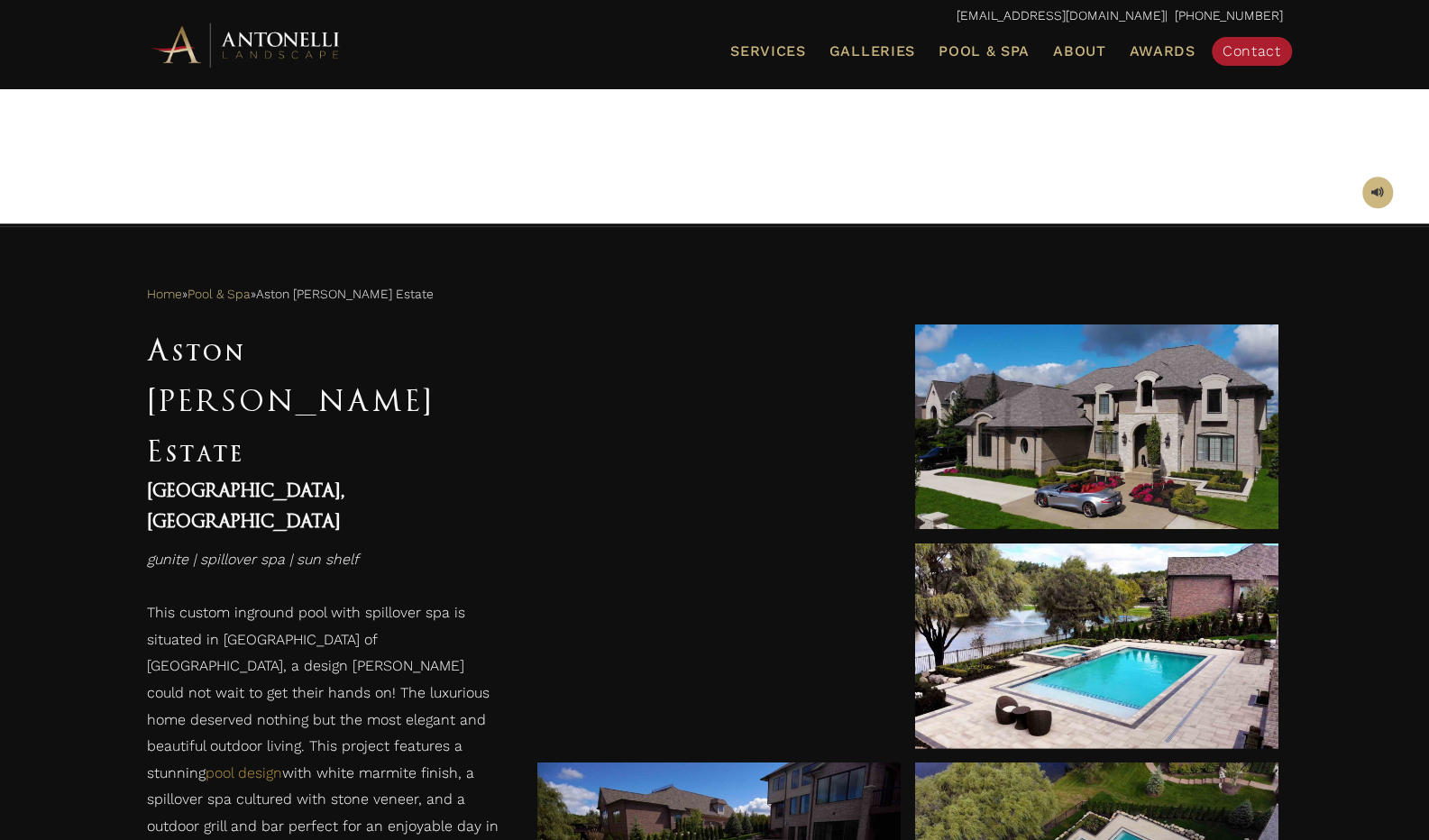
scroll to position [450, 0]
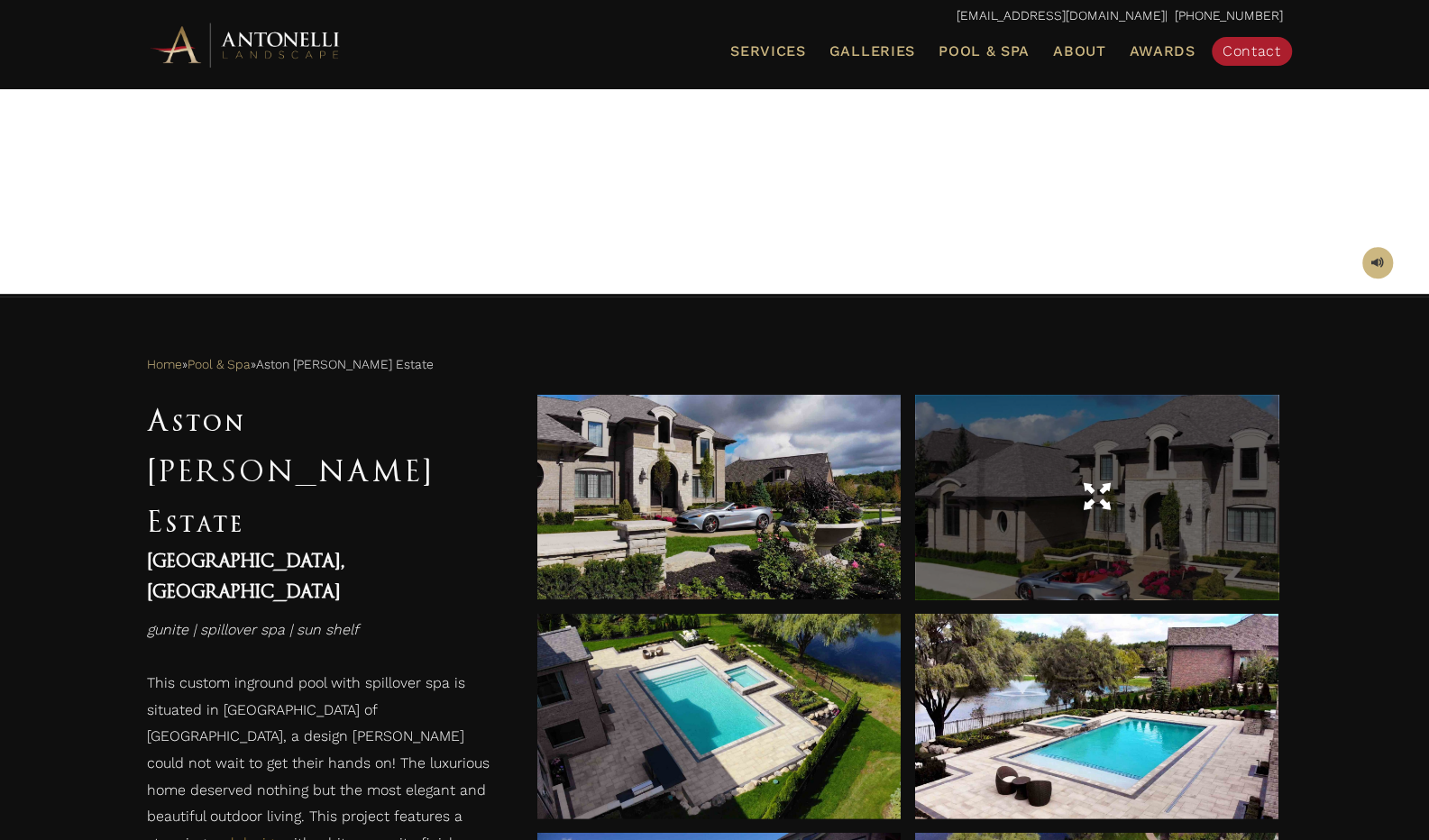
click at [1115, 504] on div at bounding box center [1097, 498] width 364 height 51
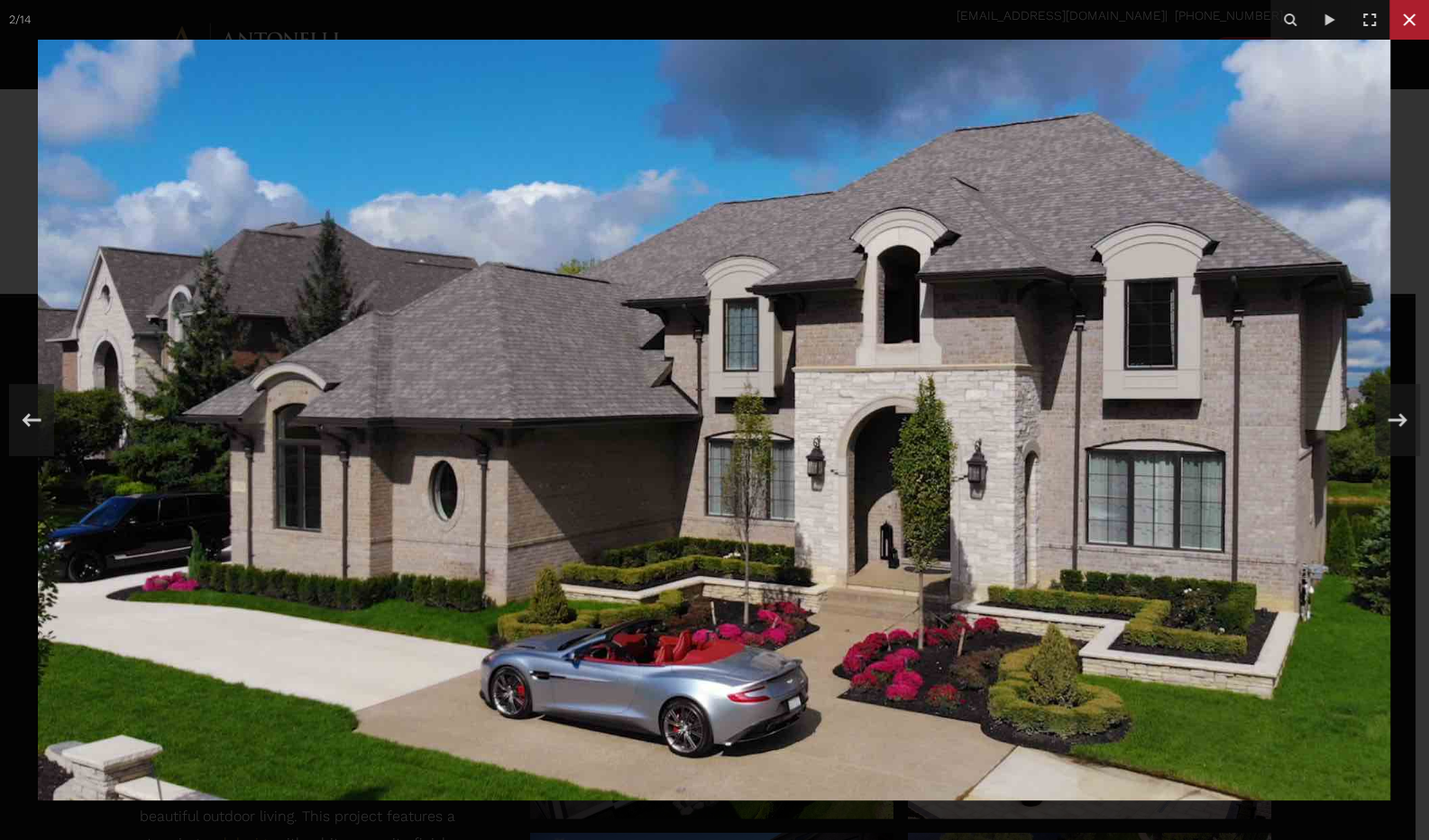
click at [1413, 19] on icon at bounding box center [1409, 19] width 21 height 21
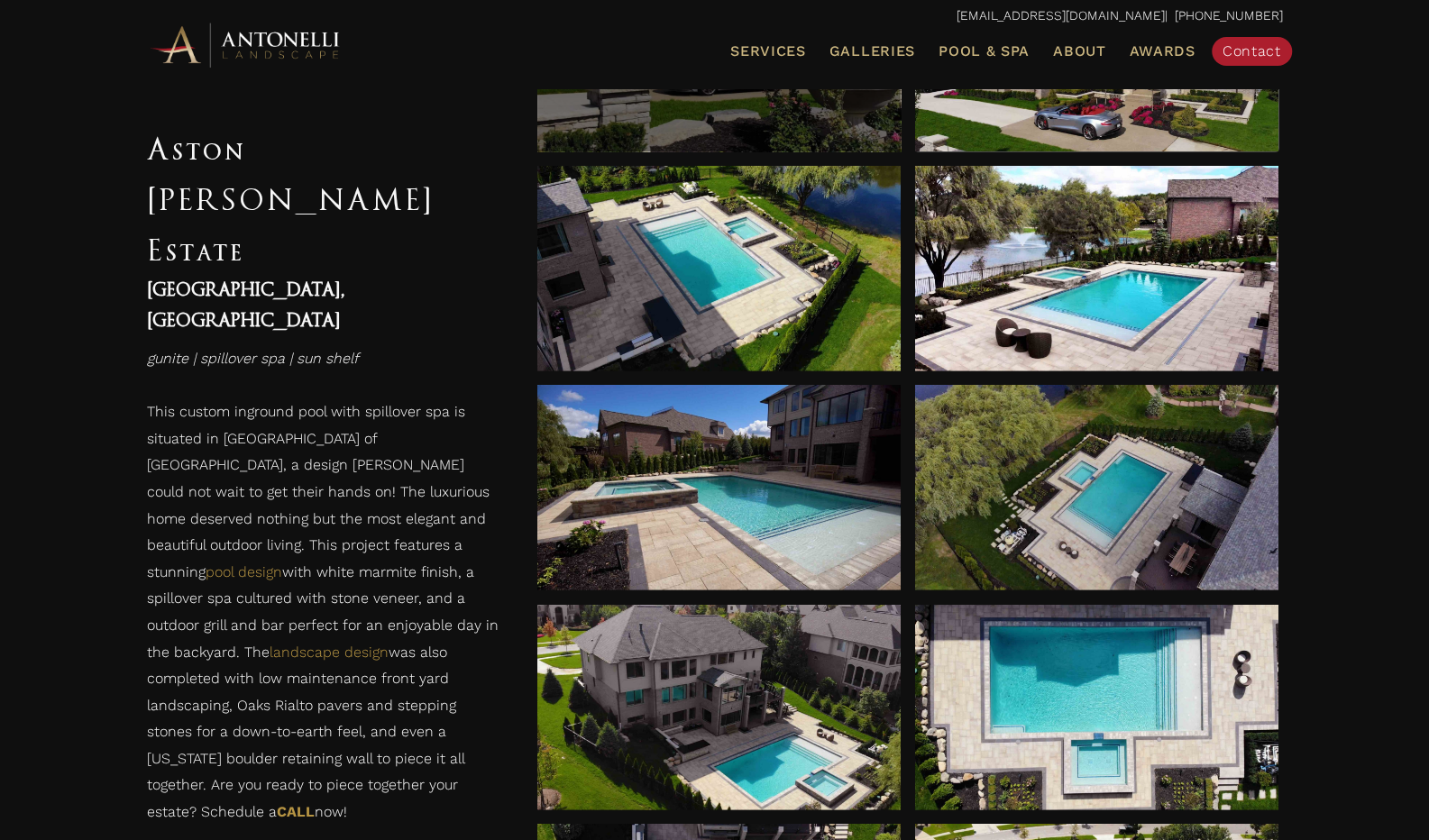
scroll to position [901, 0]
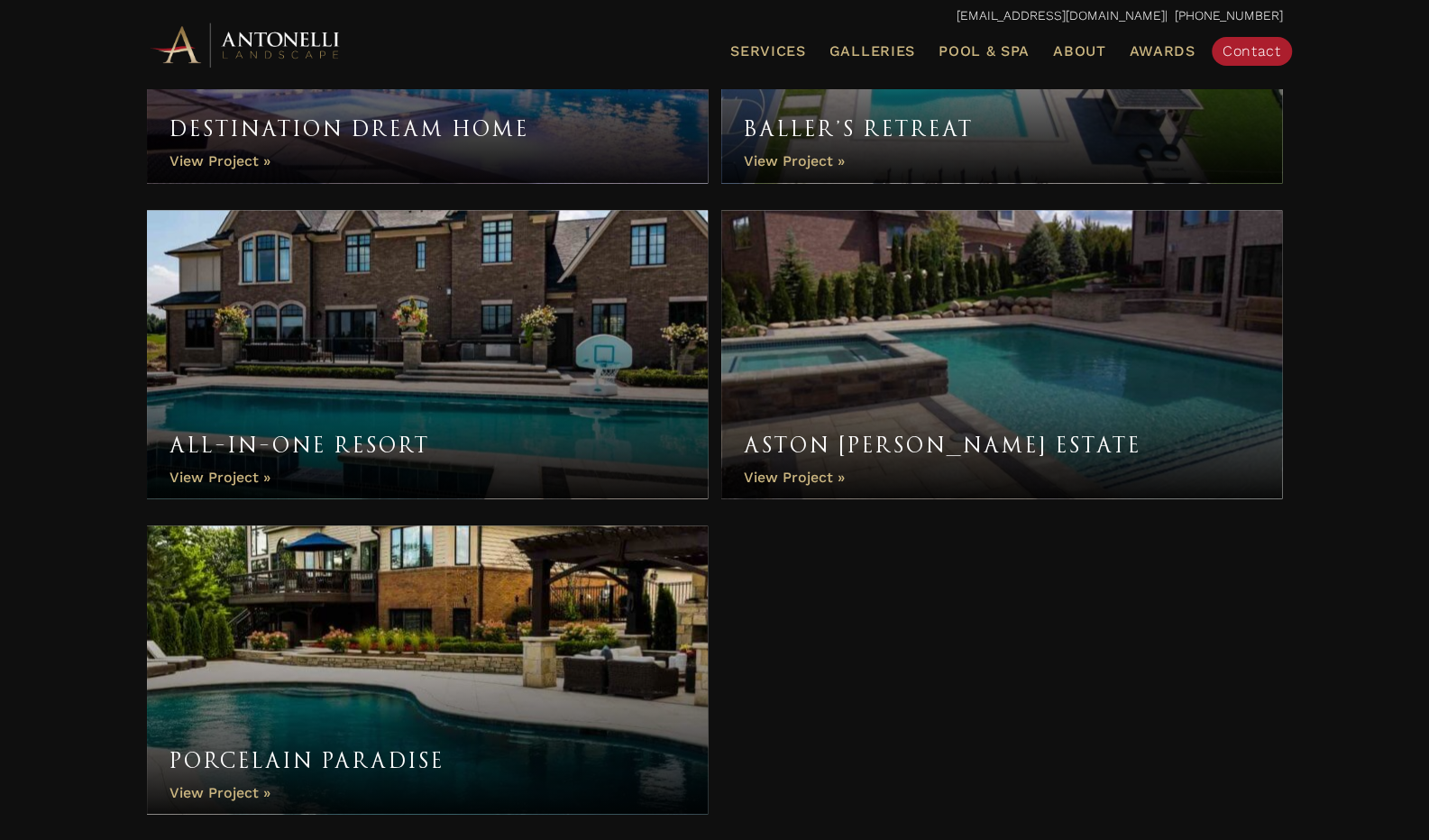
scroll to position [1939, 0]
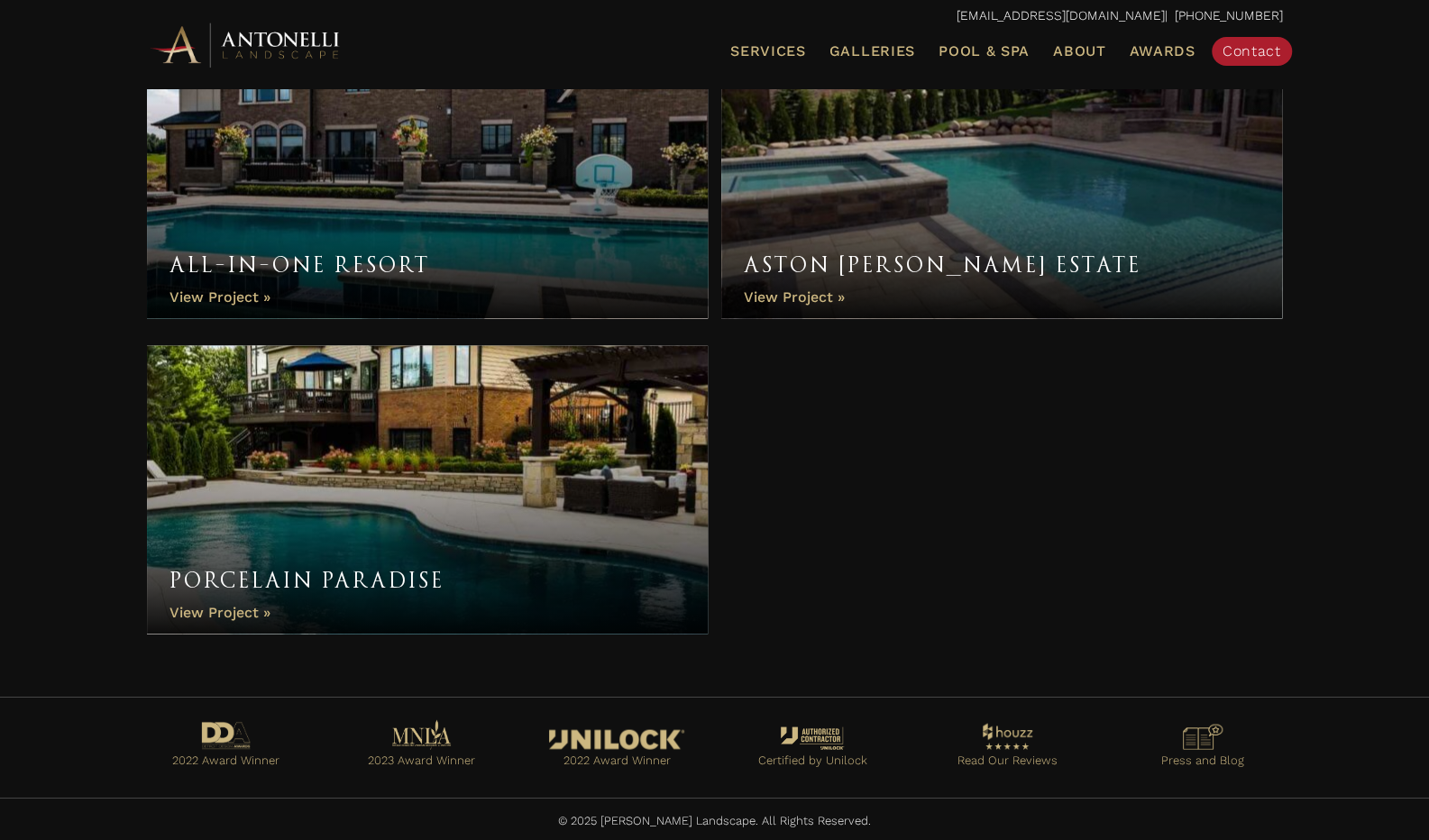
click at [239, 608] on link "Porcelain Paradise" at bounding box center [427, 489] width 561 height 288
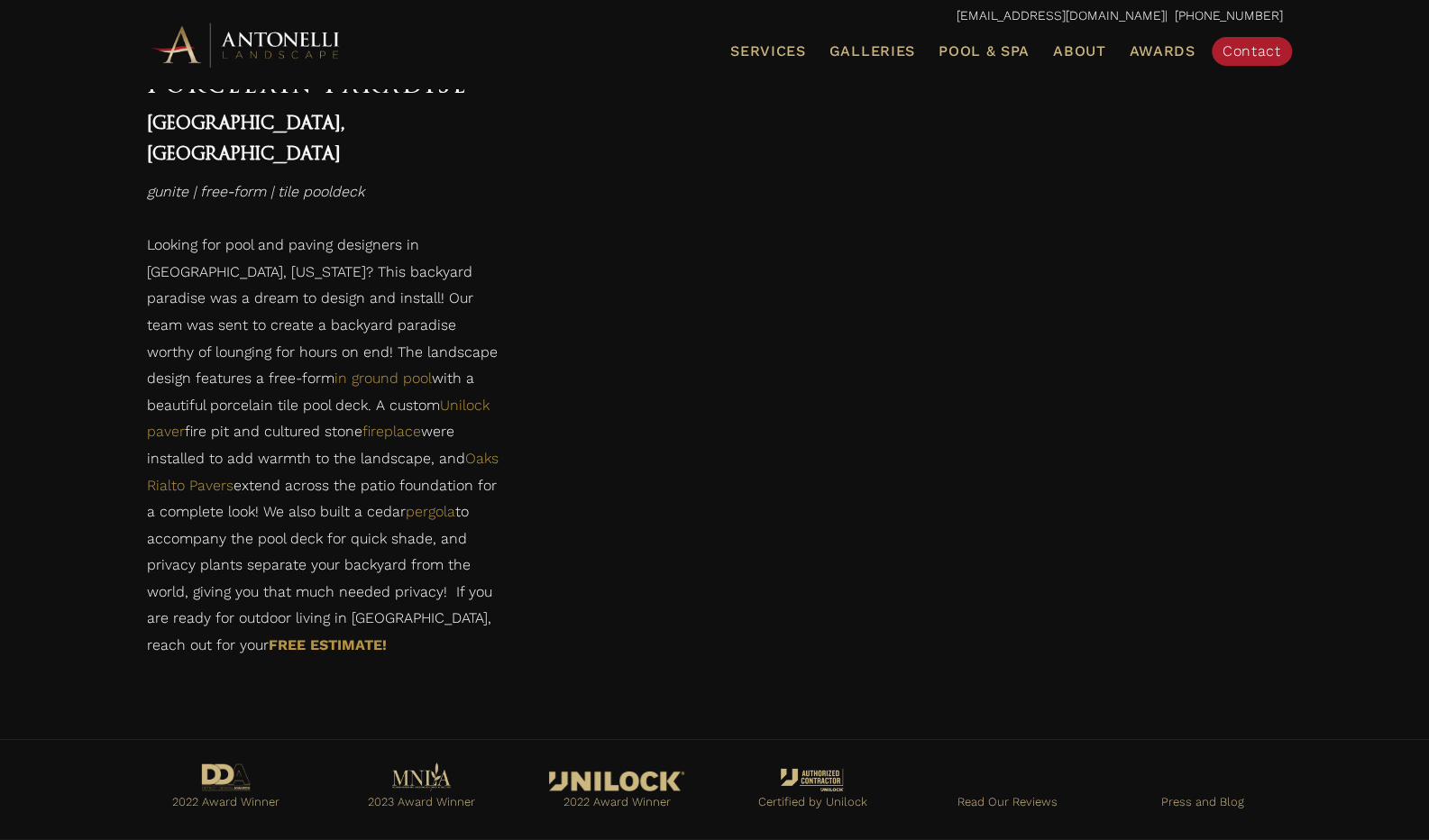
scroll to position [3172, 0]
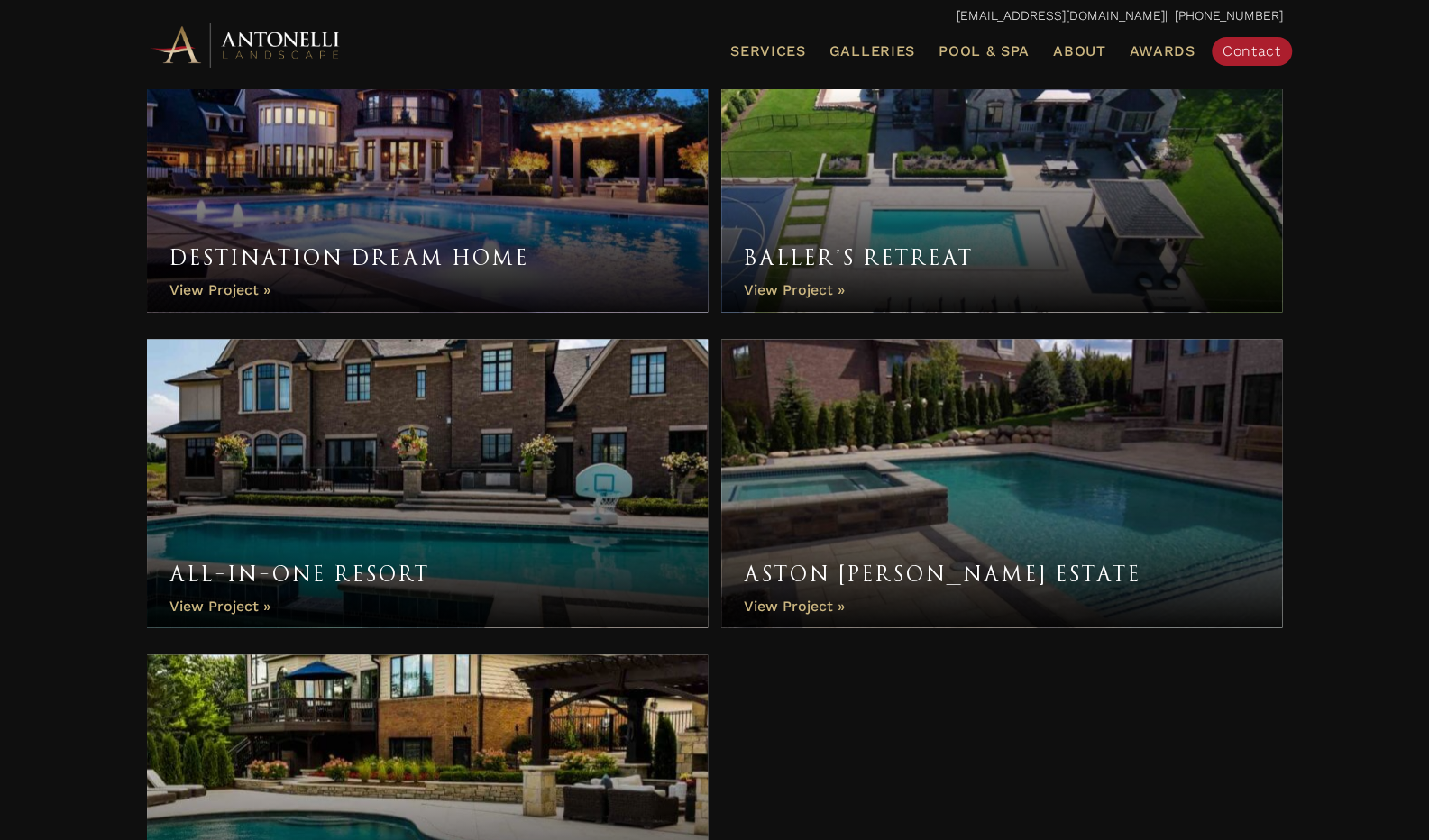
scroll to position [1939, 0]
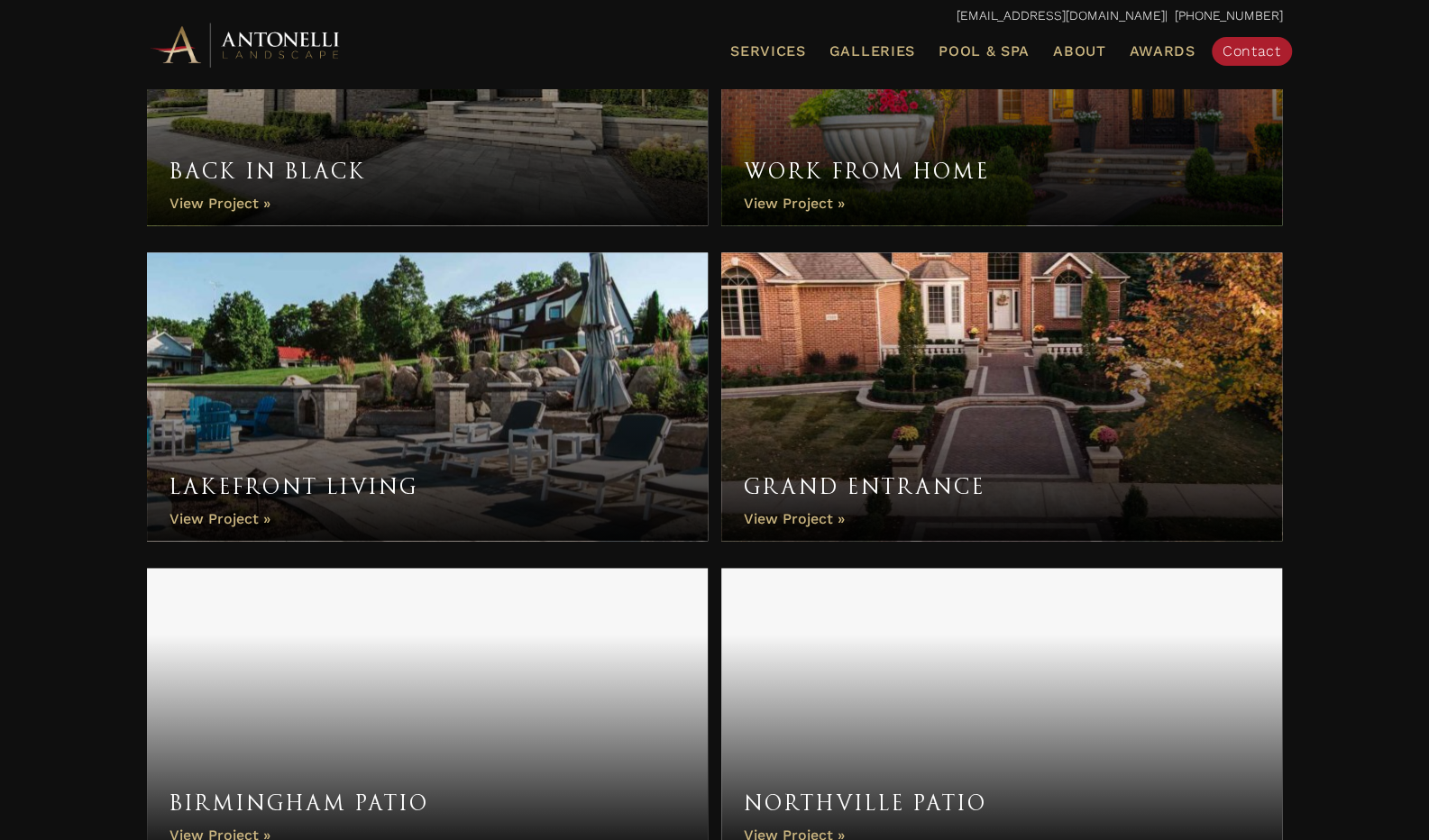
scroll to position [1442, 0]
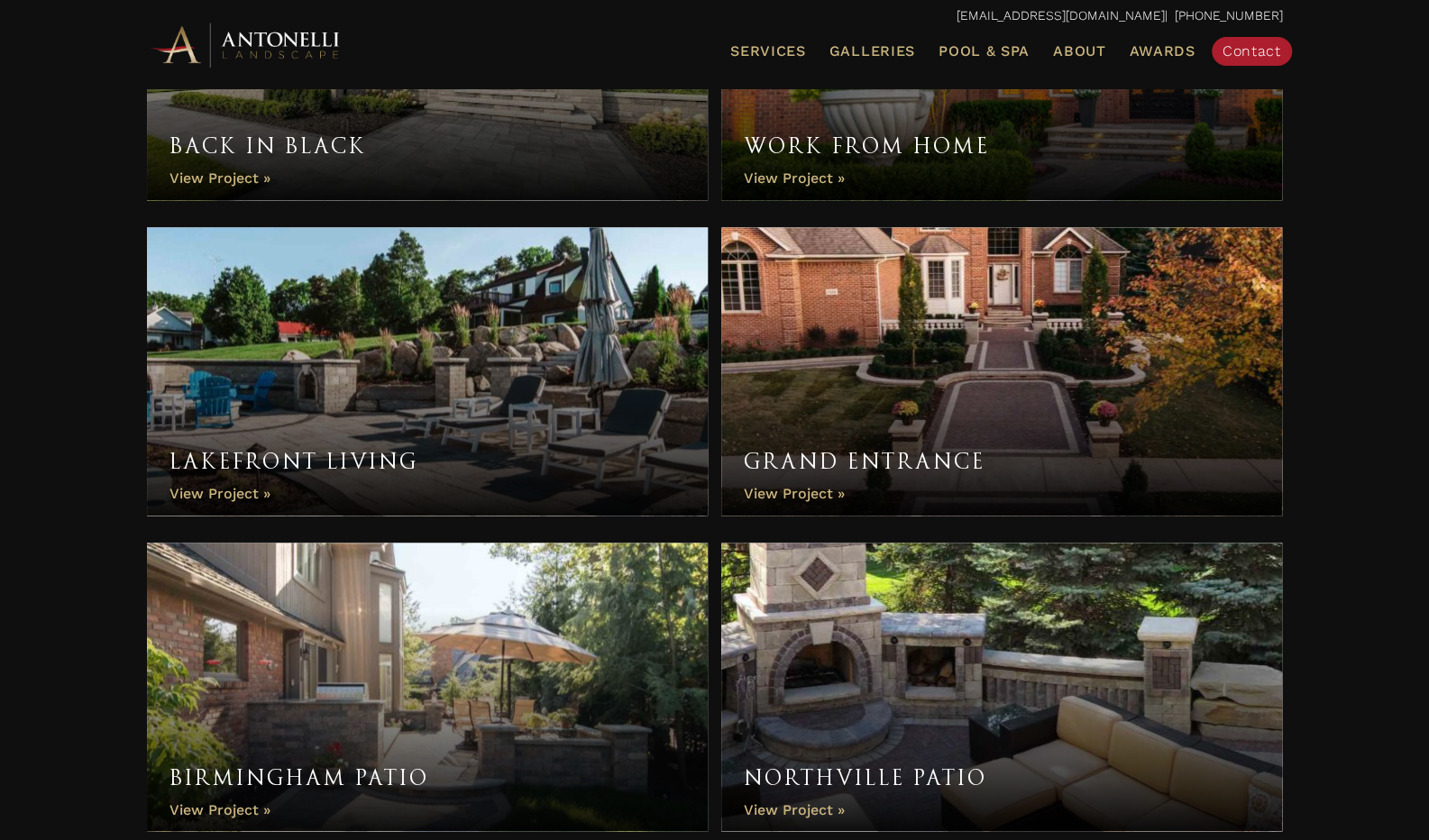
click at [806, 502] on link "Grand Entrance" at bounding box center [1002, 371] width 561 height 288
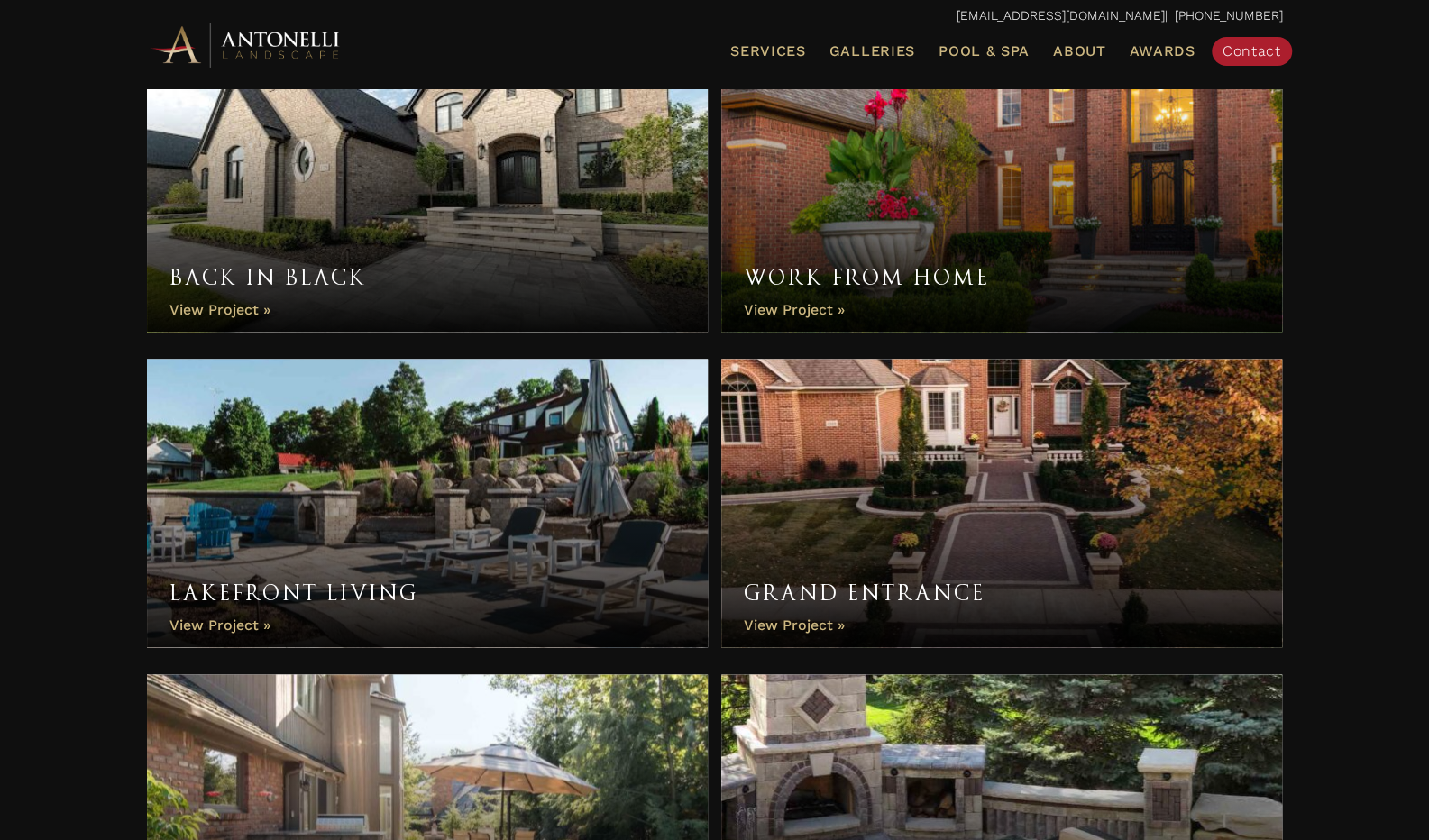
scroll to position [1323, 0]
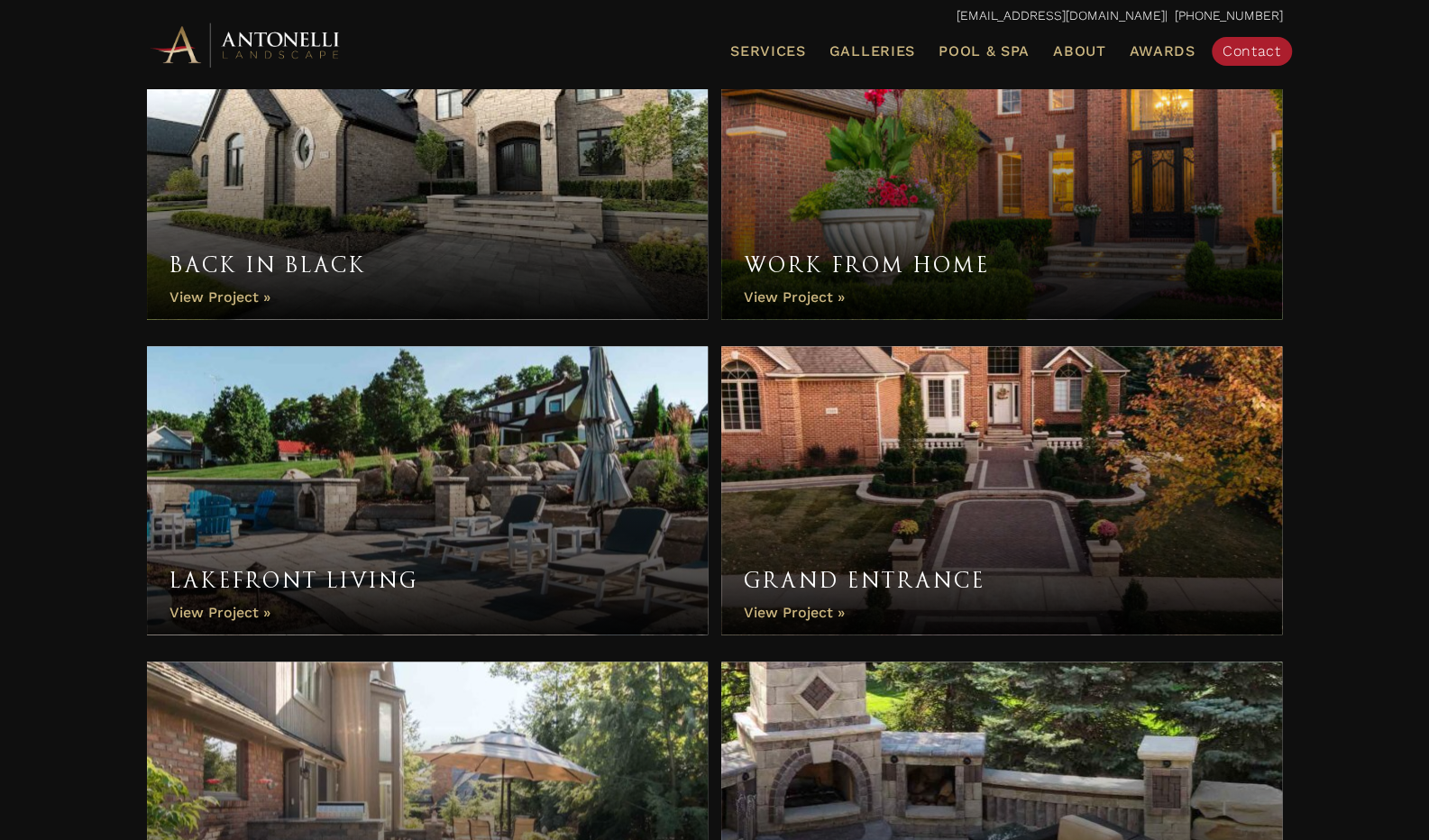
click at [230, 609] on link "Lakefront Living" at bounding box center [427, 490] width 561 height 288
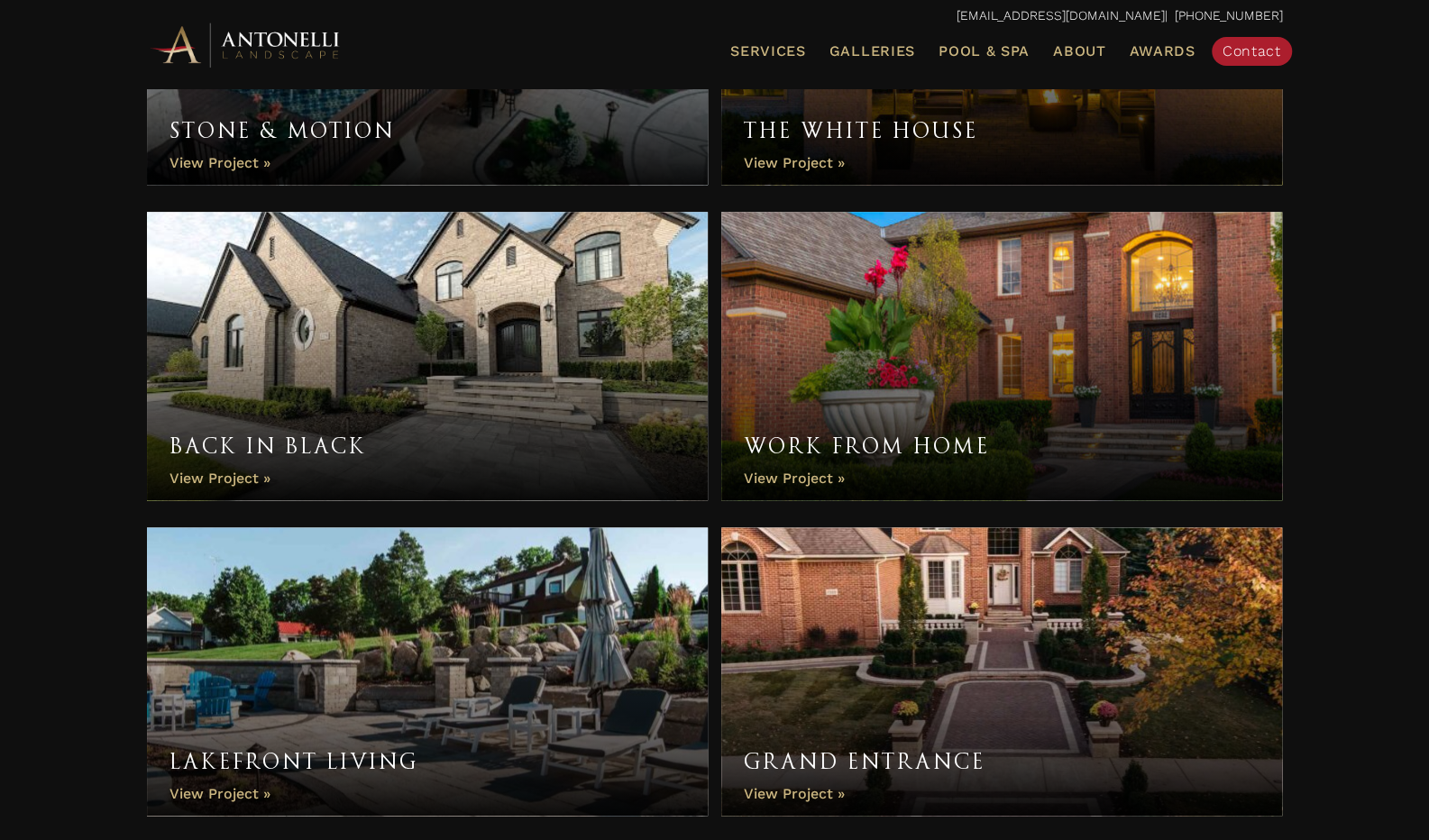
scroll to position [1053, 0]
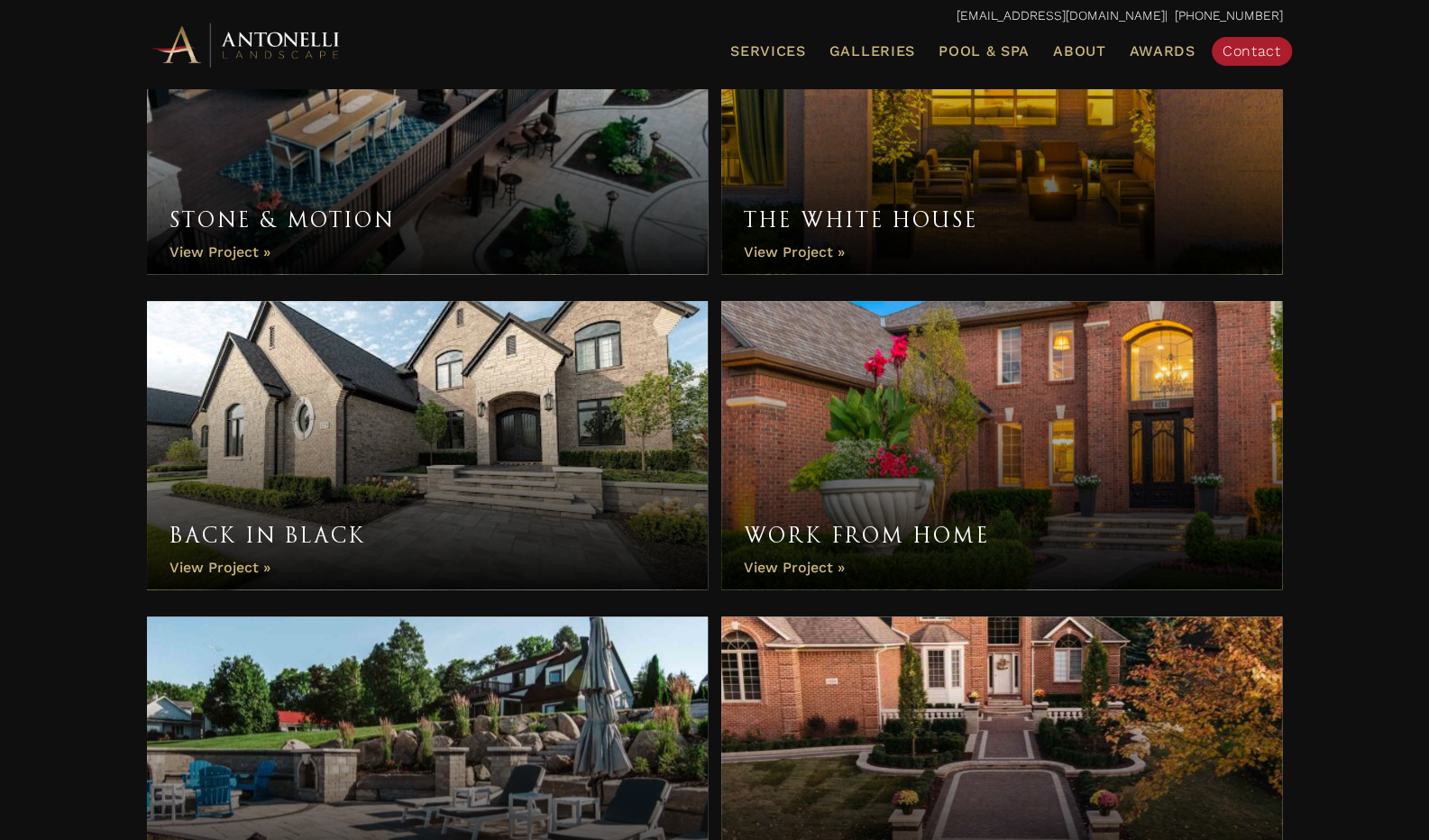
click at [789, 567] on link "Work From Home" at bounding box center [1002, 445] width 561 height 288
click at [258, 531] on link "Back in Black" at bounding box center [427, 445] width 561 height 288
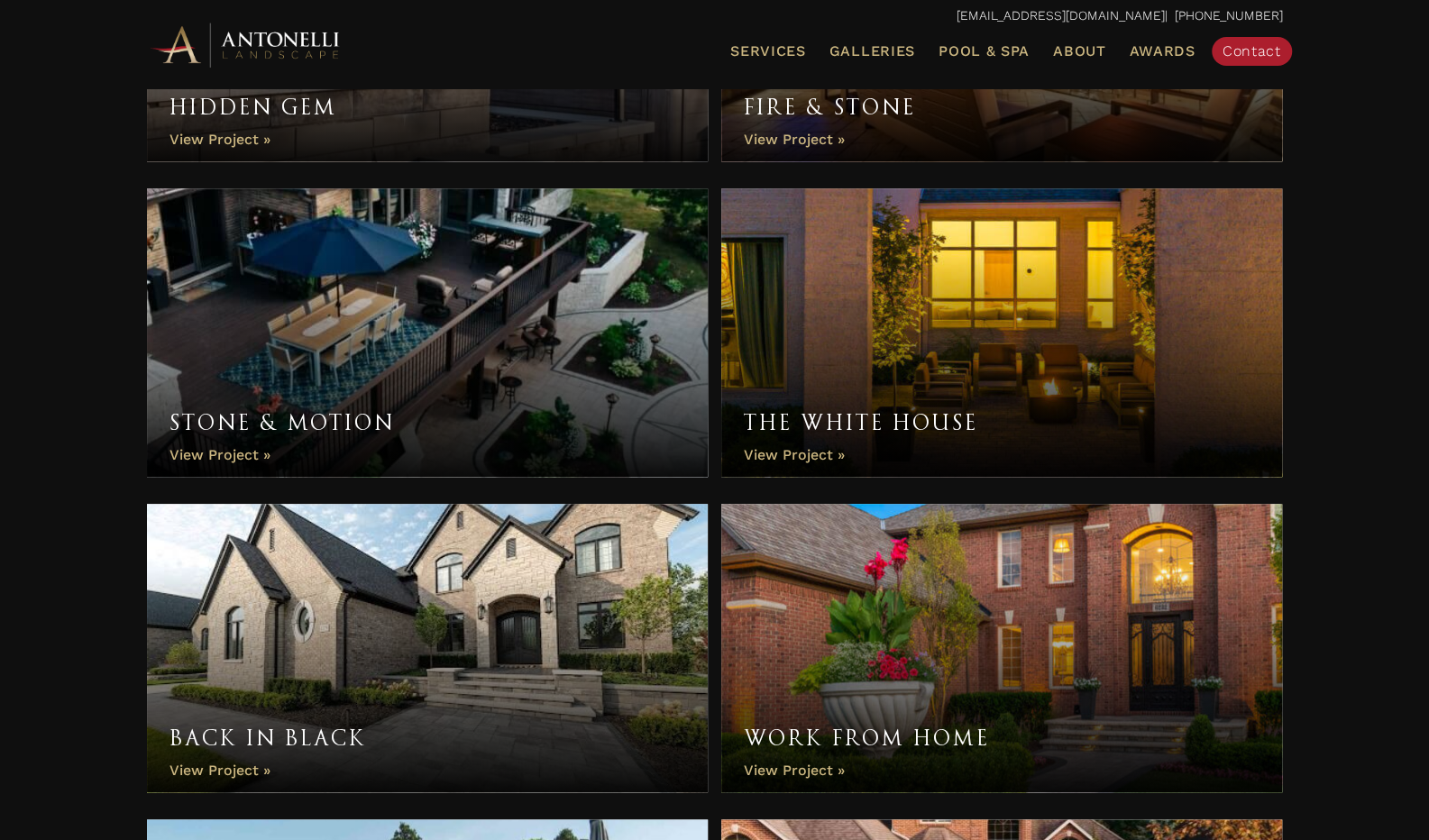
scroll to position [692, 0]
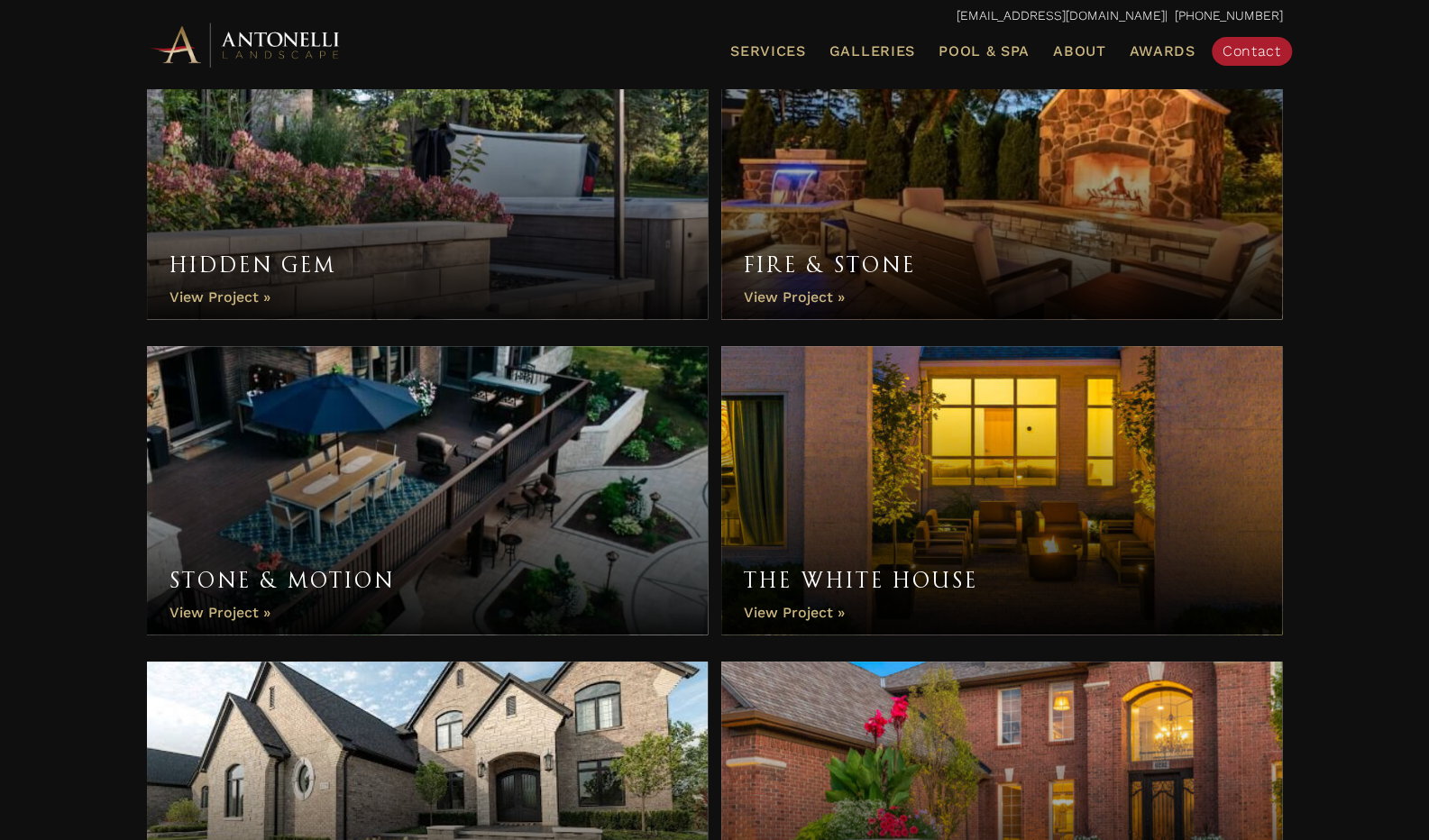
click at [800, 618] on link "The White House" at bounding box center [1002, 490] width 561 height 288
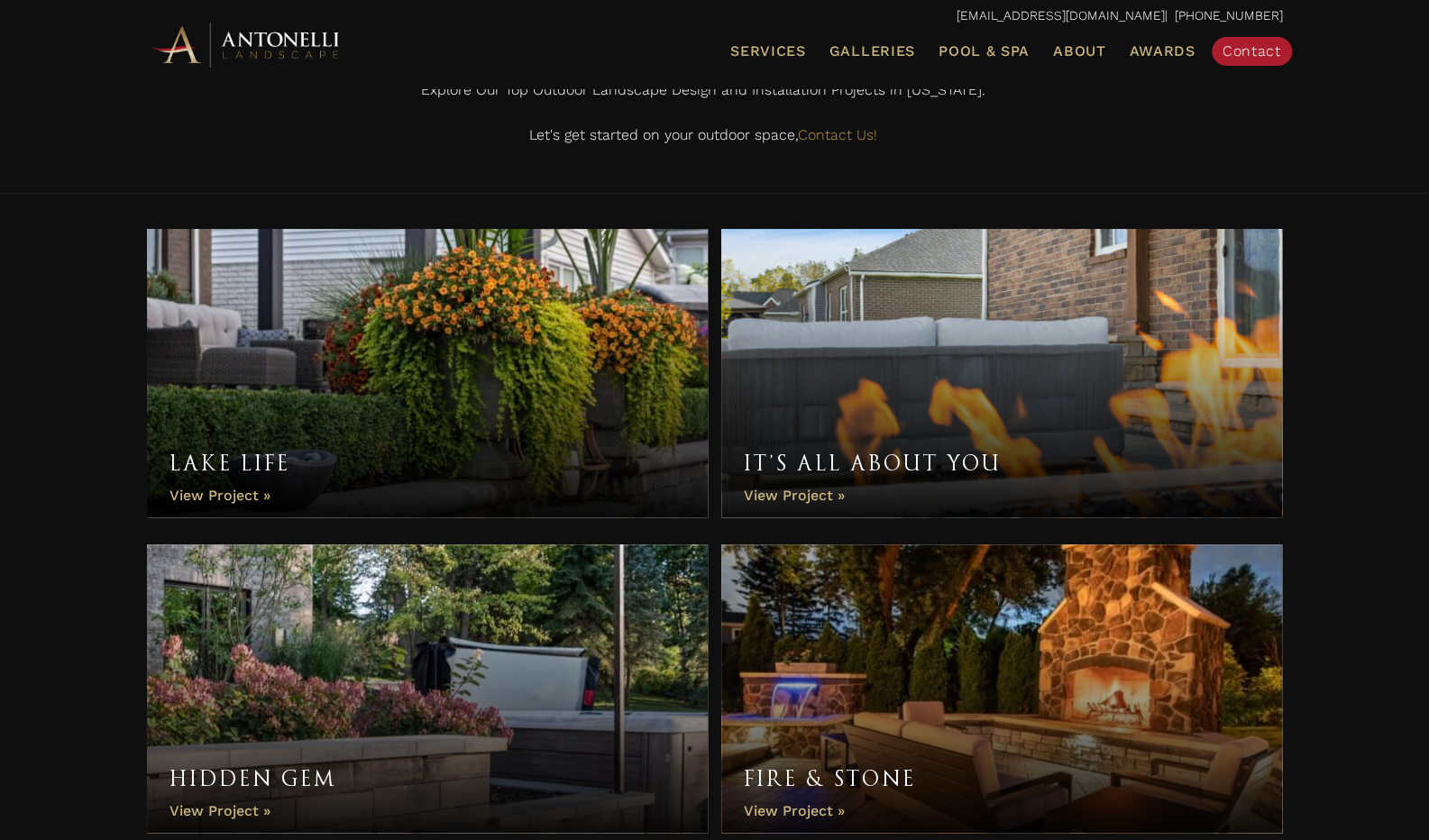
scroll to position [61, 0]
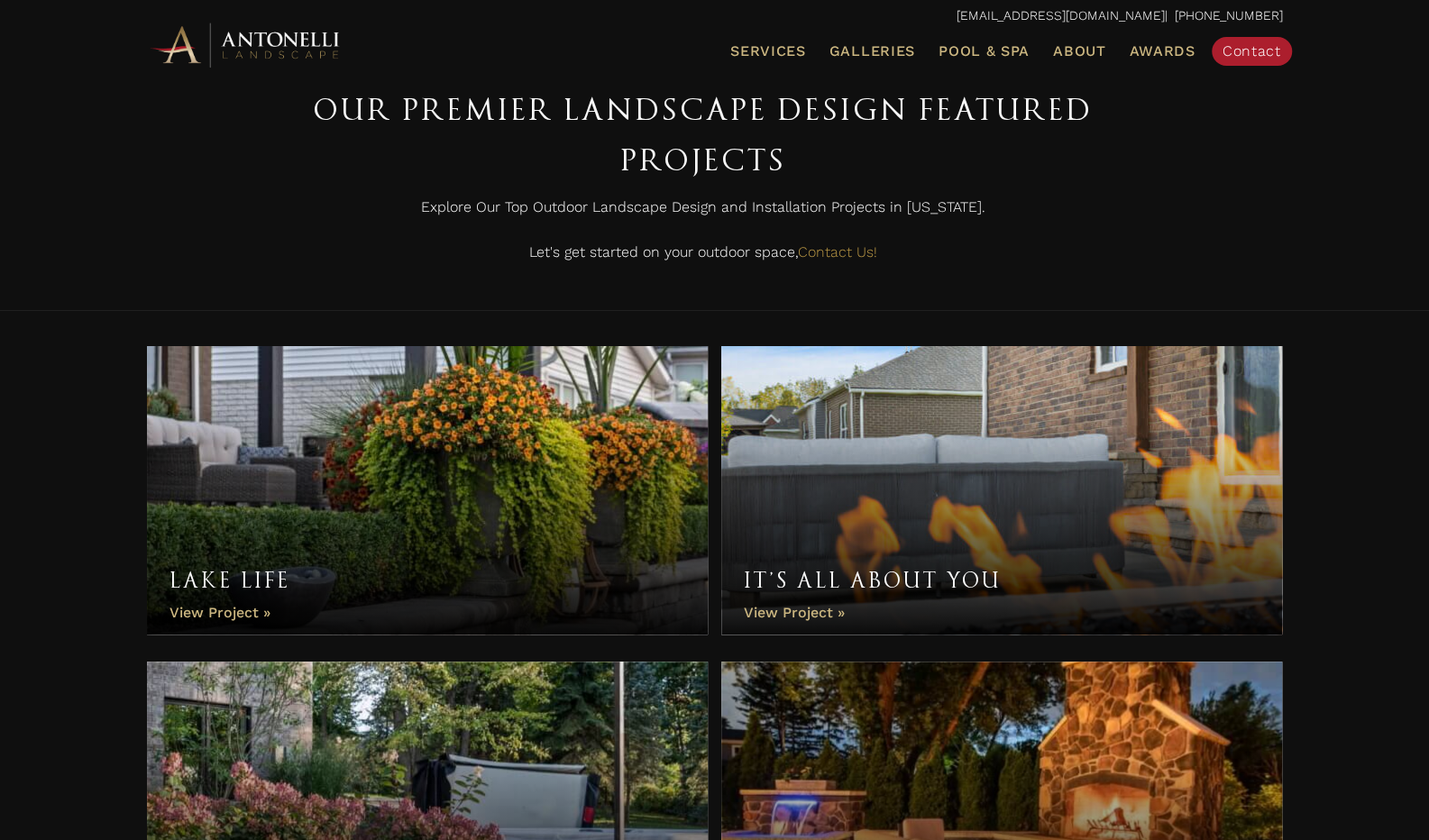
click at [216, 611] on link "Lake Life" at bounding box center [427, 490] width 561 height 288
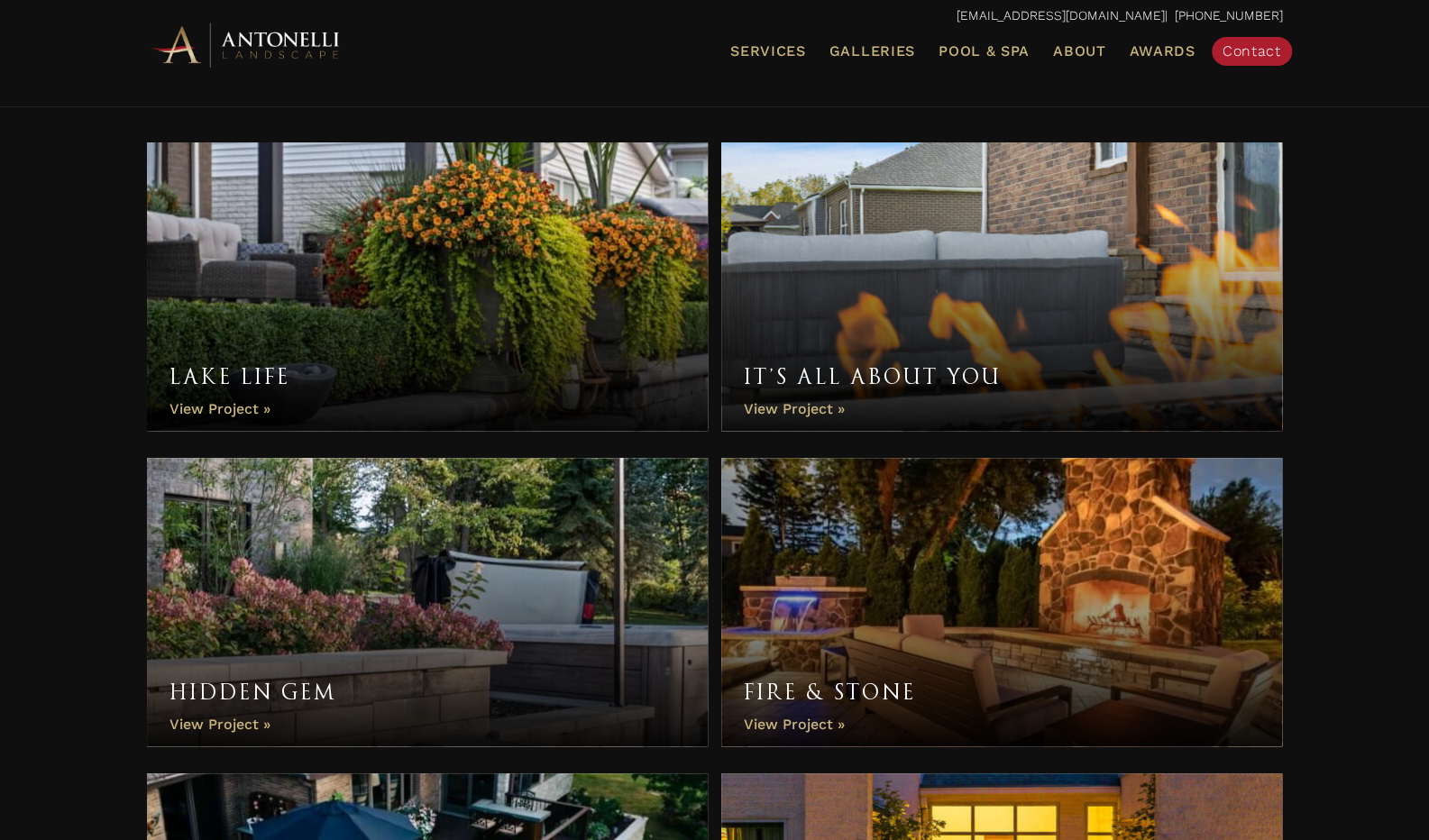
scroll to position [331, 0]
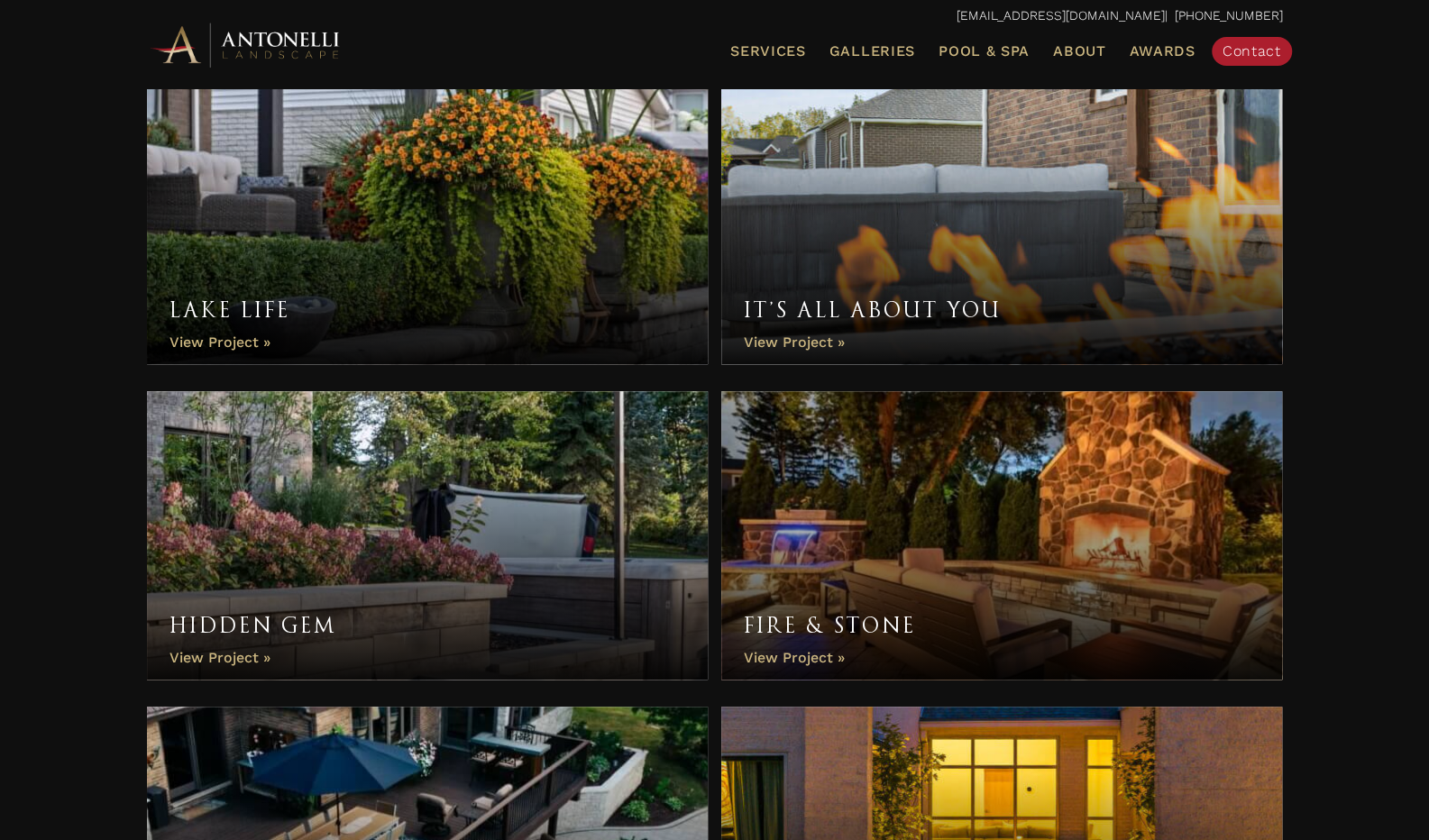
click at [811, 334] on link "It’s All About You" at bounding box center [1002, 220] width 561 height 288
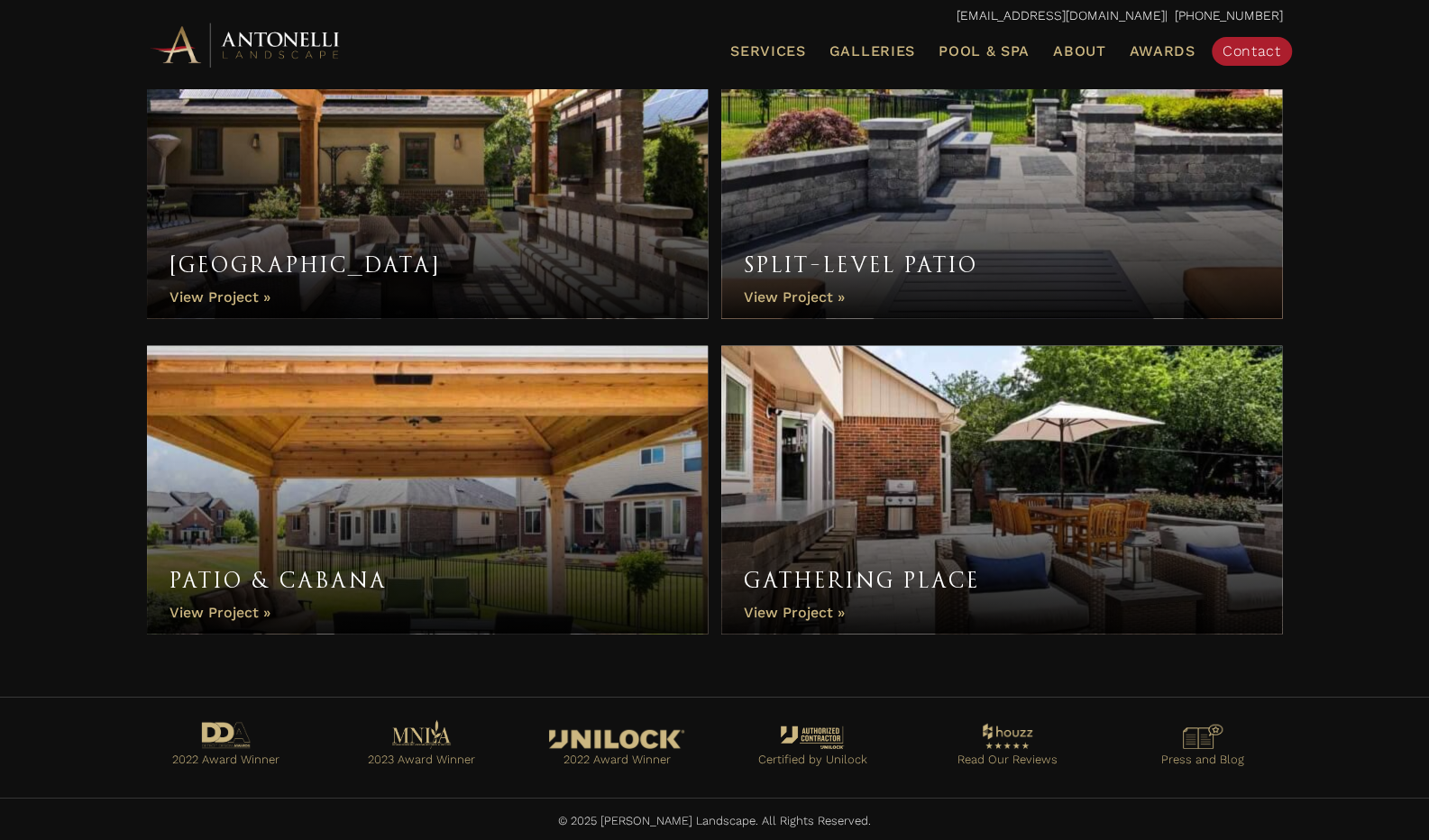
scroll to position [2586, 0]
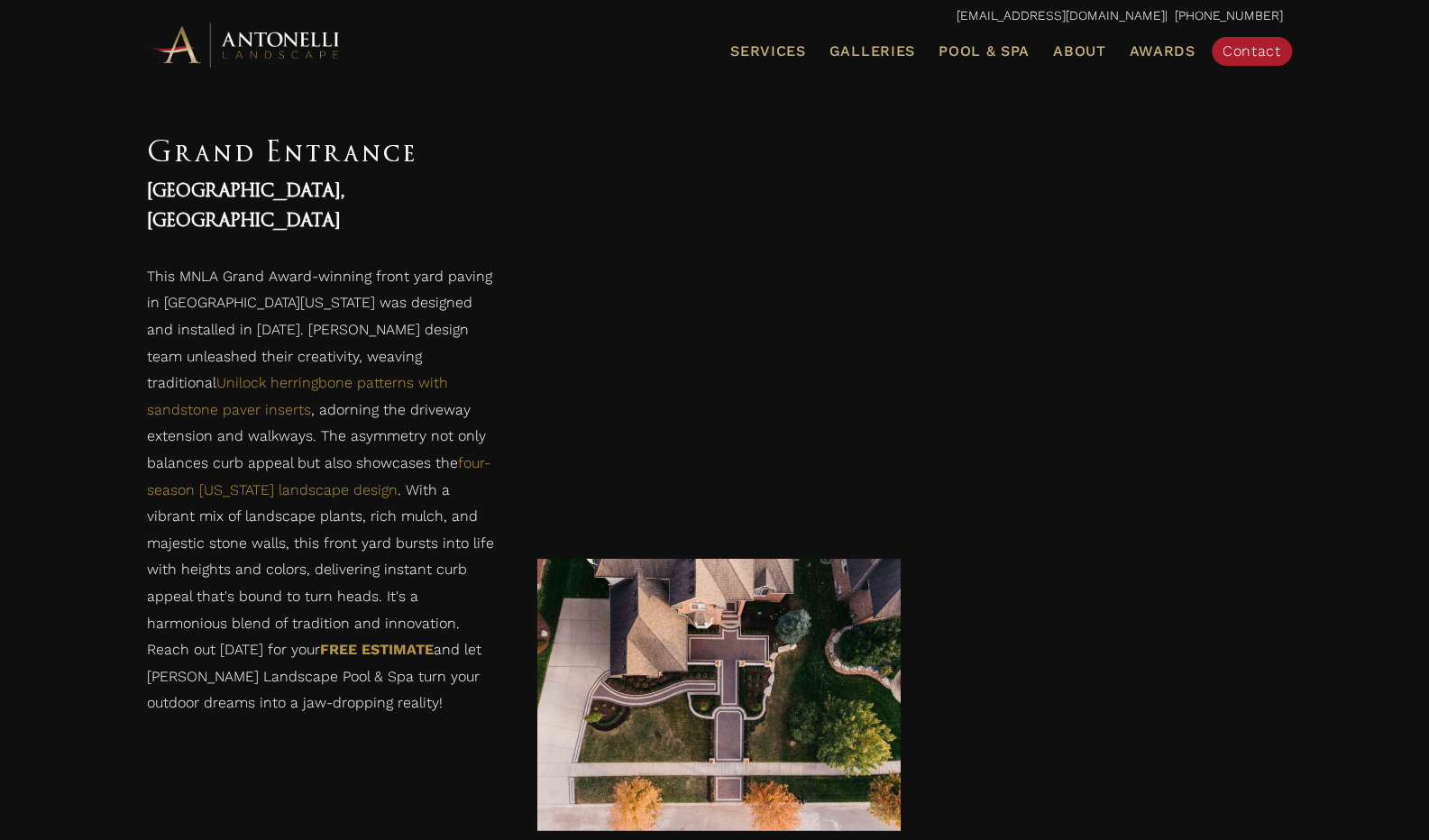
scroll to position [2794, 0]
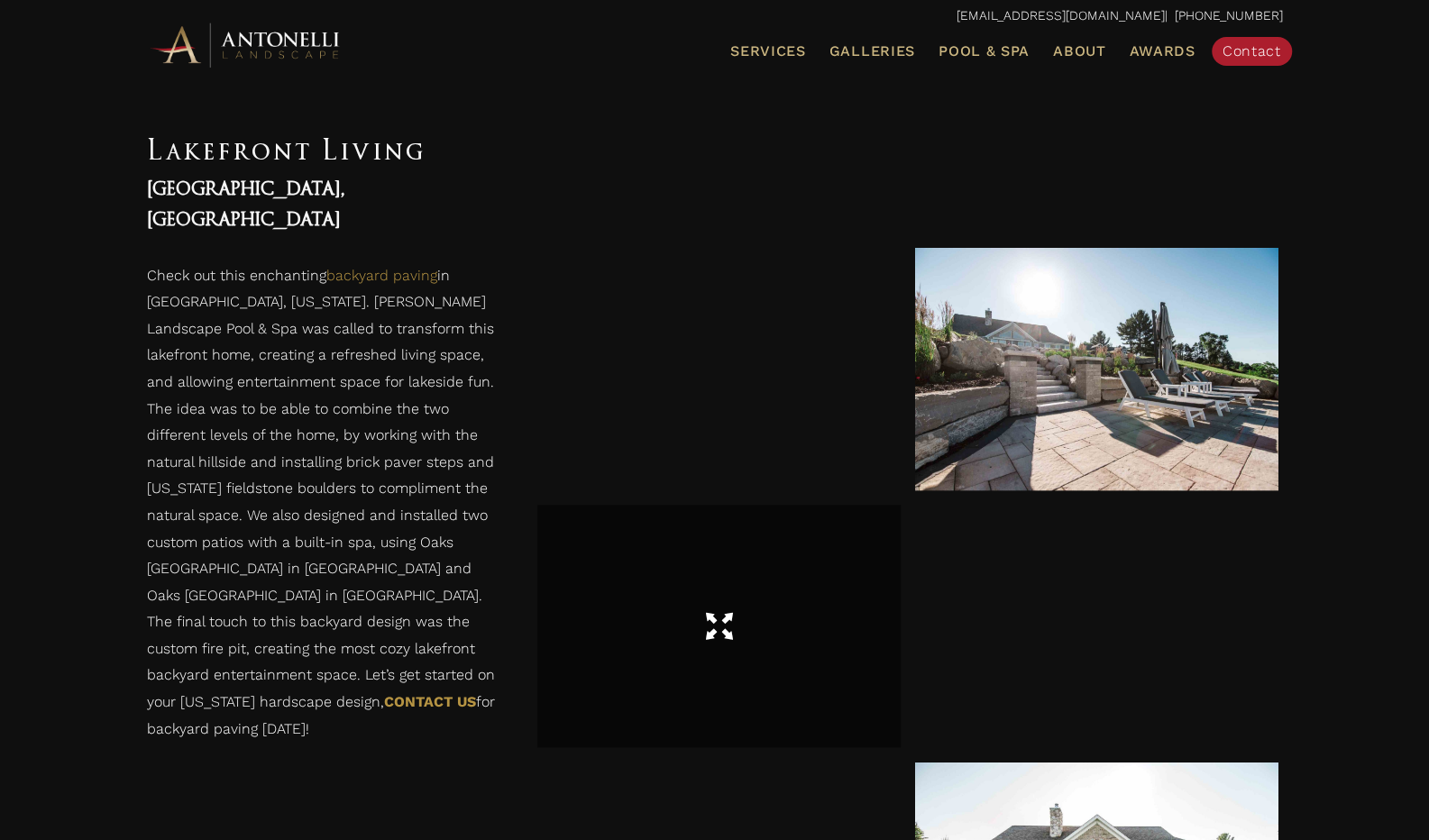
scroll to position [851, 0]
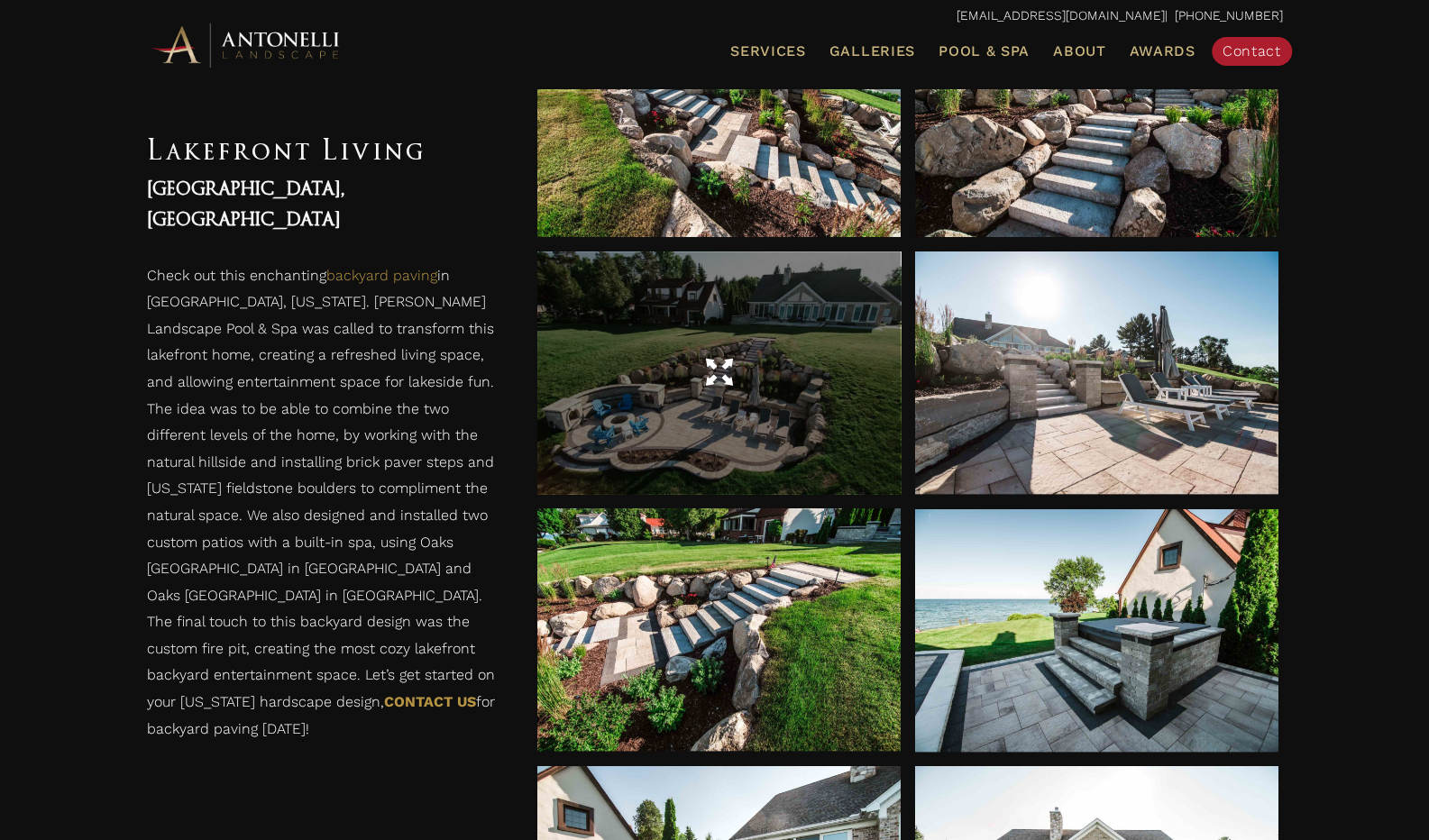
click at [717, 376] on span at bounding box center [718, 373] width 27 height 31
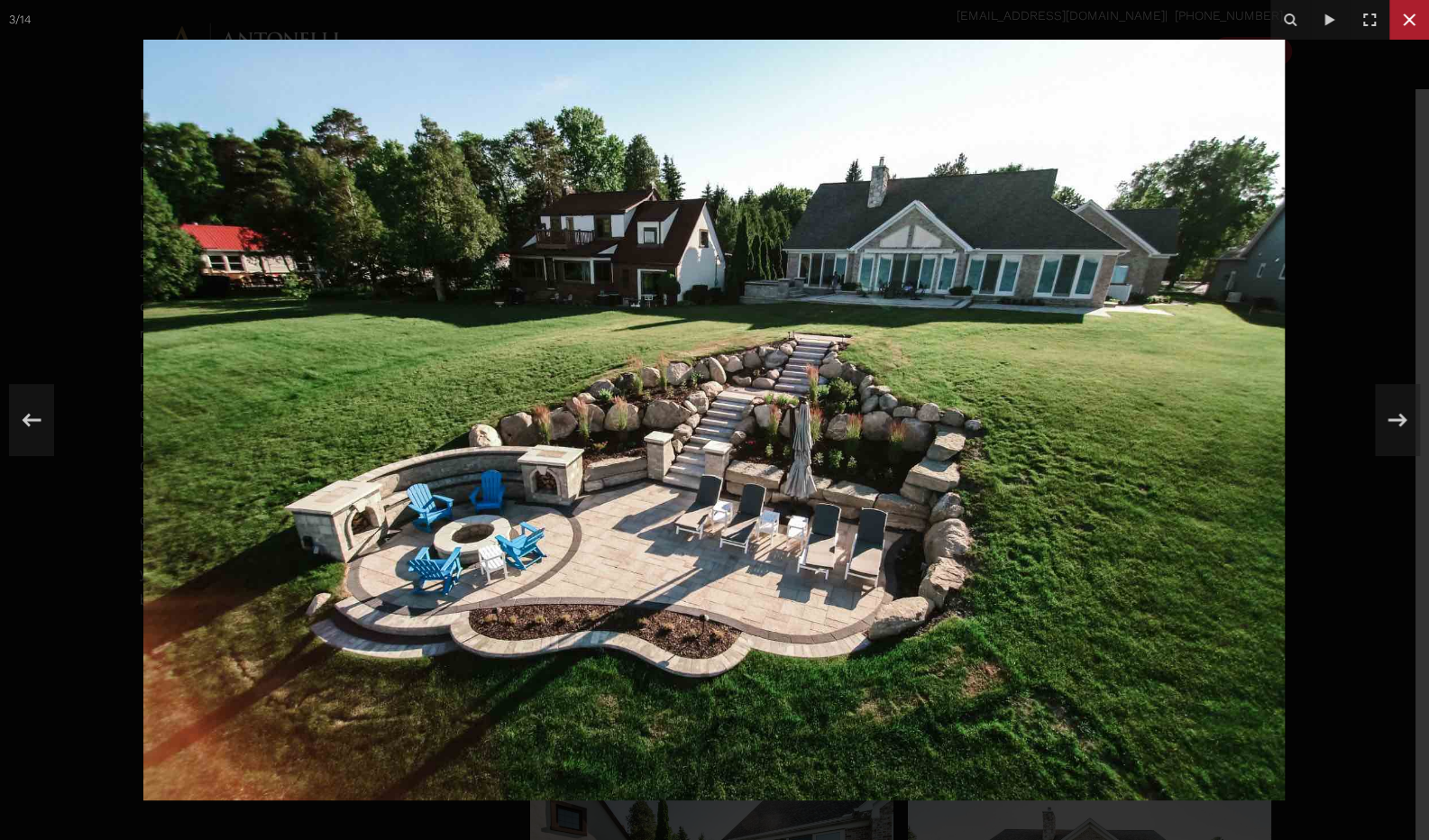
click at [1410, 28] on icon at bounding box center [1409, 19] width 21 height 21
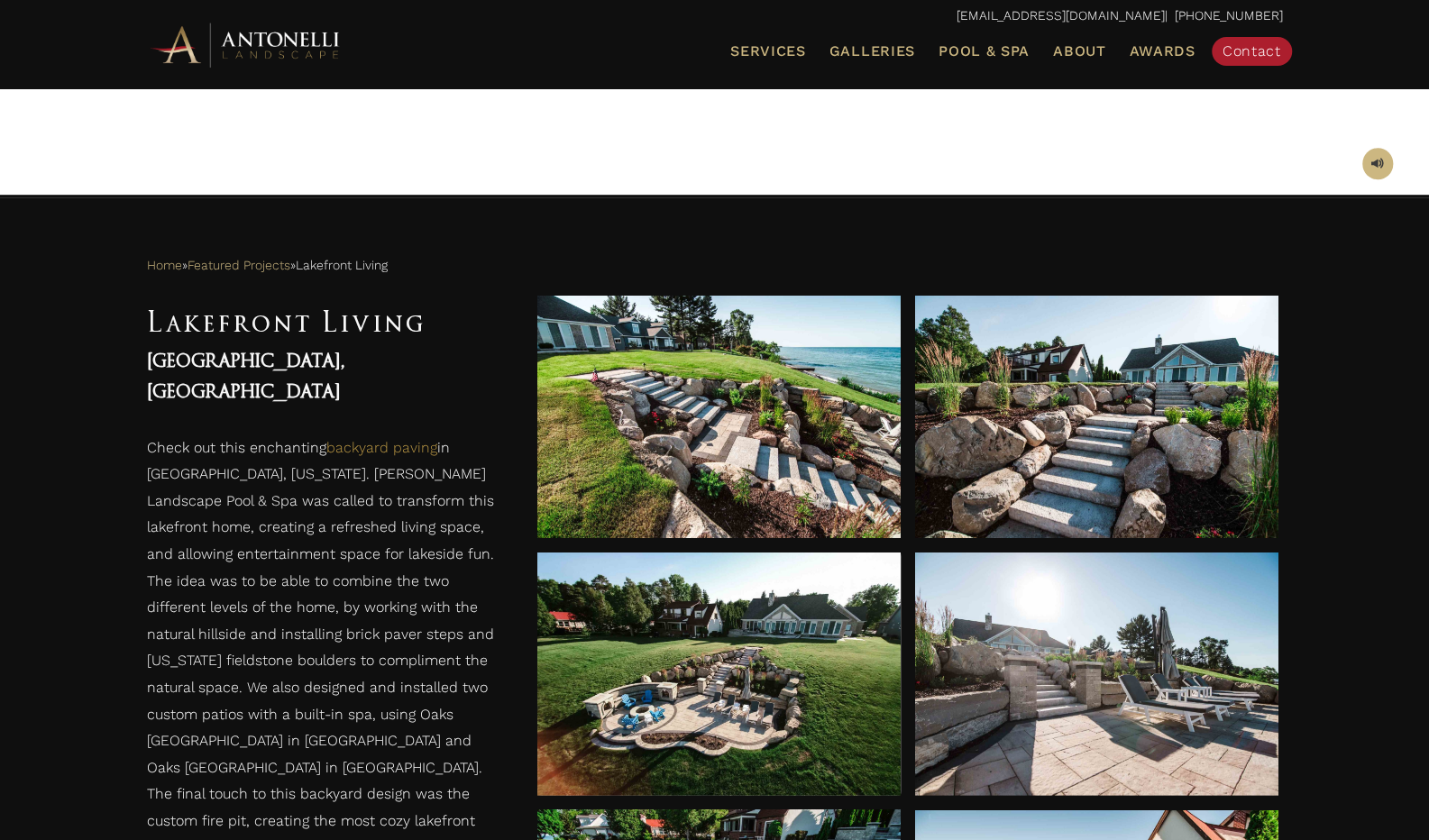
scroll to position [490, 0]
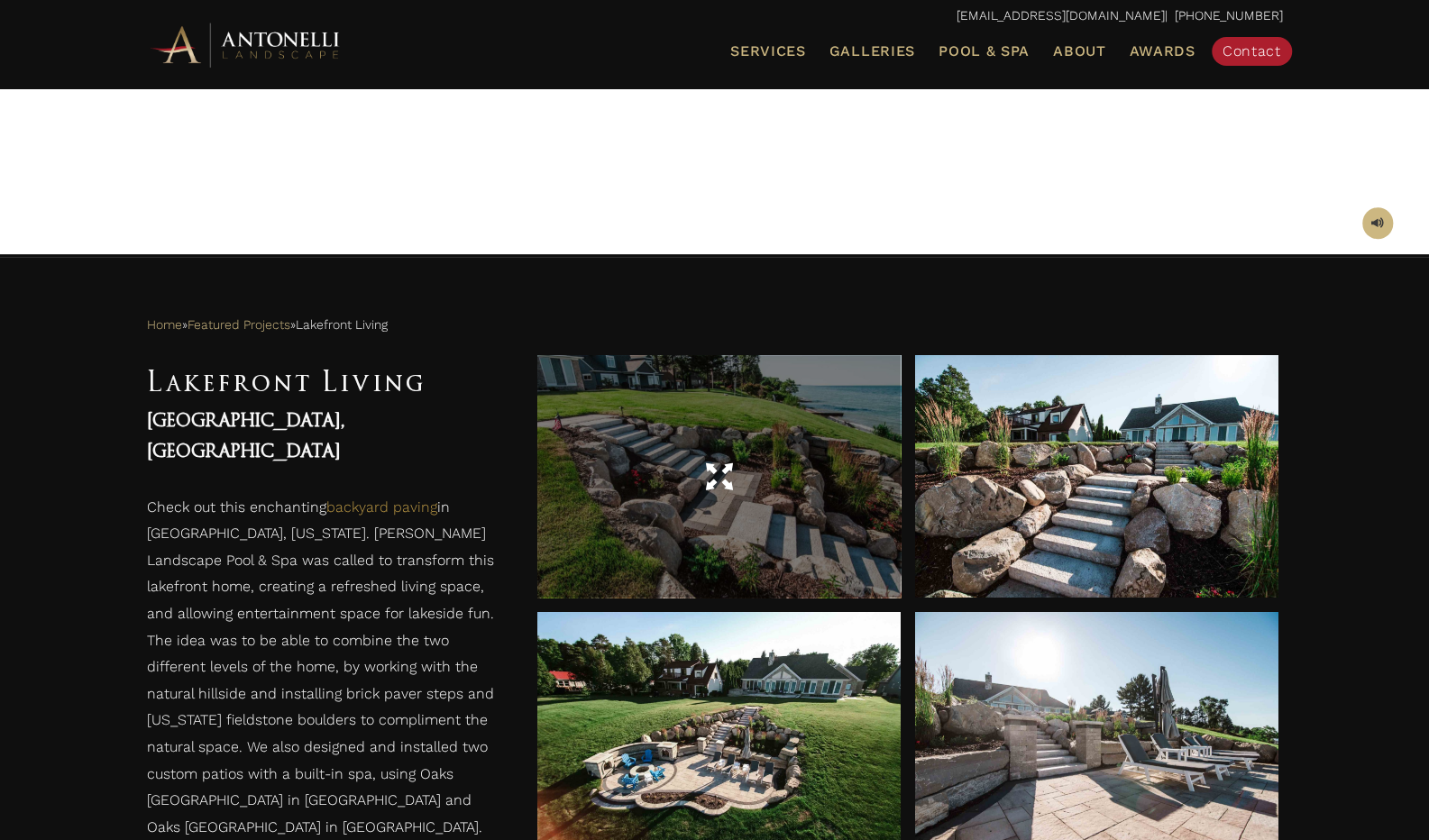
click at [716, 476] on span at bounding box center [718, 476] width 27 height 31
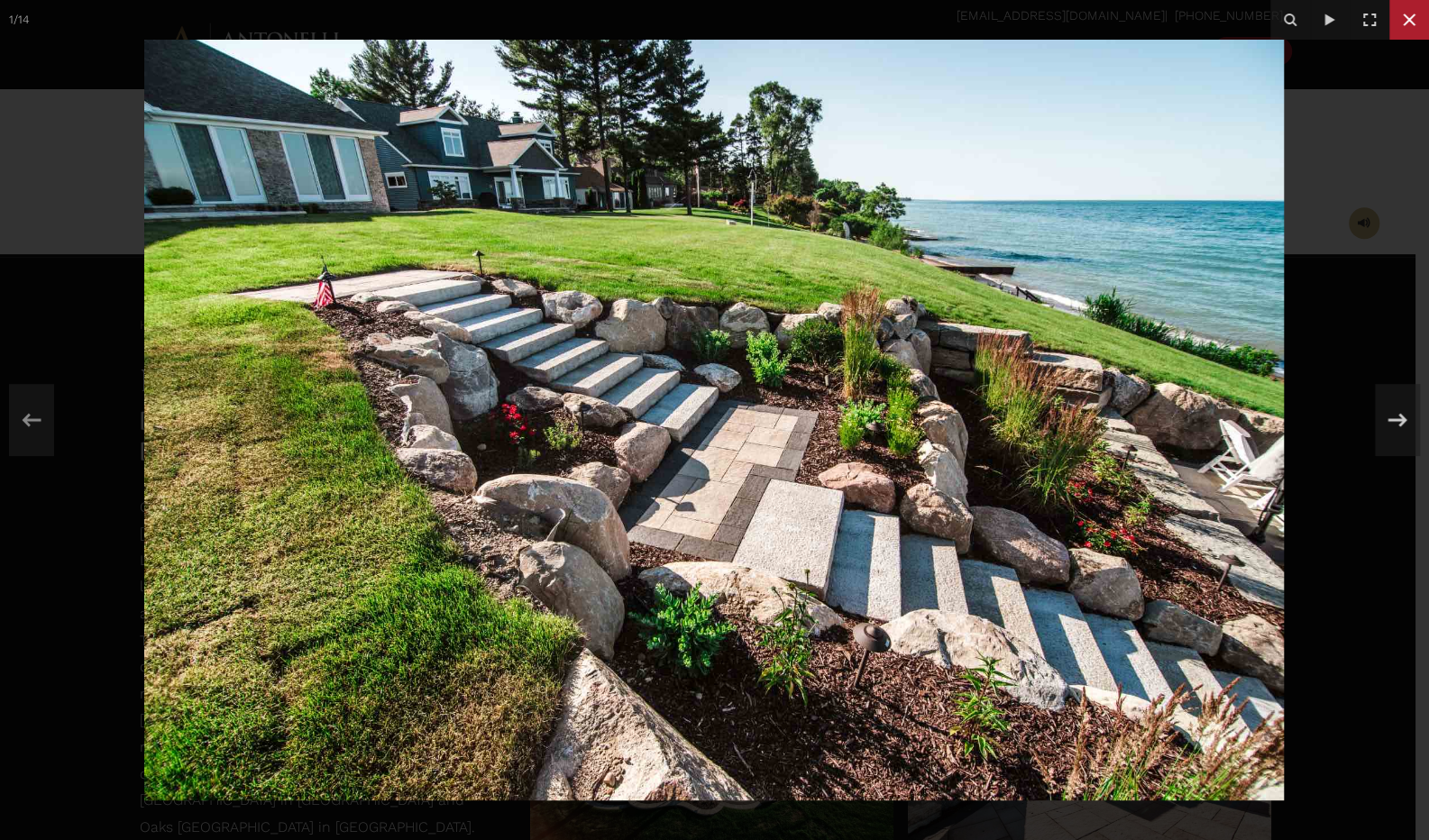
click at [1402, 24] on icon at bounding box center [1409, 20] width 13 height 13
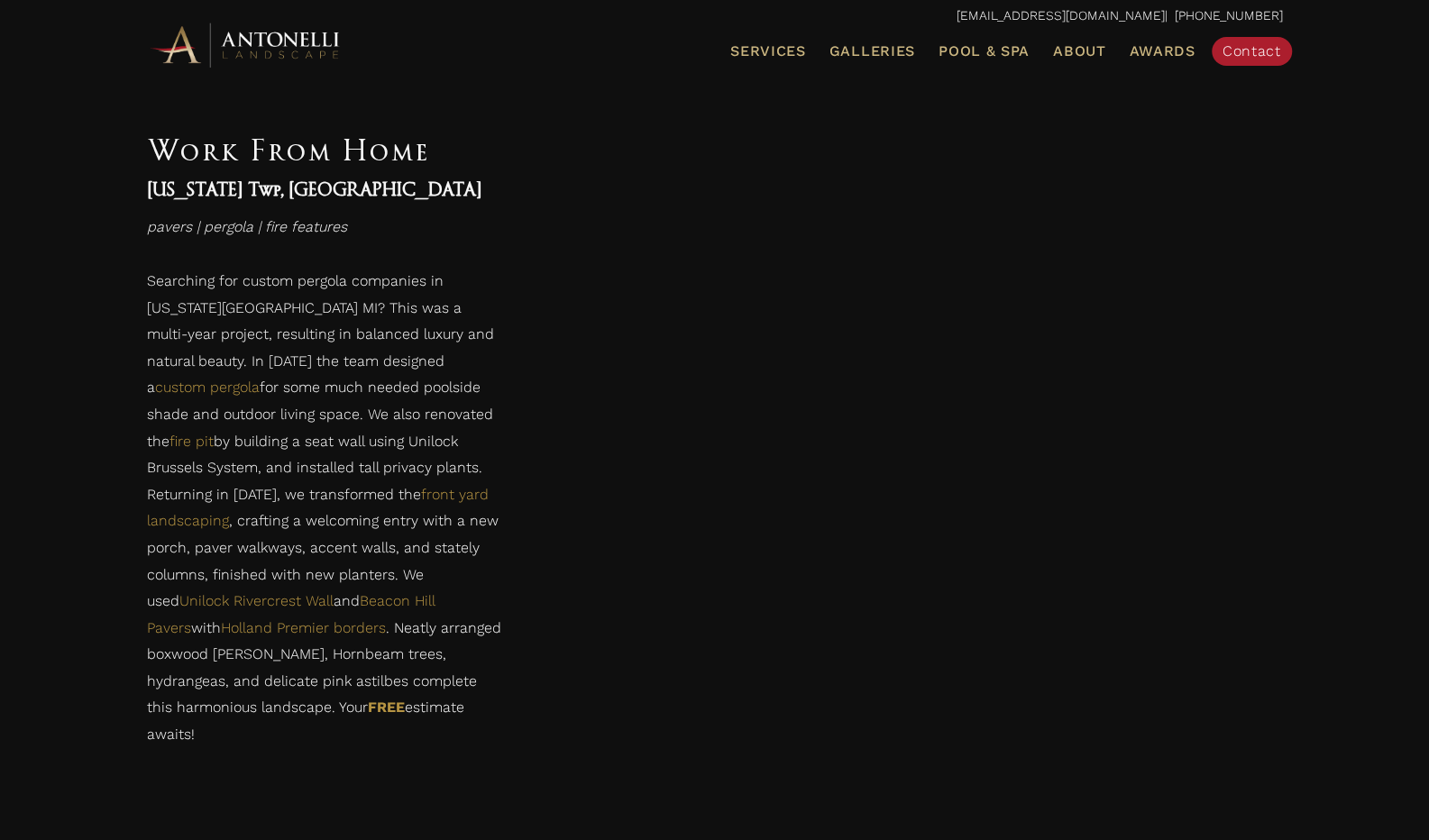
scroll to position [721, 0]
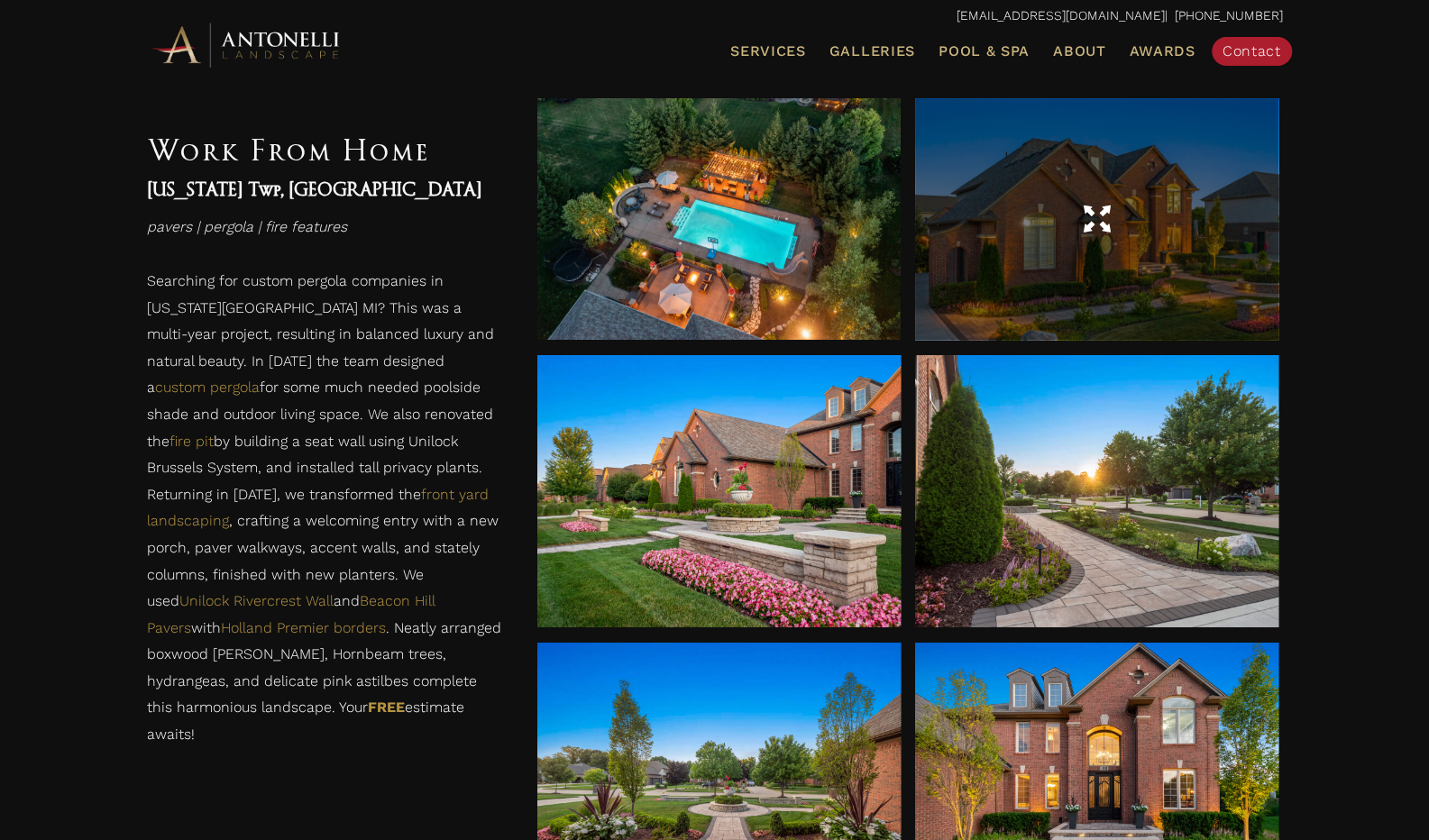
click at [1103, 246] on div at bounding box center [1097, 219] width 364 height 243
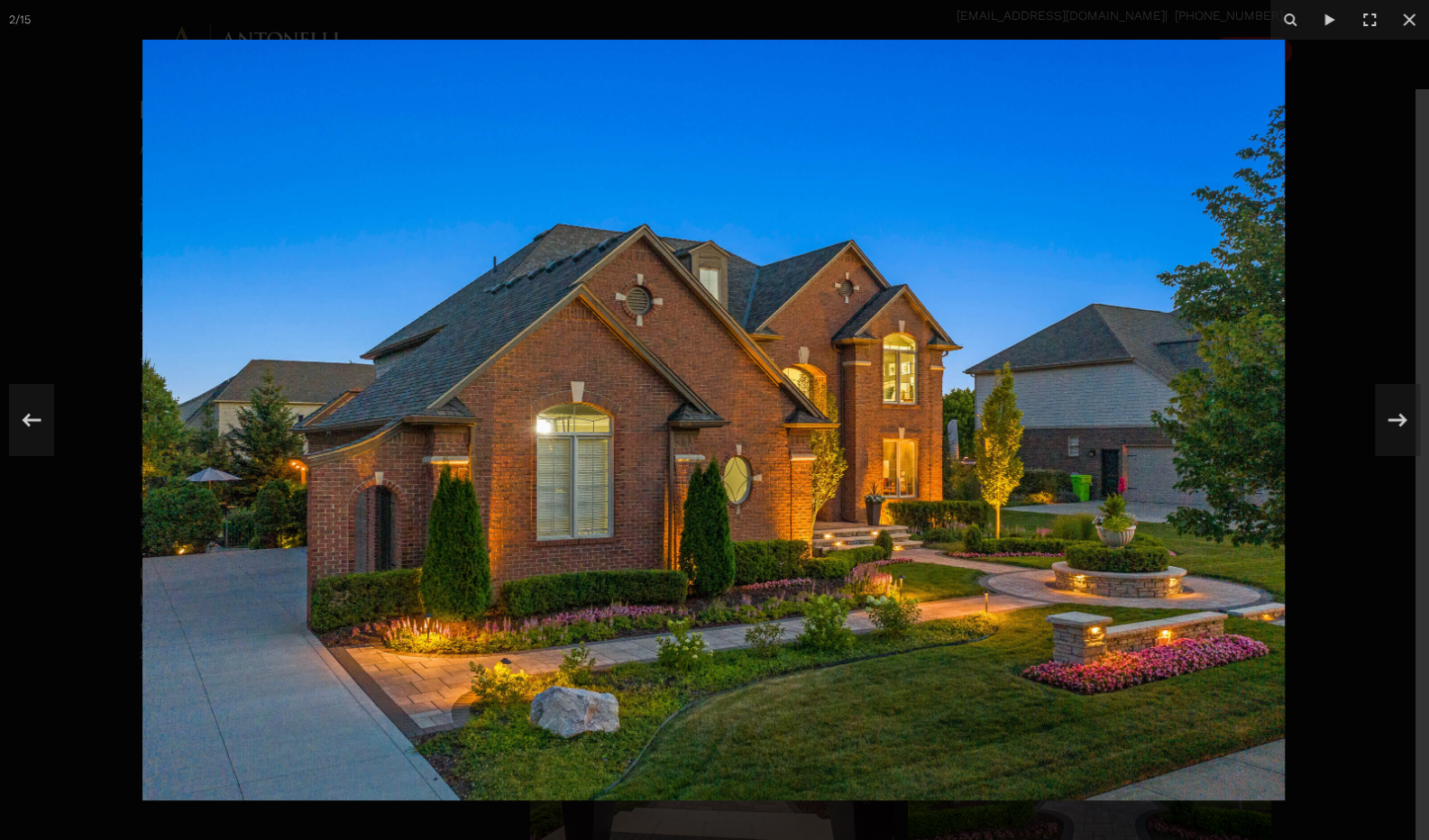
scroll to position [901, 0]
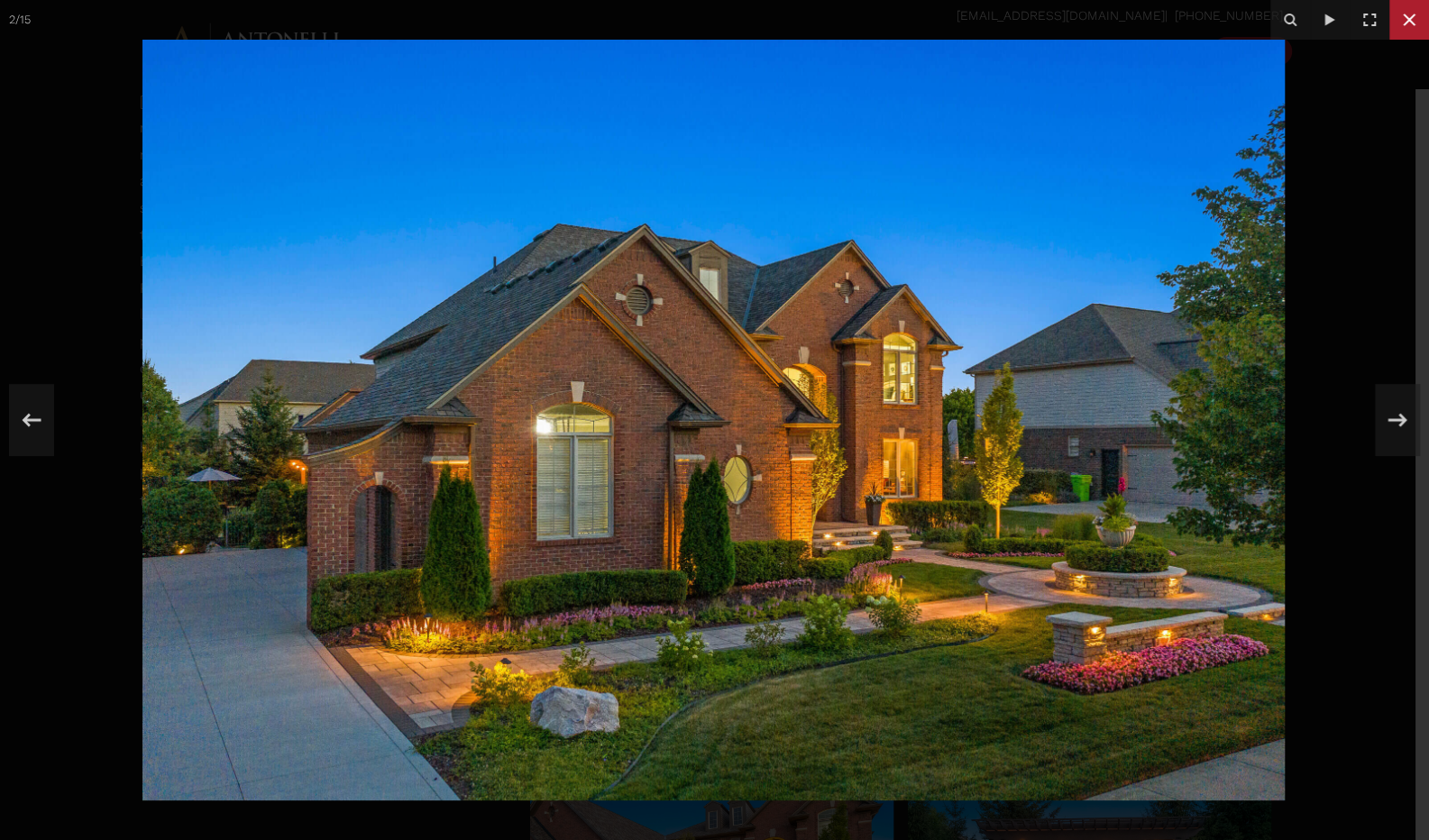
click at [1410, 30] on icon at bounding box center [1409, 19] width 21 height 21
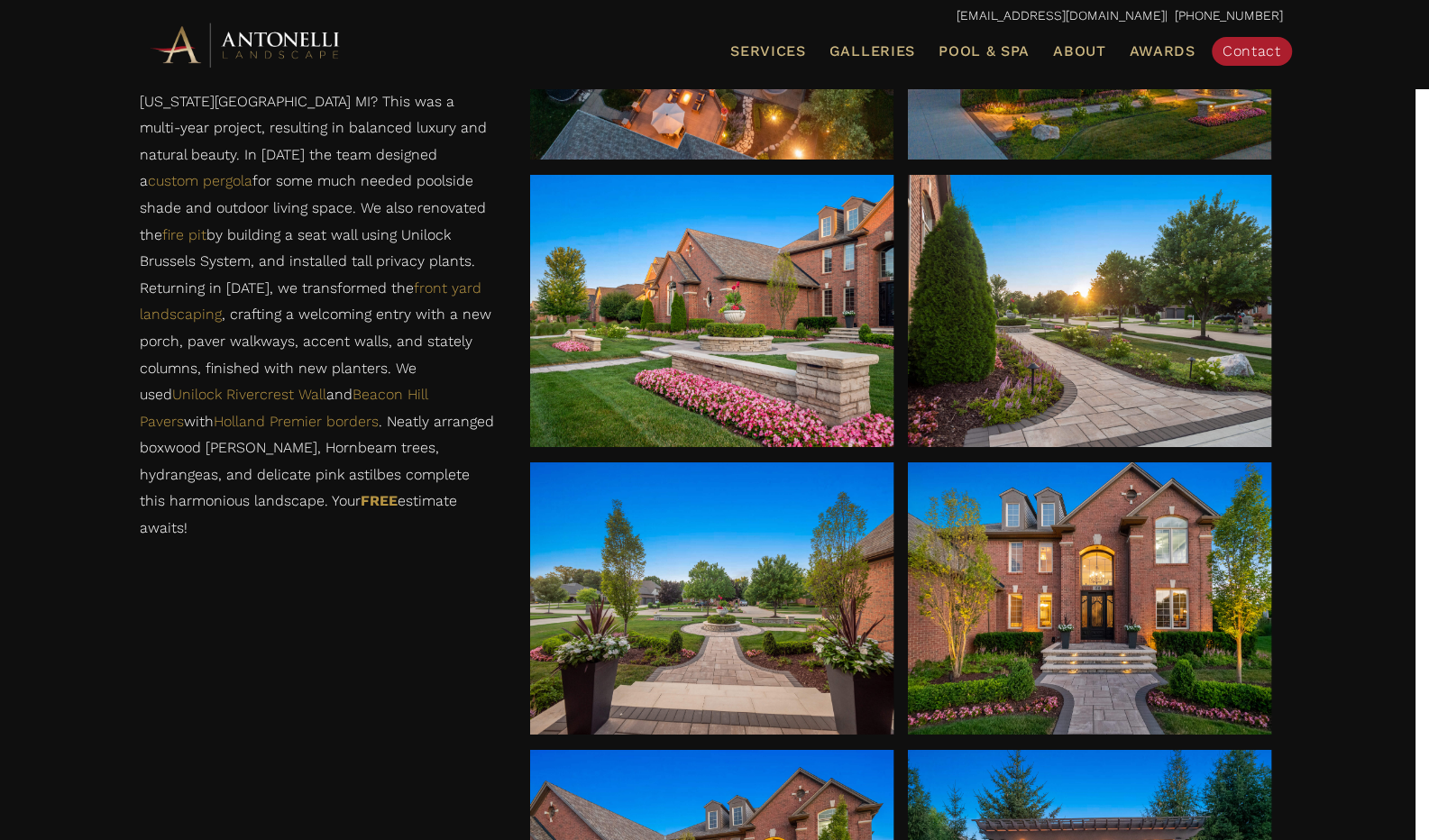
scroll to position [721, 0]
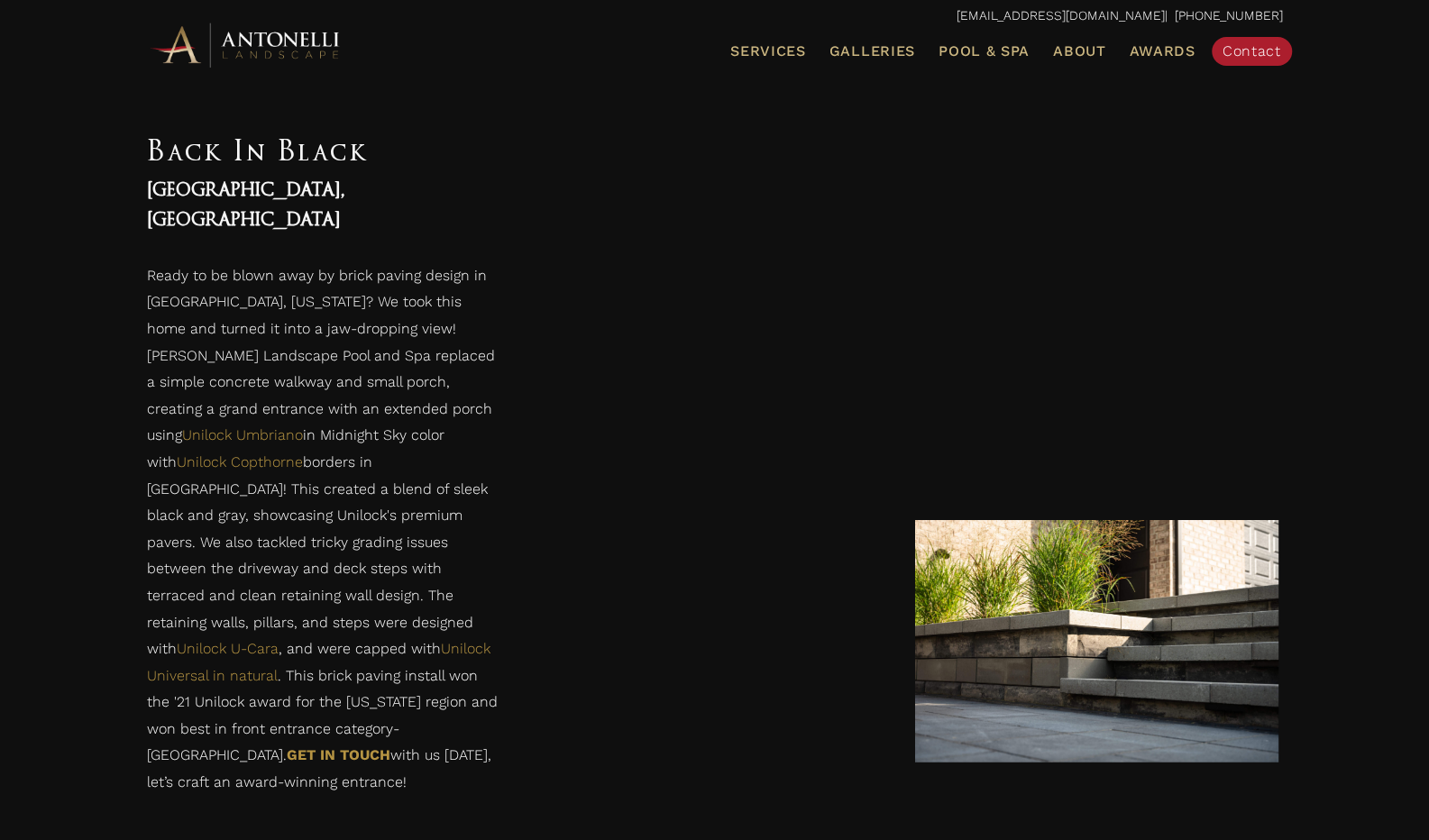
scroll to position [1224, 0]
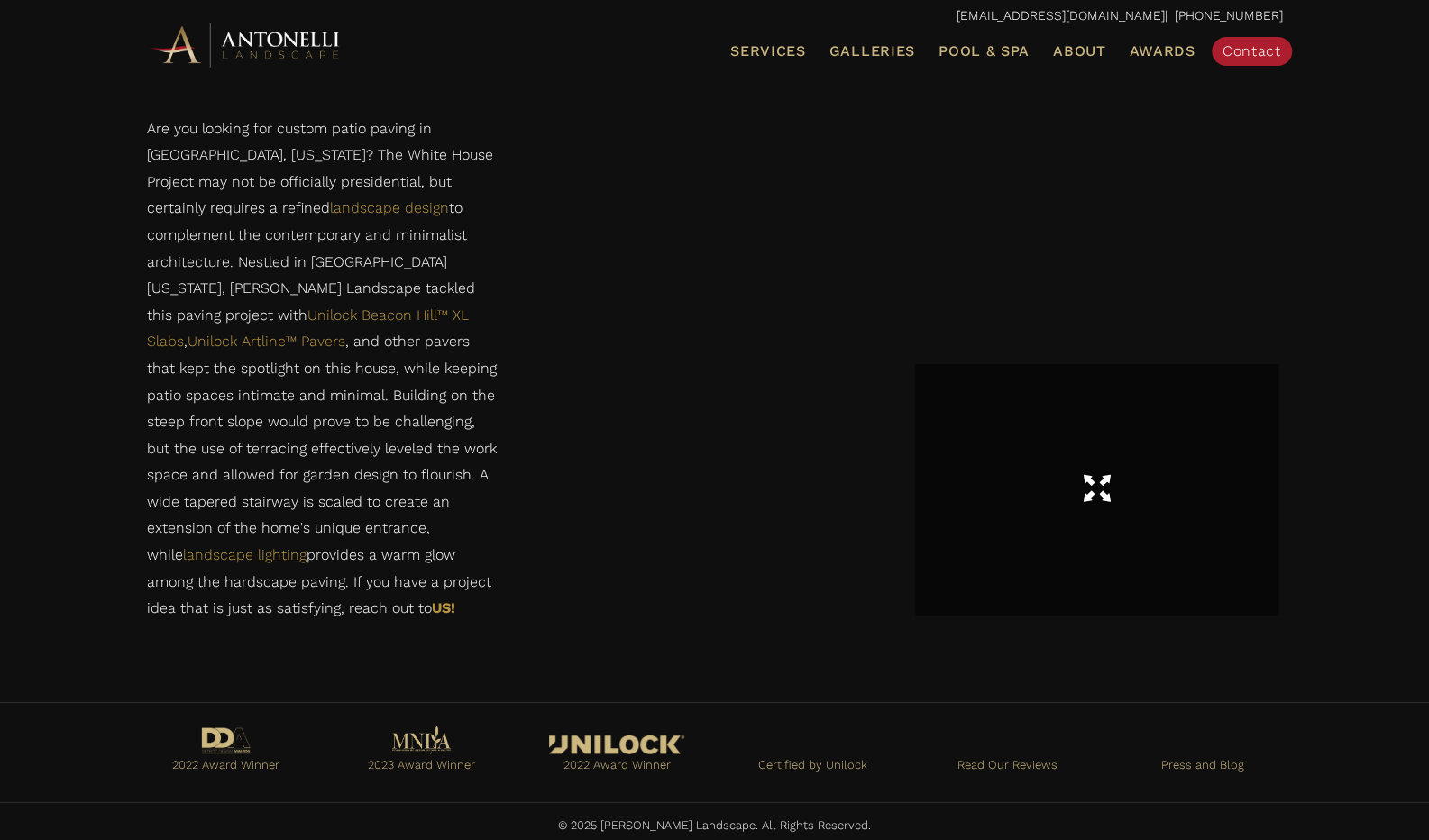
scroll to position [2908, 0]
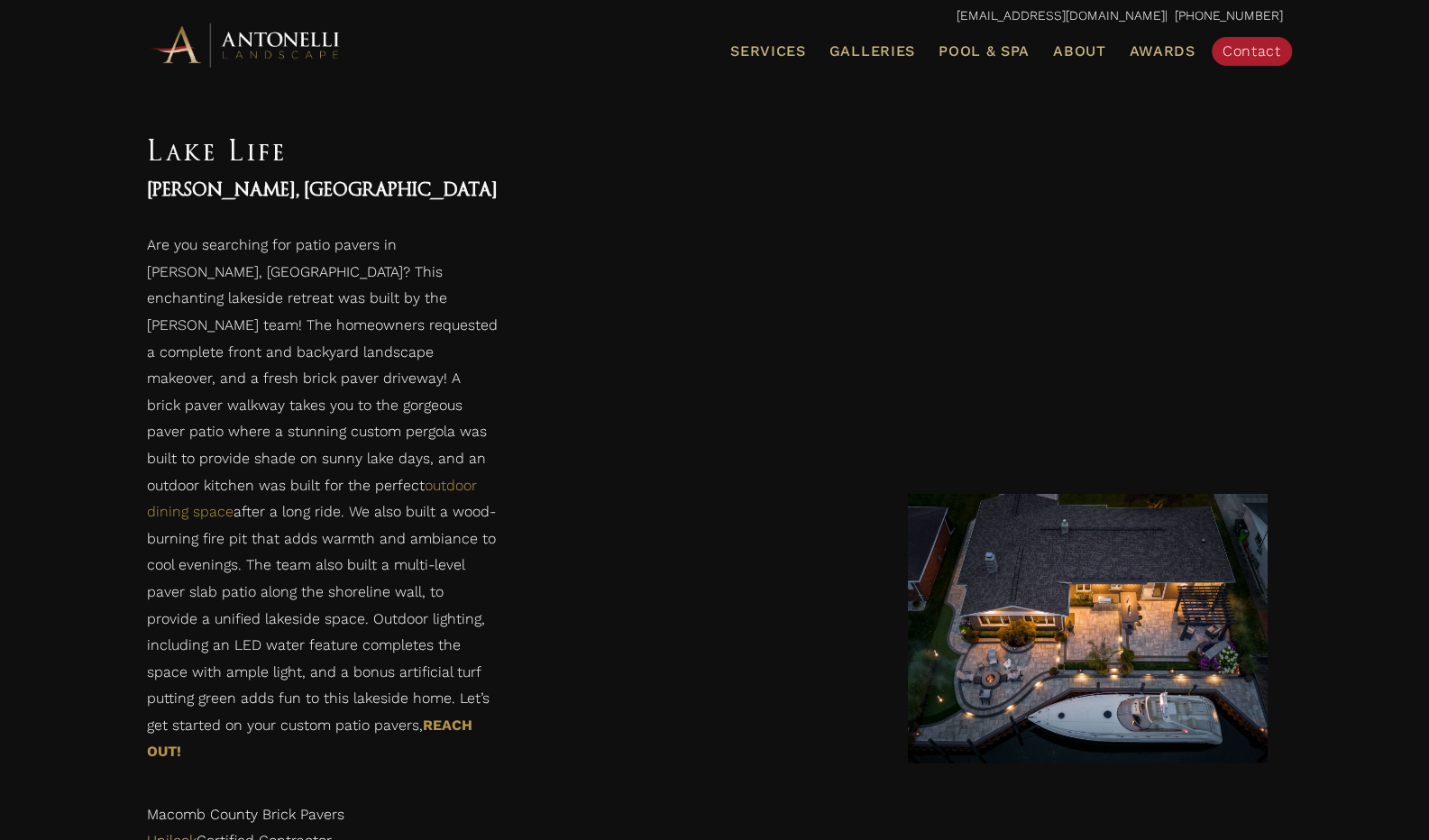
scroll to position [5228, 0]
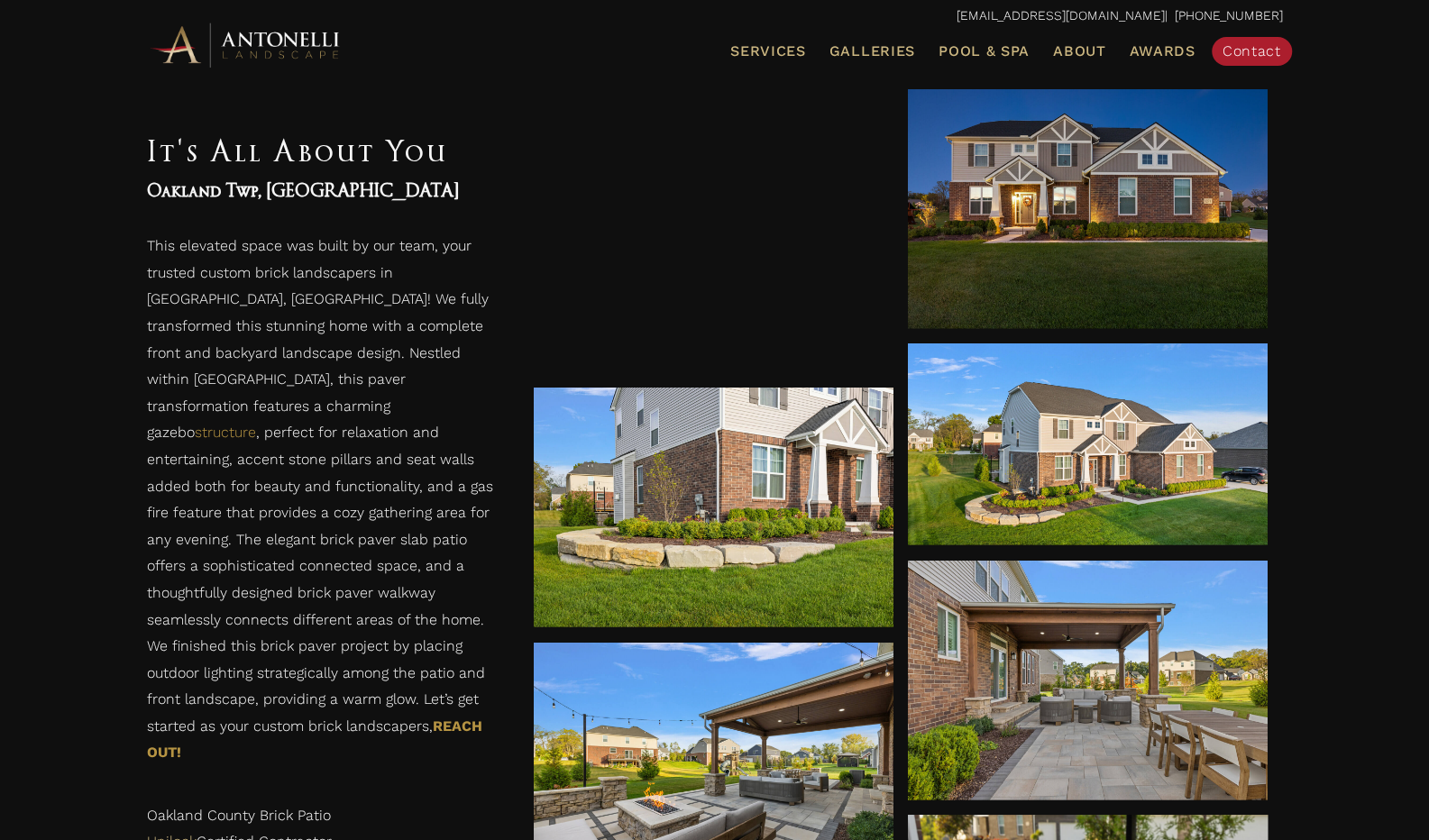
scroll to position [2073, 0]
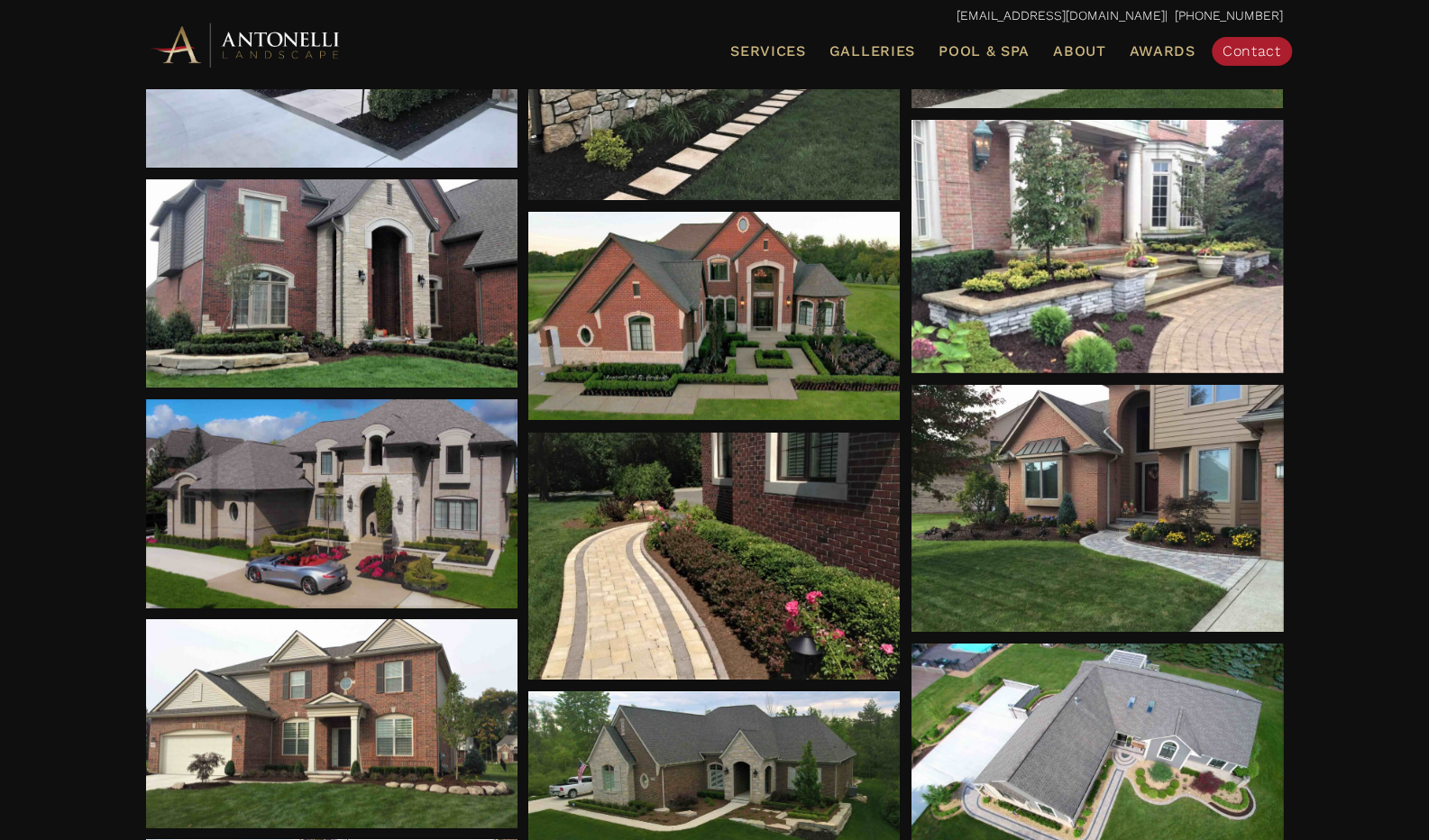
scroll to position [3833, 0]
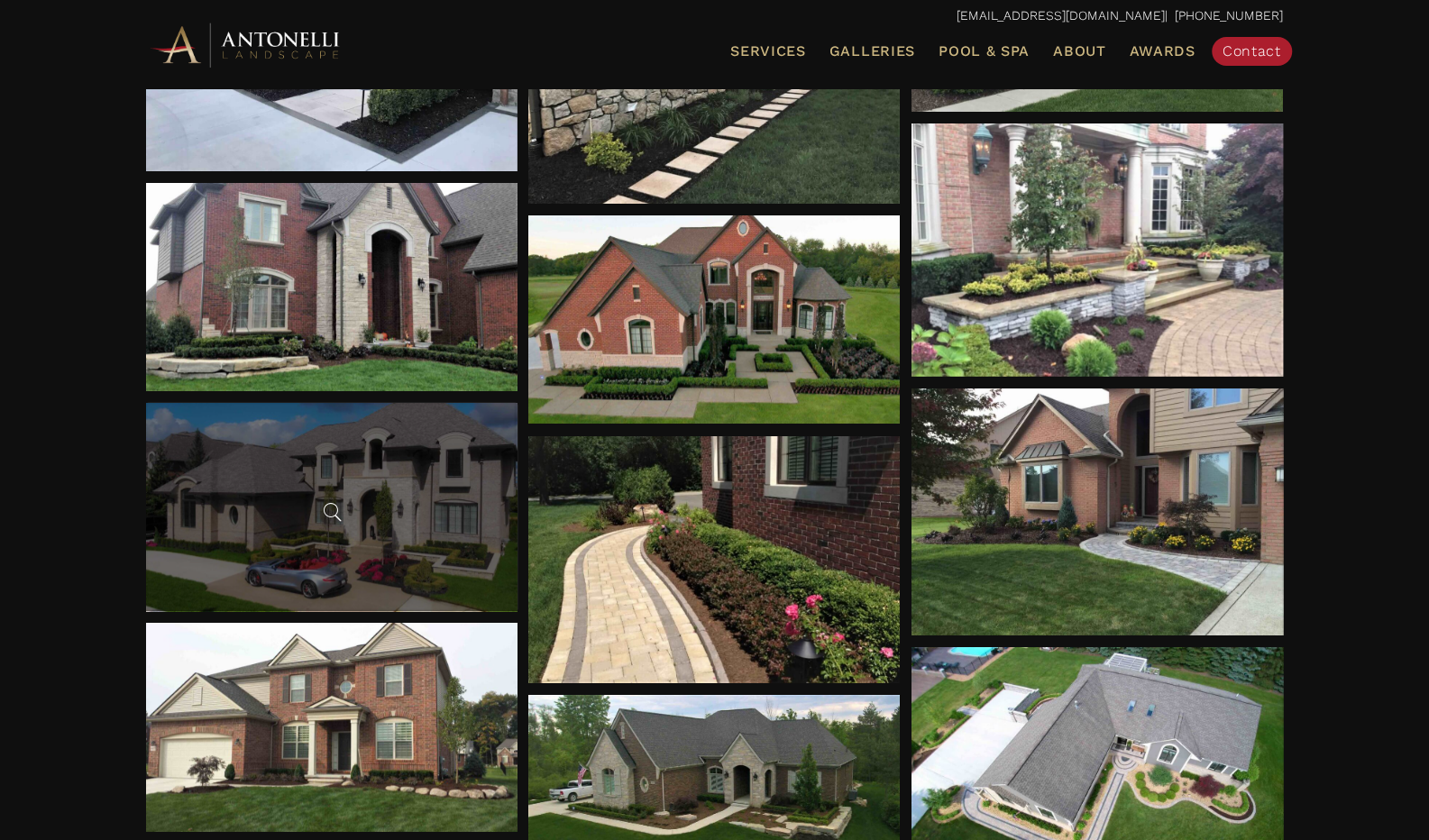
click at [330, 504] on span at bounding box center [331, 511] width 27 height 27
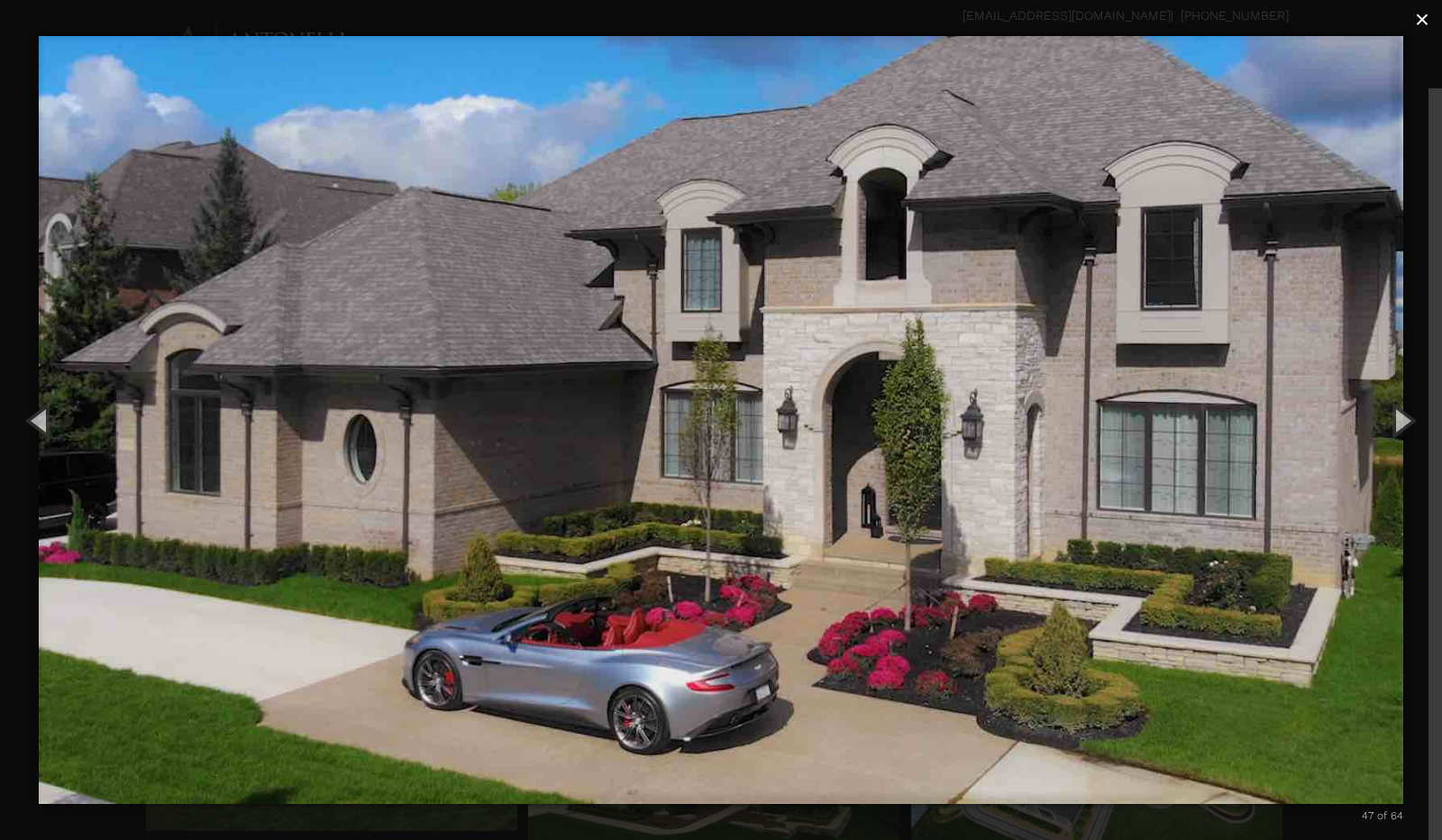
click at [1424, 18] on span "×" at bounding box center [1423, 19] width 15 height 28
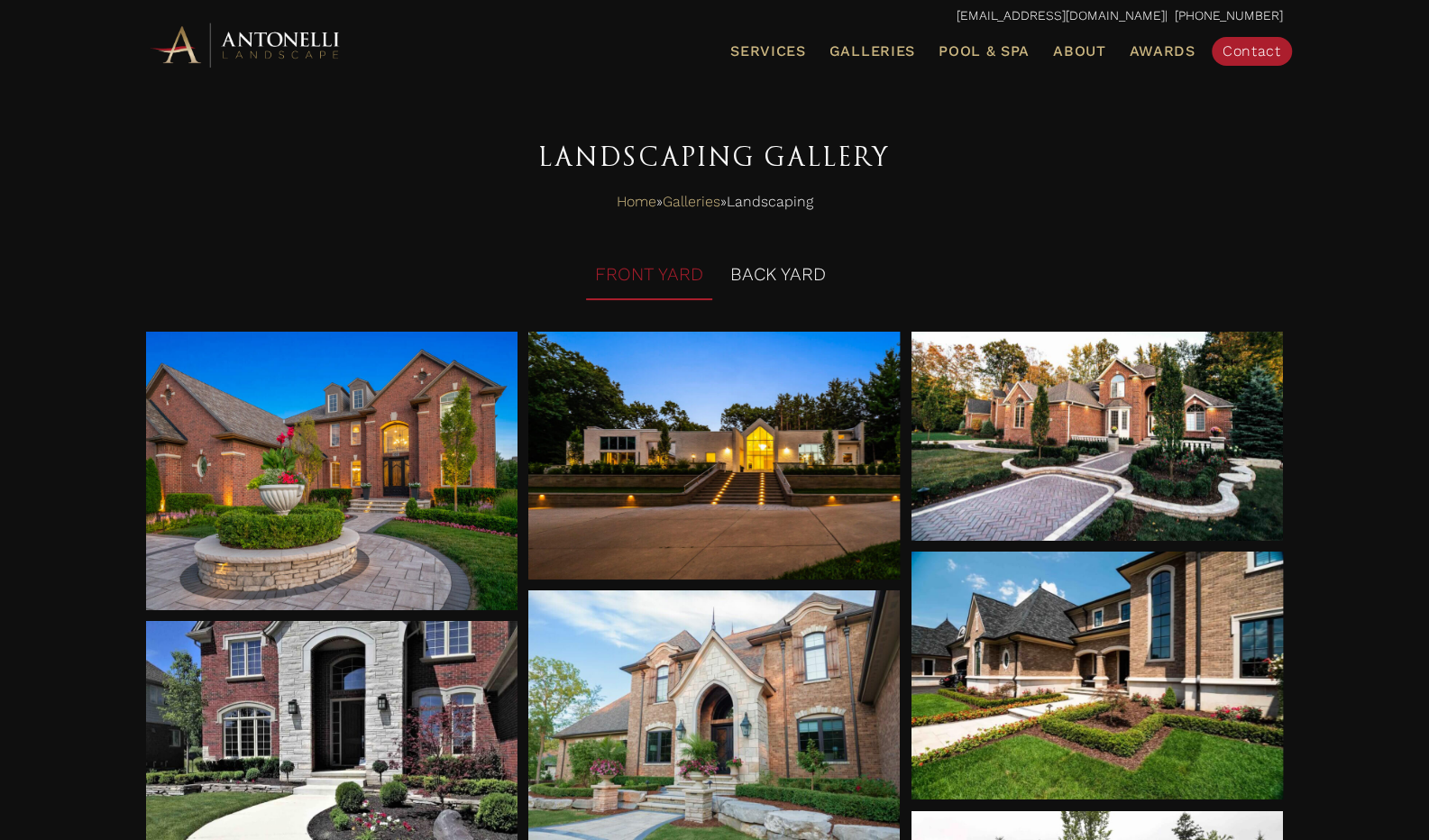
scroll to position [0, 0]
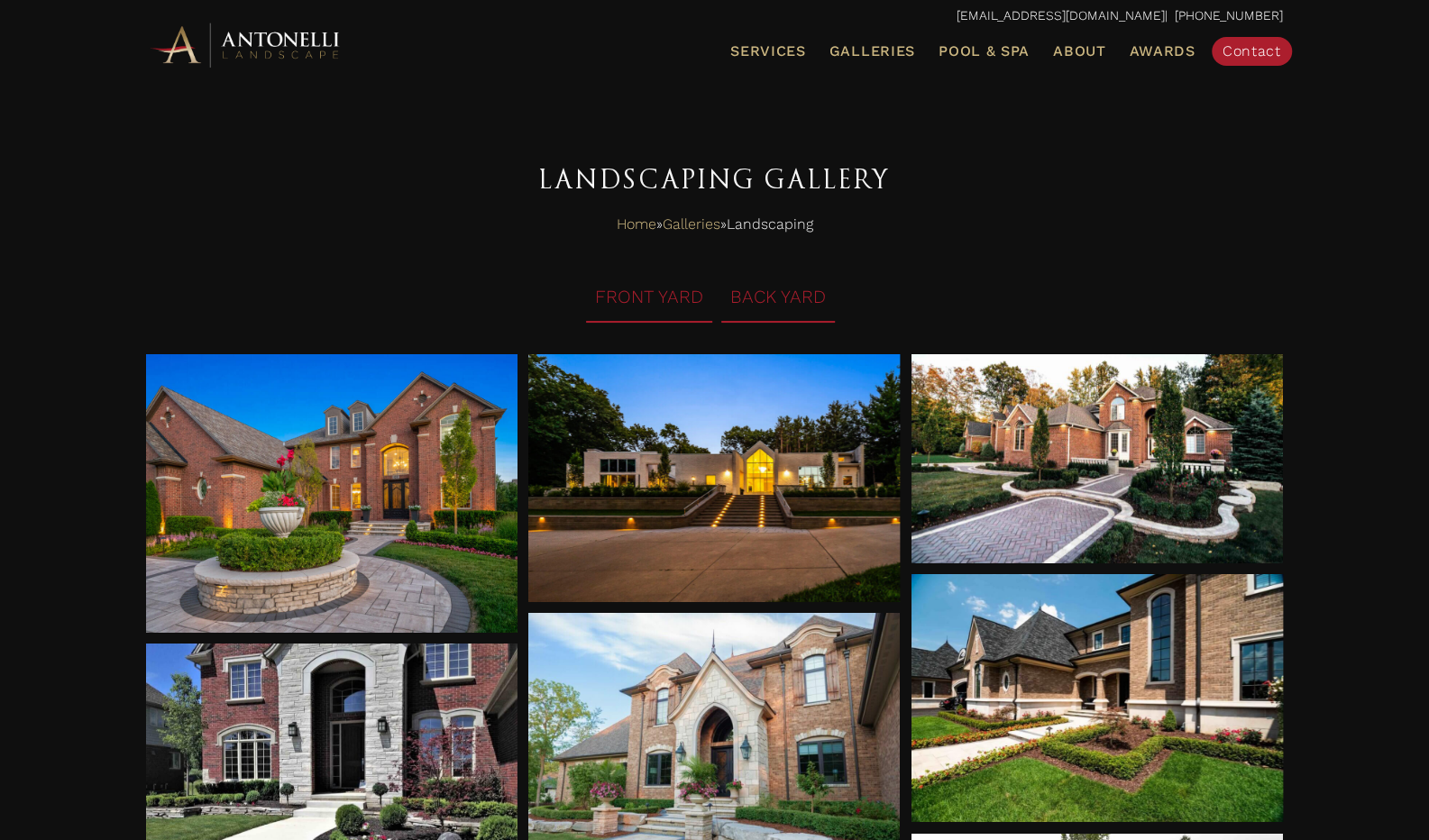
click at [791, 293] on li "BACK YARD" at bounding box center [777, 298] width 114 height 50
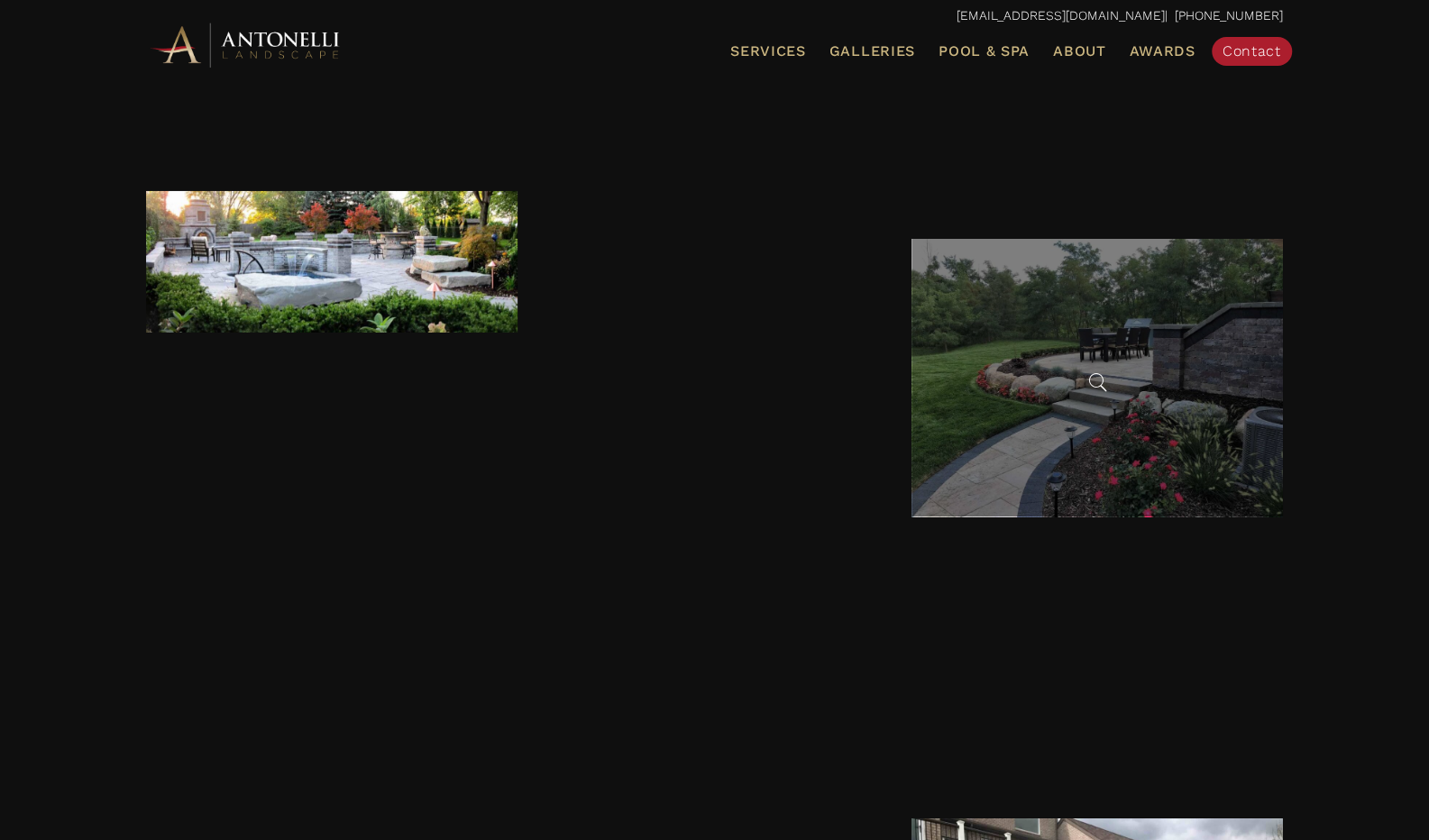
scroll to position [3876, 0]
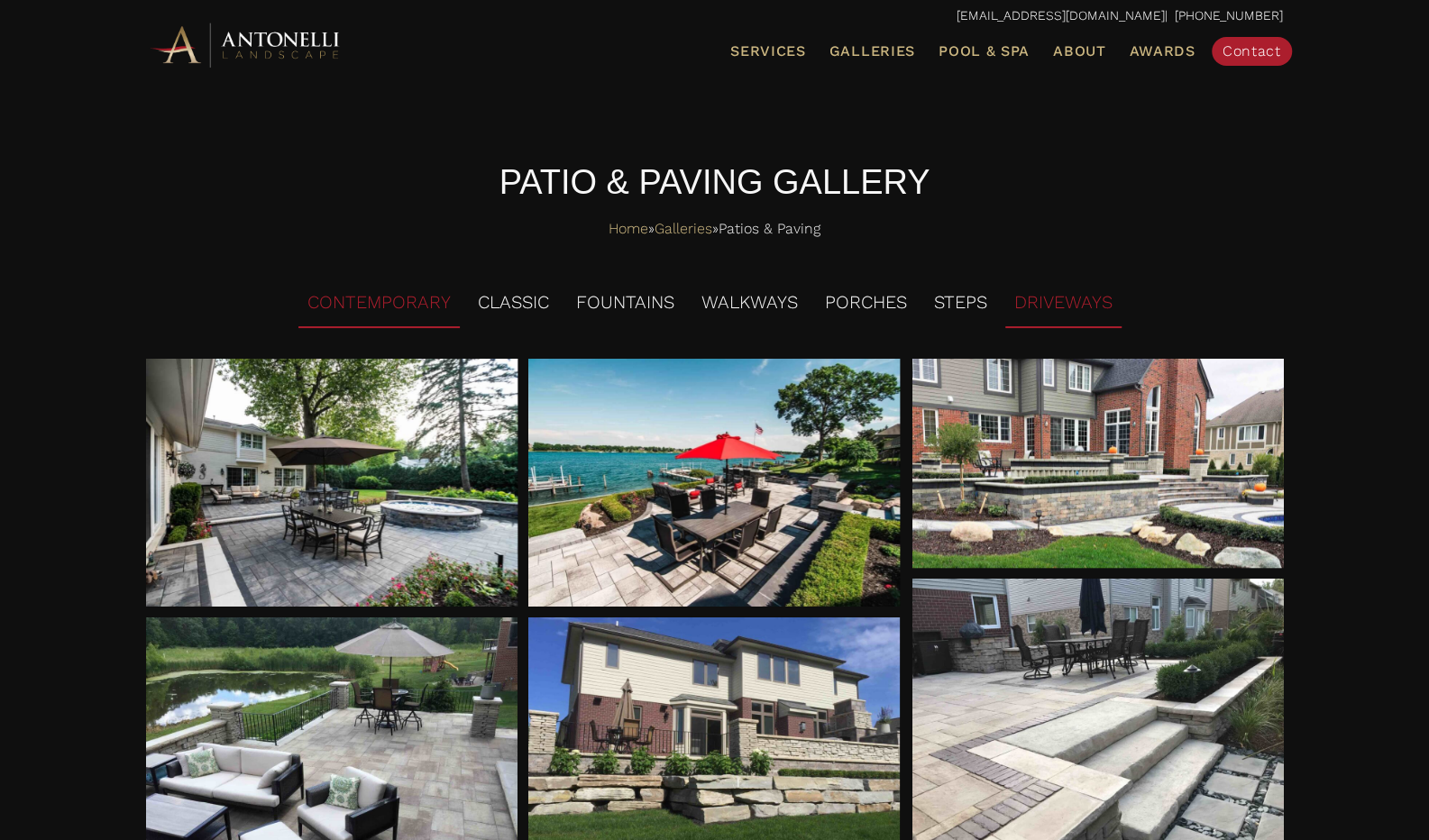
click at [1063, 308] on li "DRIVEWAYS" at bounding box center [1063, 304] width 116 height 50
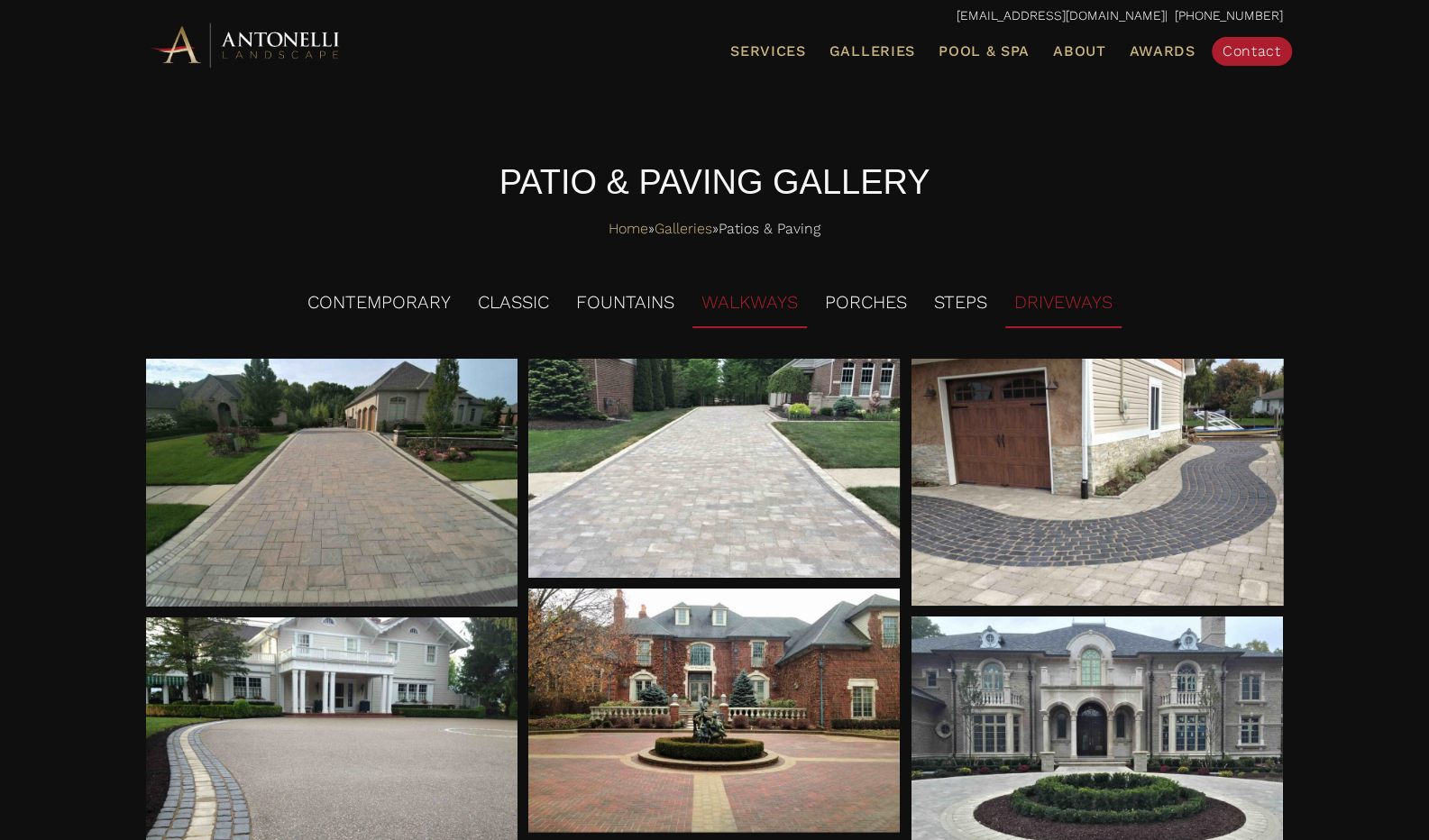
click at [737, 312] on li "WALKWAYS" at bounding box center [750, 304] width 114 height 50
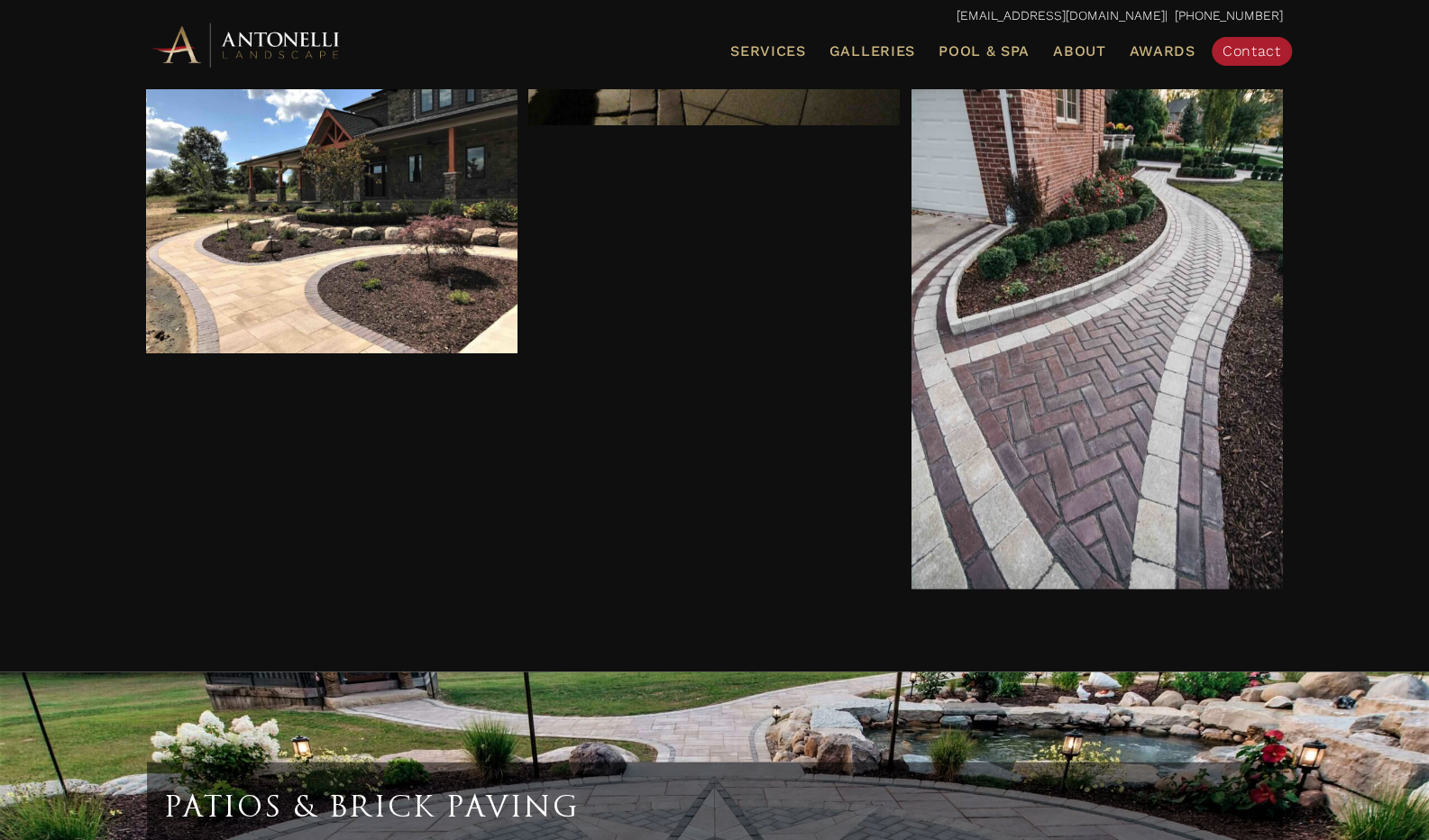
scroll to position [2524, 0]
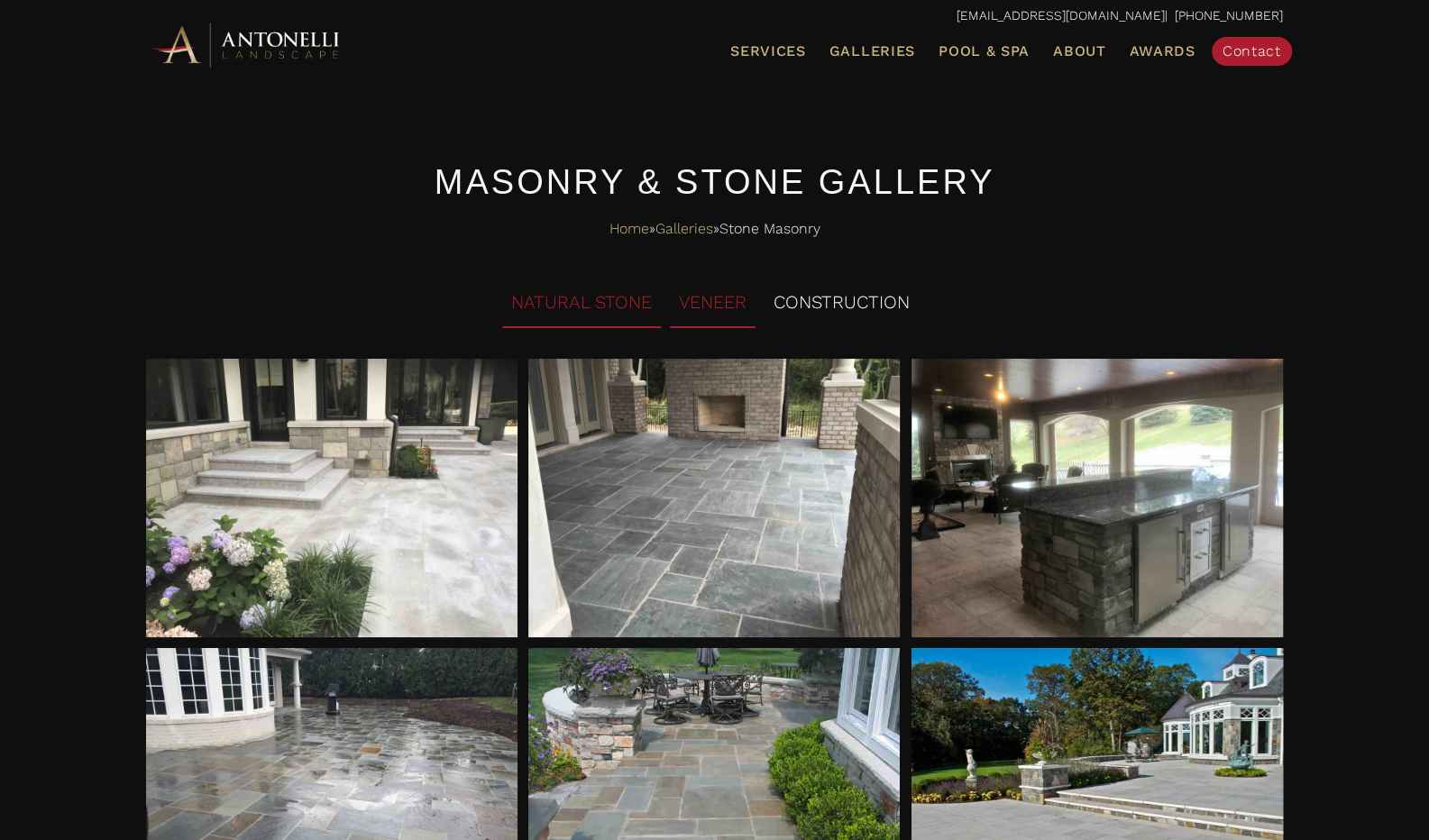
click at [733, 306] on li "VENEER" at bounding box center [713, 304] width 86 height 50
